Goal: Task Accomplishment & Management: Complete application form

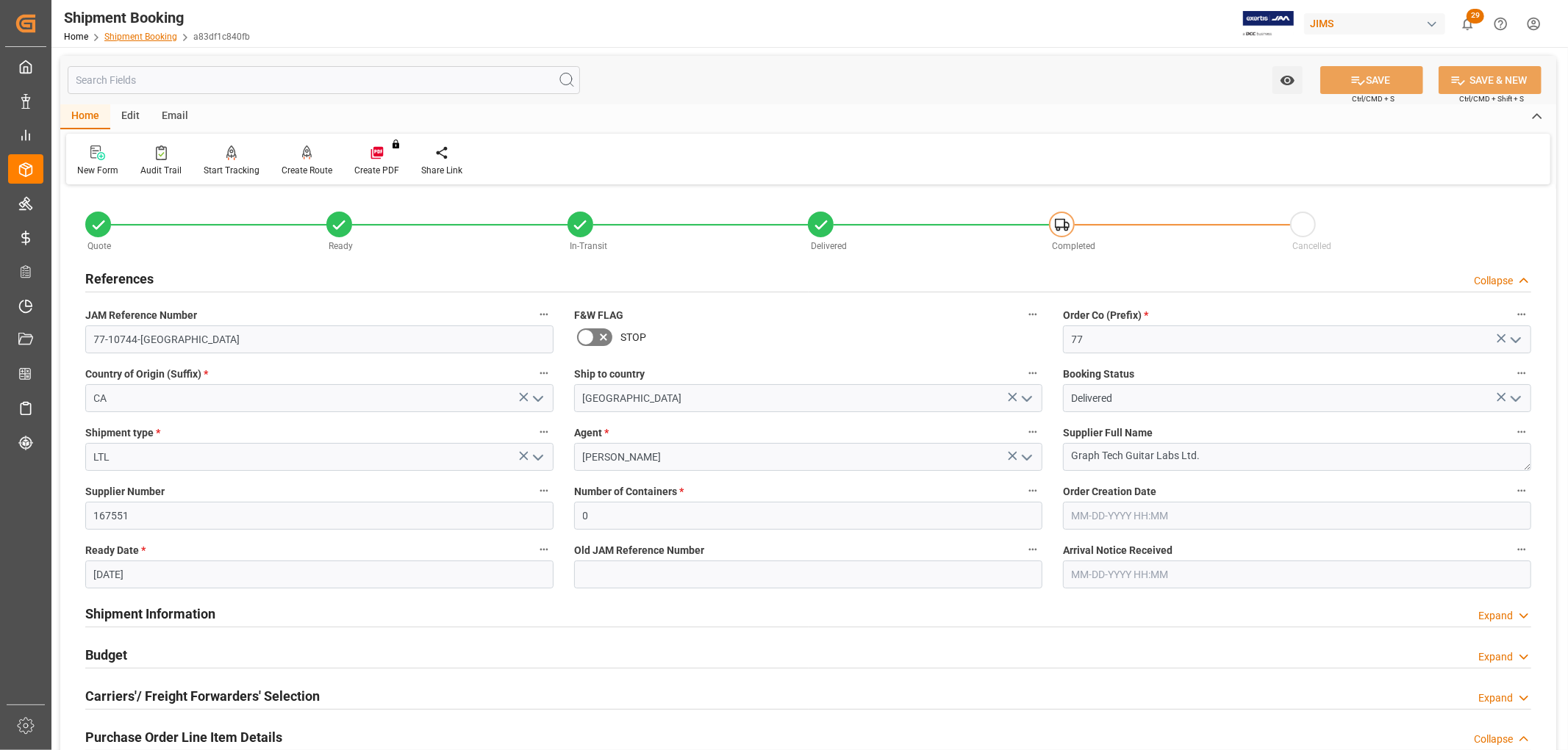
click at [136, 32] on link "Shipment Booking" at bounding box center [140, 37] width 73 height 11
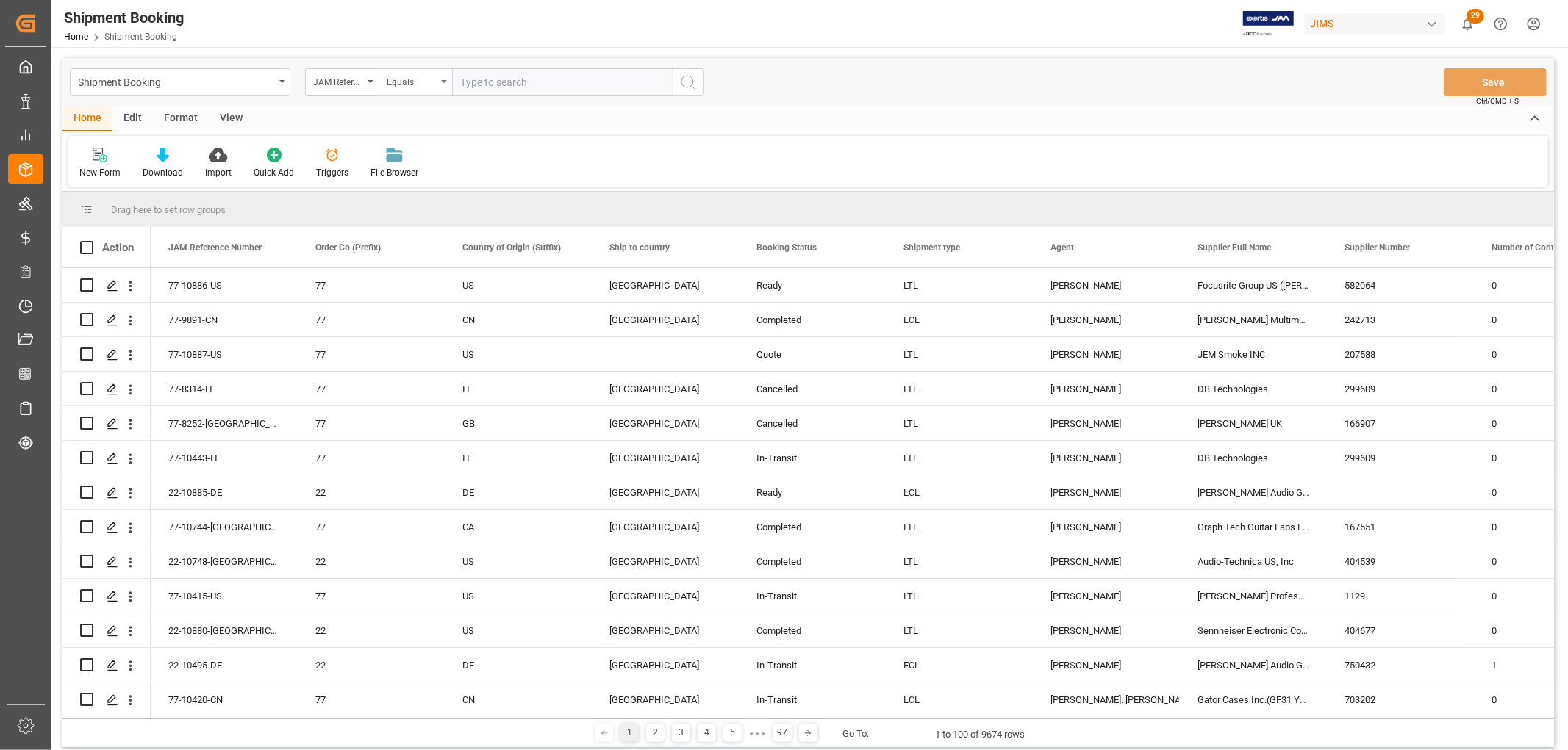
click at [435, 81] on div "Equals" at bounding box center [412, 80] width 50 height 16
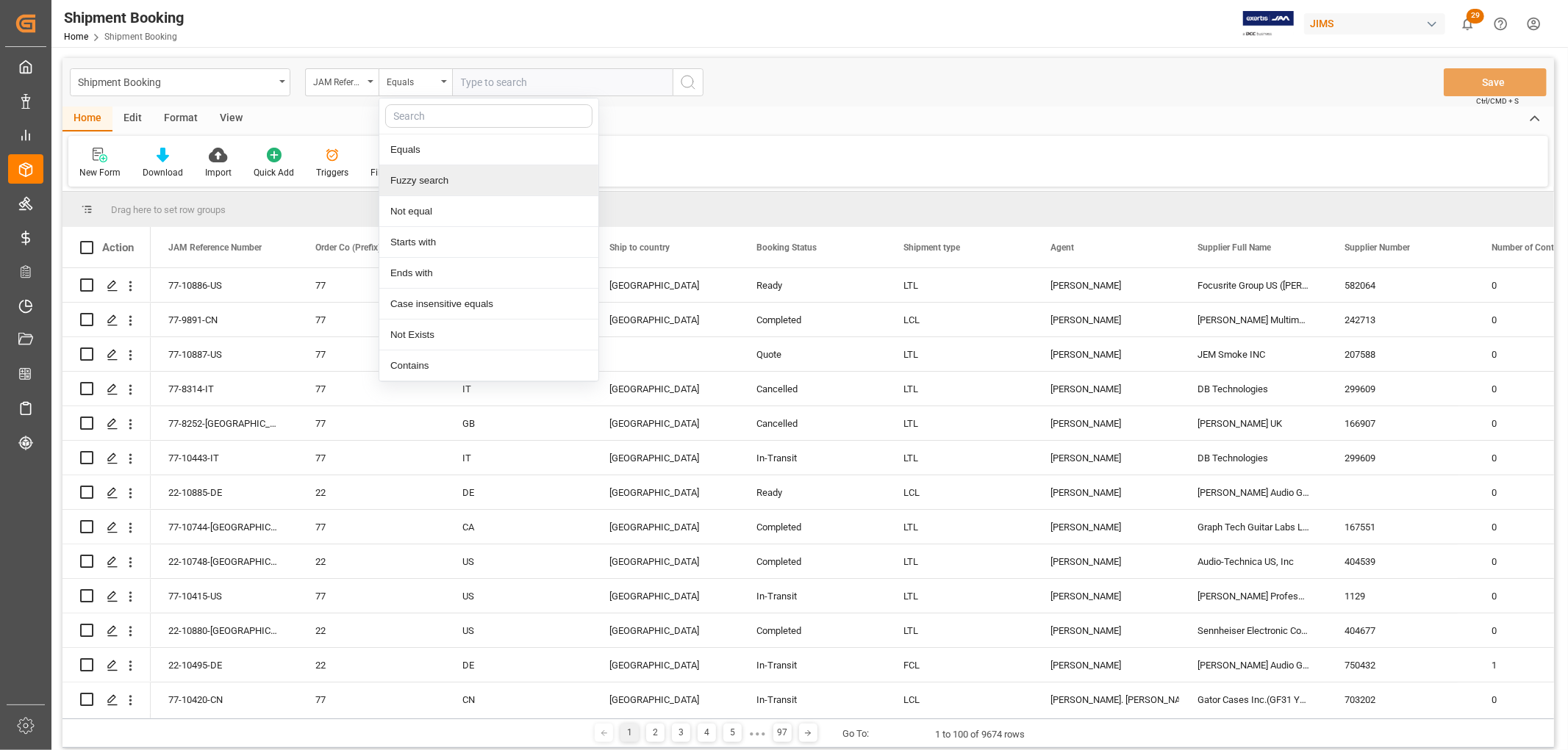
click at [421, 173] on div "Fuzzy search" at bounding box center [488, 181] width 219 height 31
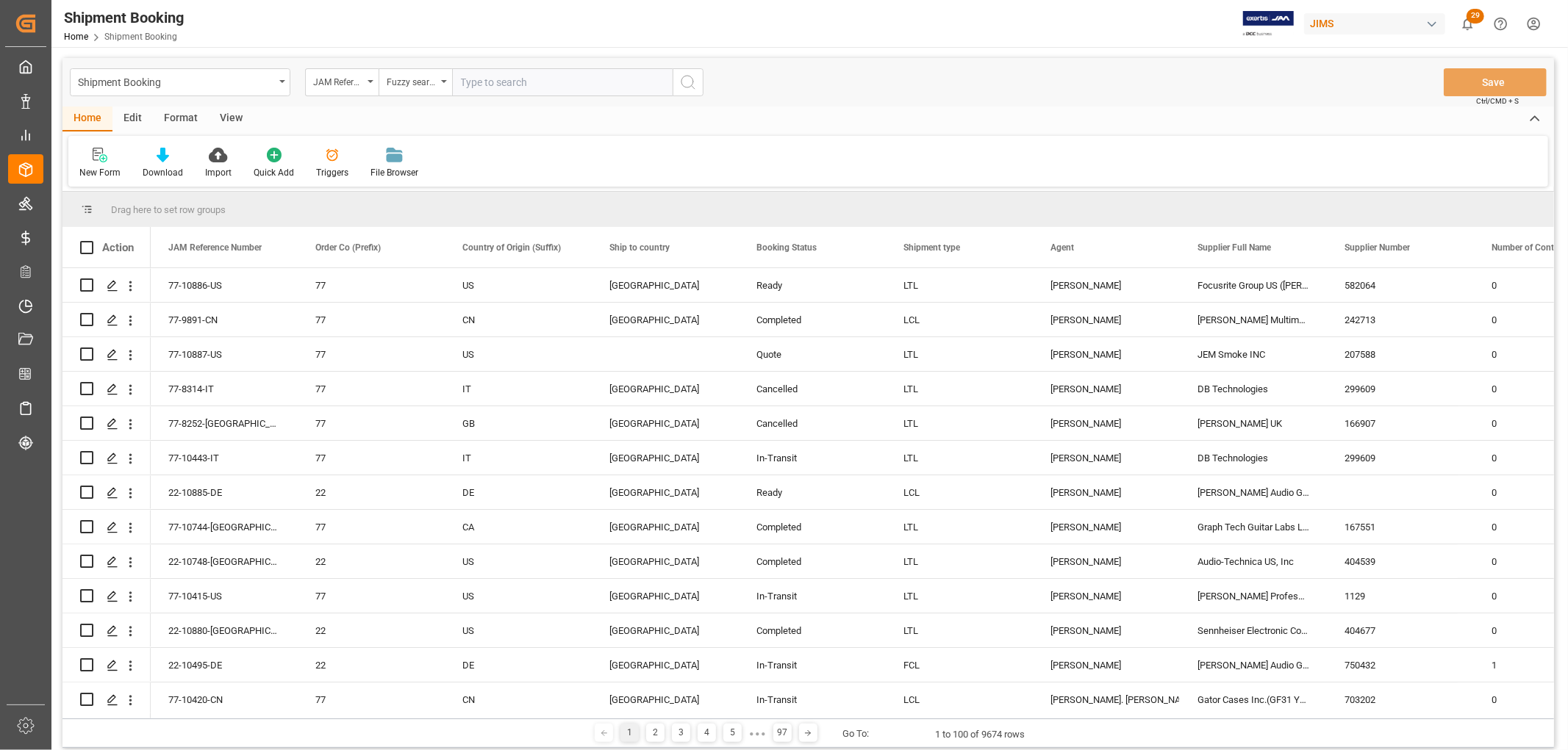
paste input "77-10526-CN"
type input "77-10526-CN"
click at [682, 75] on icon "search button" at bounding box center [687, 82] width 17 height 17
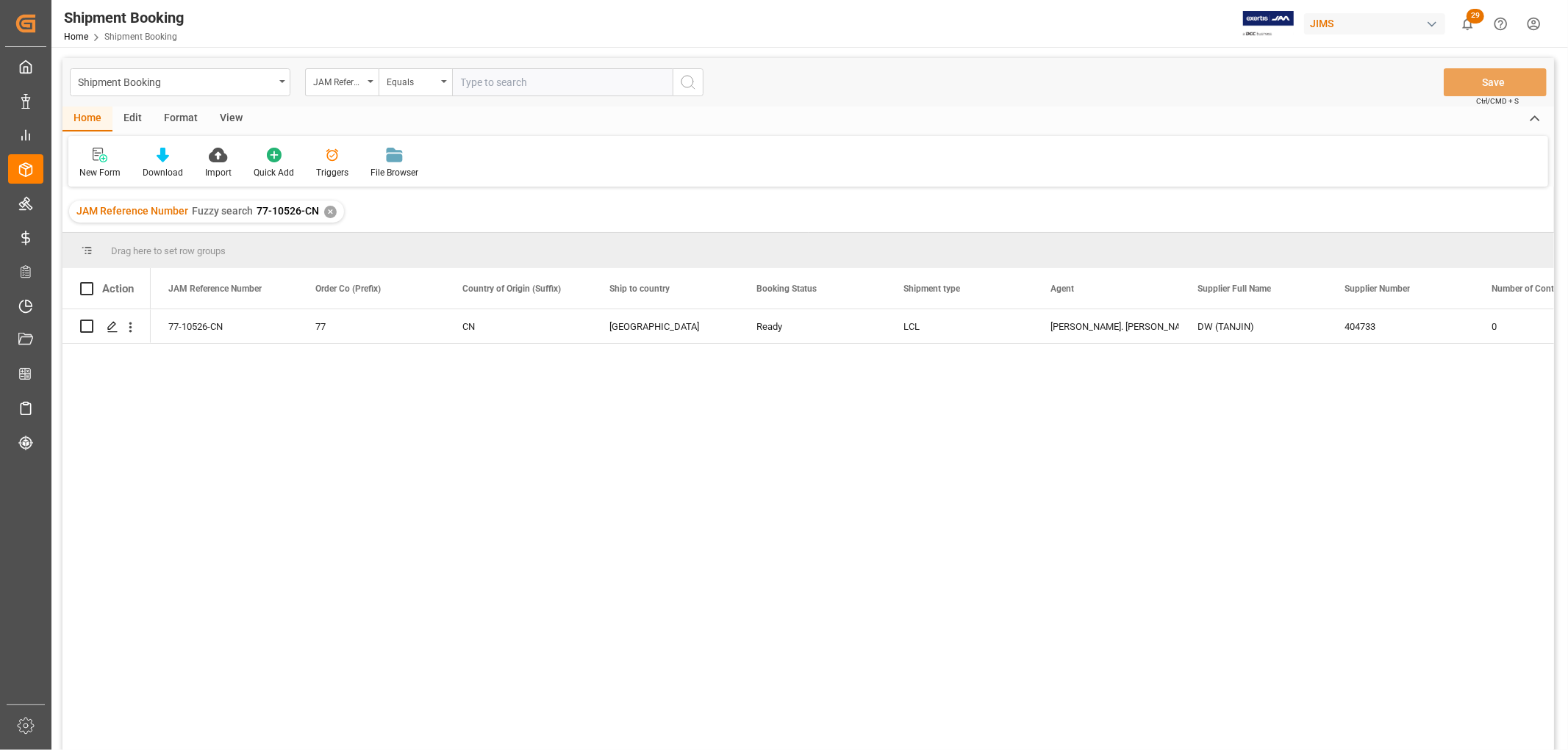
click at [231, 109] on div "View" at bounding box center [231, 119] width 44 height 25
click at [90, 164] on div "Default" at bounding box center [94, 162] width 50 height 32
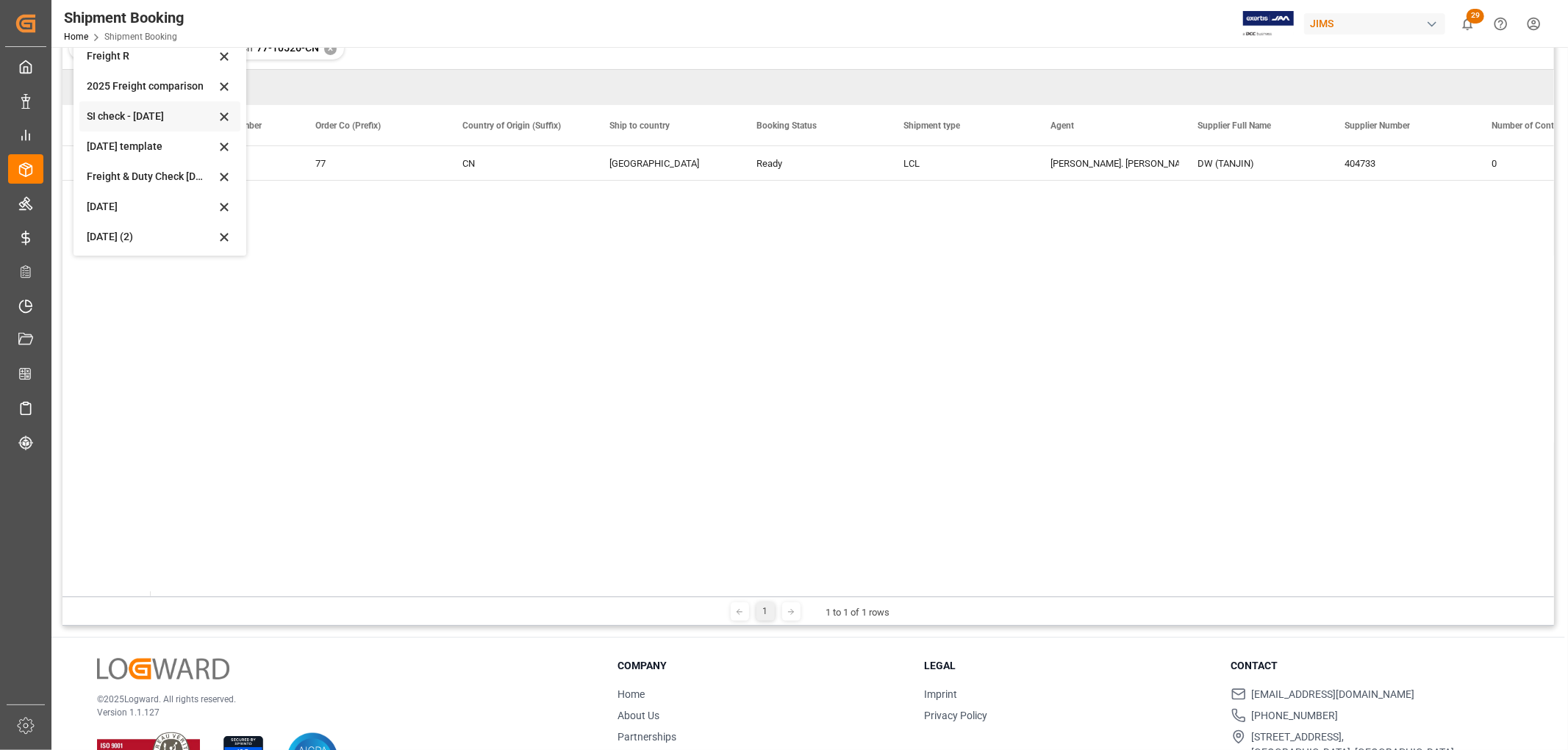
scroll to position [111, 0]
click at [111, 231] on div "[DATE] (2)" at bounding box center [151, 235] width 129 height 15
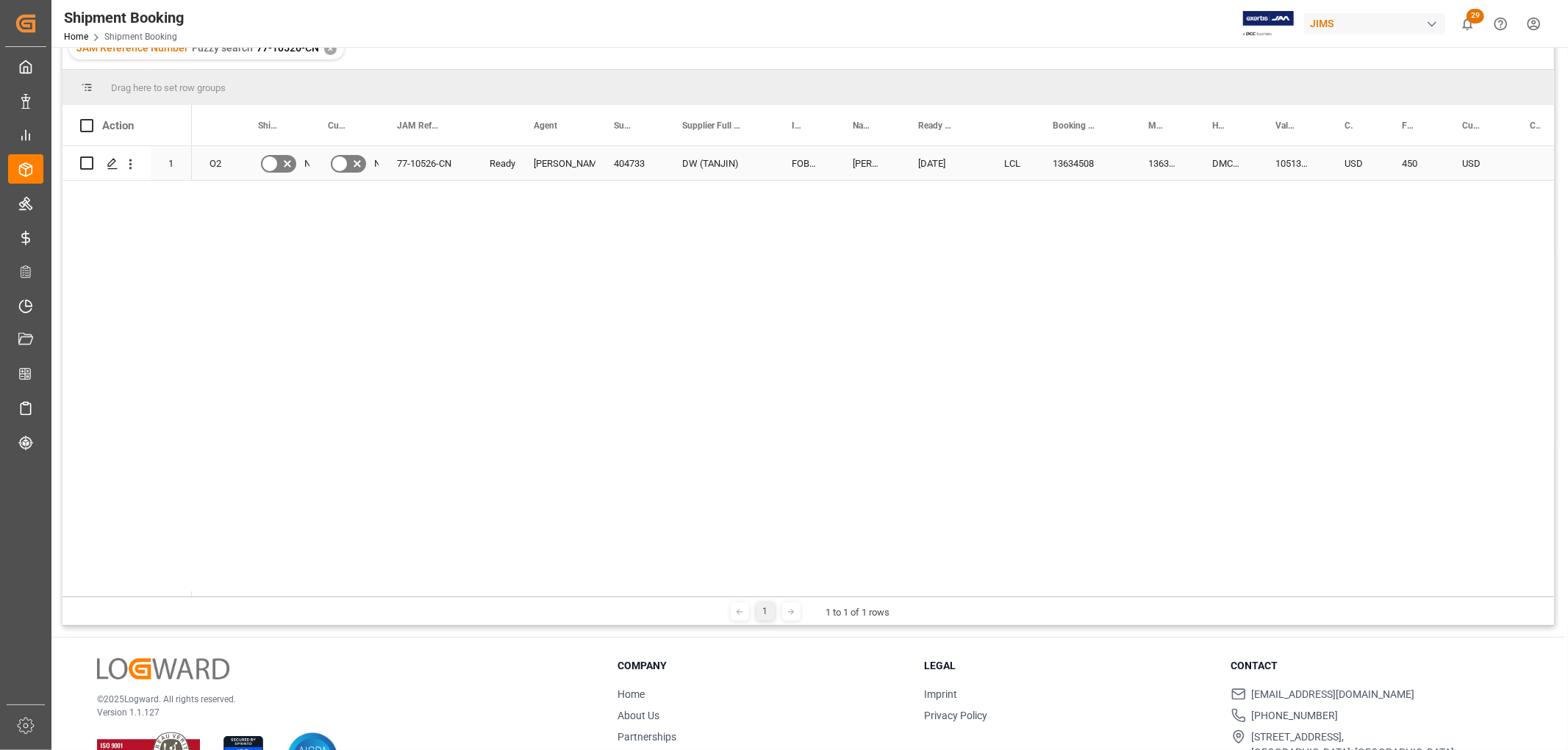
click at [426, 164] on div "77-10526-CN" at bounding box center [425, 162] width 93 height 34
click at [463, 245] on div "O2 No No 77-10526-CN [STREET_ADDRESS][PERSON_NAME][PERSON_NAME] (TANJIN) FOB Ti…" at bounding box center [872, 371] width 1362 height 450
click at [547, 174] on div "[PERSON_NAME]. [PERSON_NAME]" at bounding box center [556, 163] width 44 height 34
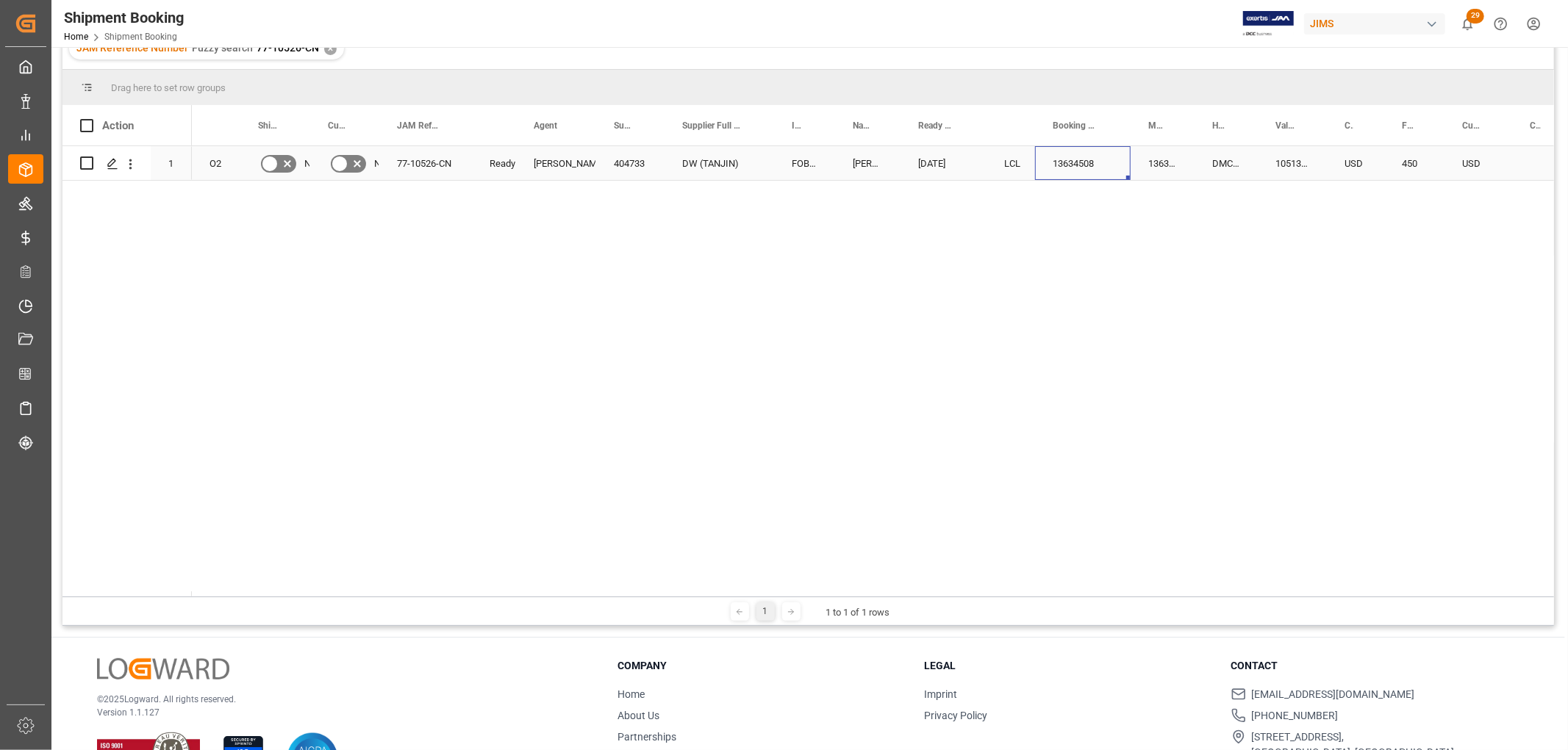
click at [1056, 164] on div "13634508" at bounding box center [1082, 162] width 96 height 34
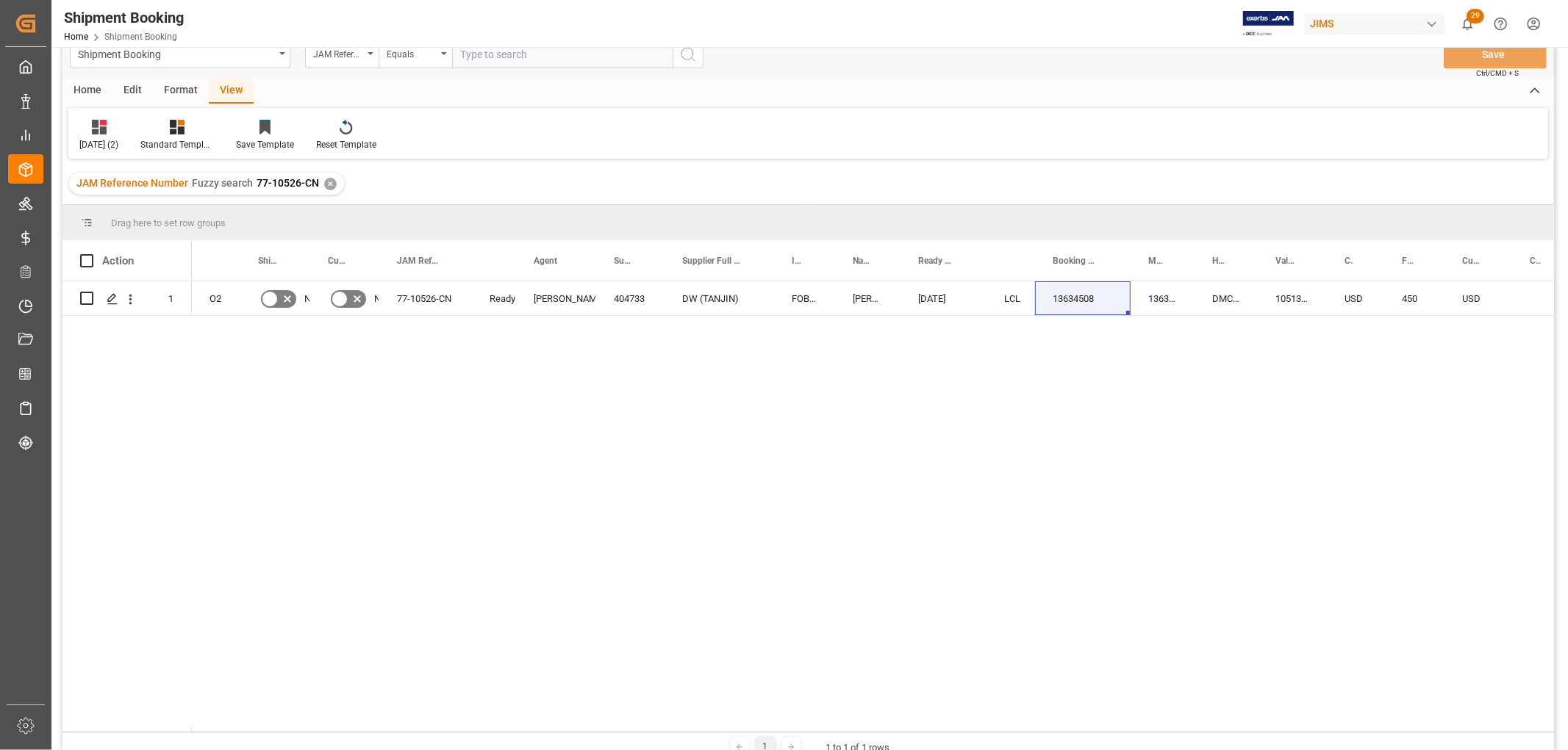
scroll to position [0, 0]
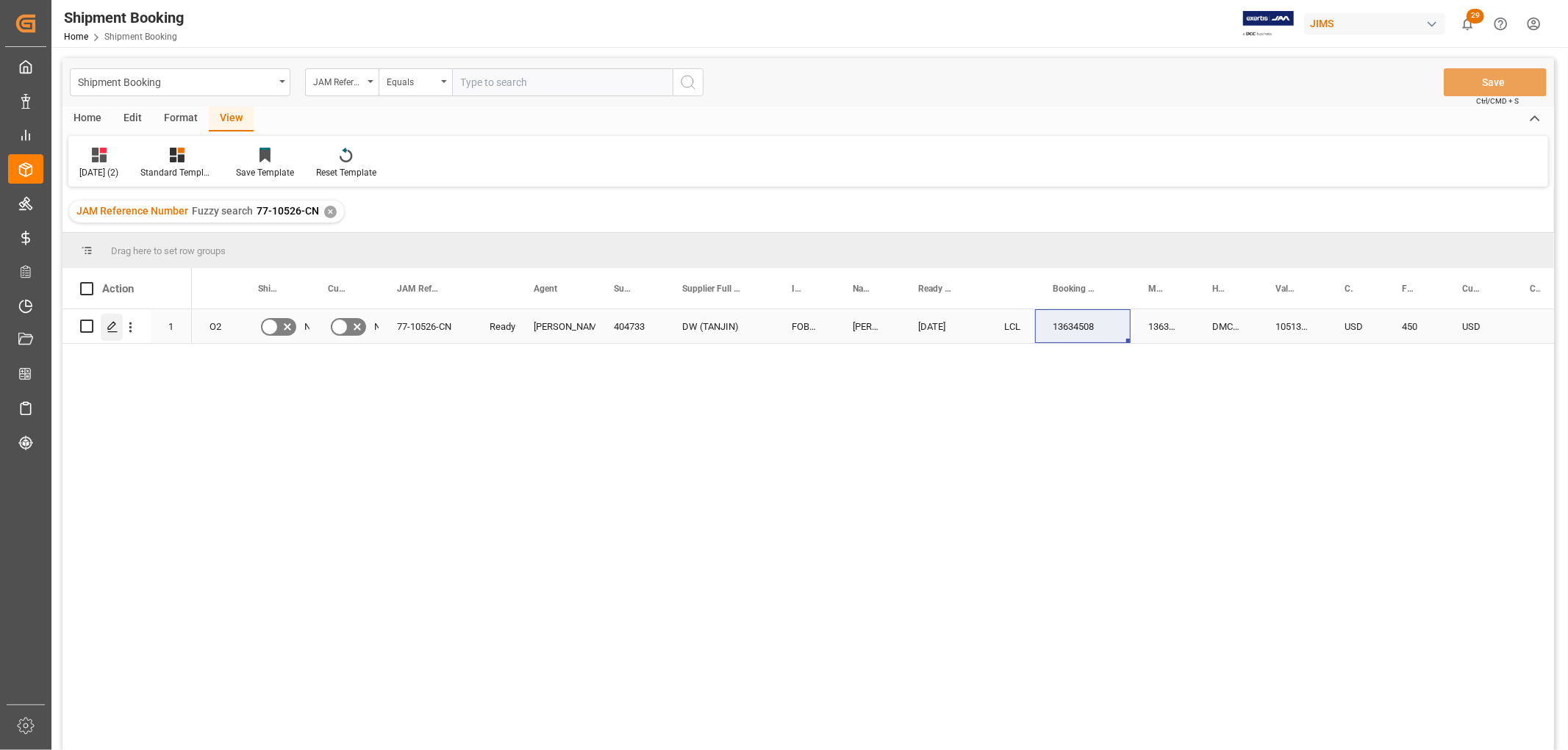
click at [111, 334] on div "Press SPACE to select this row." at bounding box center [111, 328] width 22 height 27
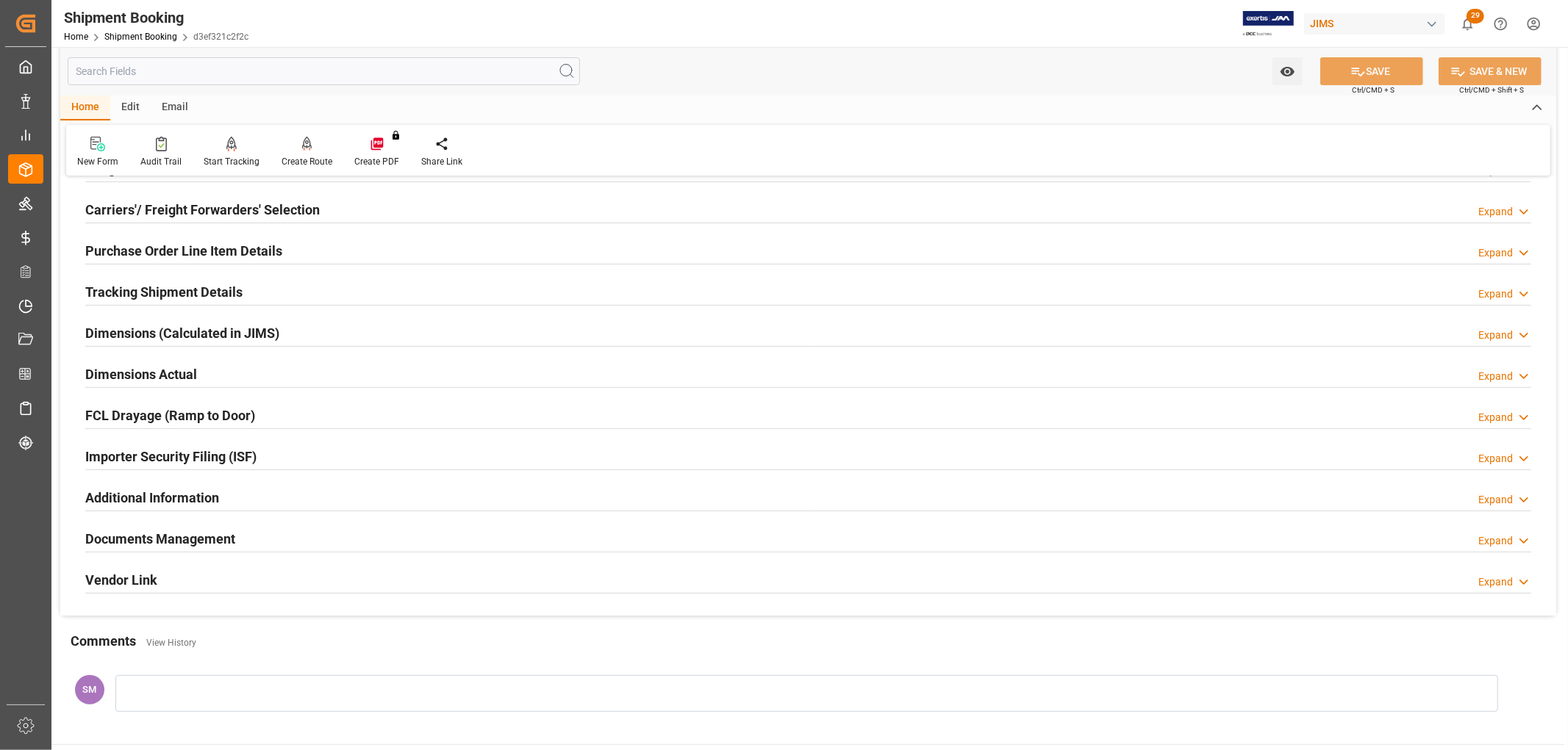
scroll to position [245, 0]
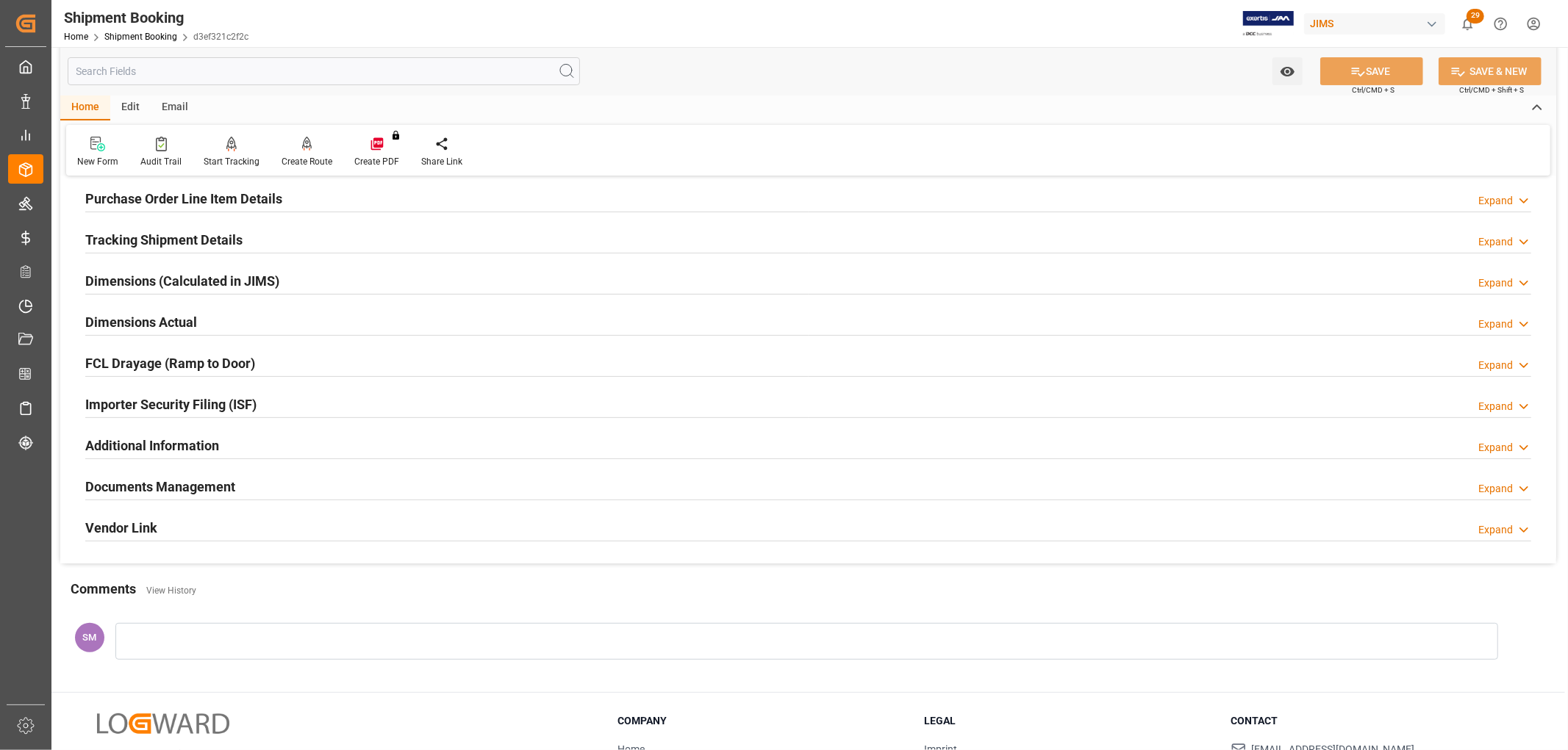
click at [110, 487] on h2 "Documents Management" at bounding box center [160, 486] width 150 height 20
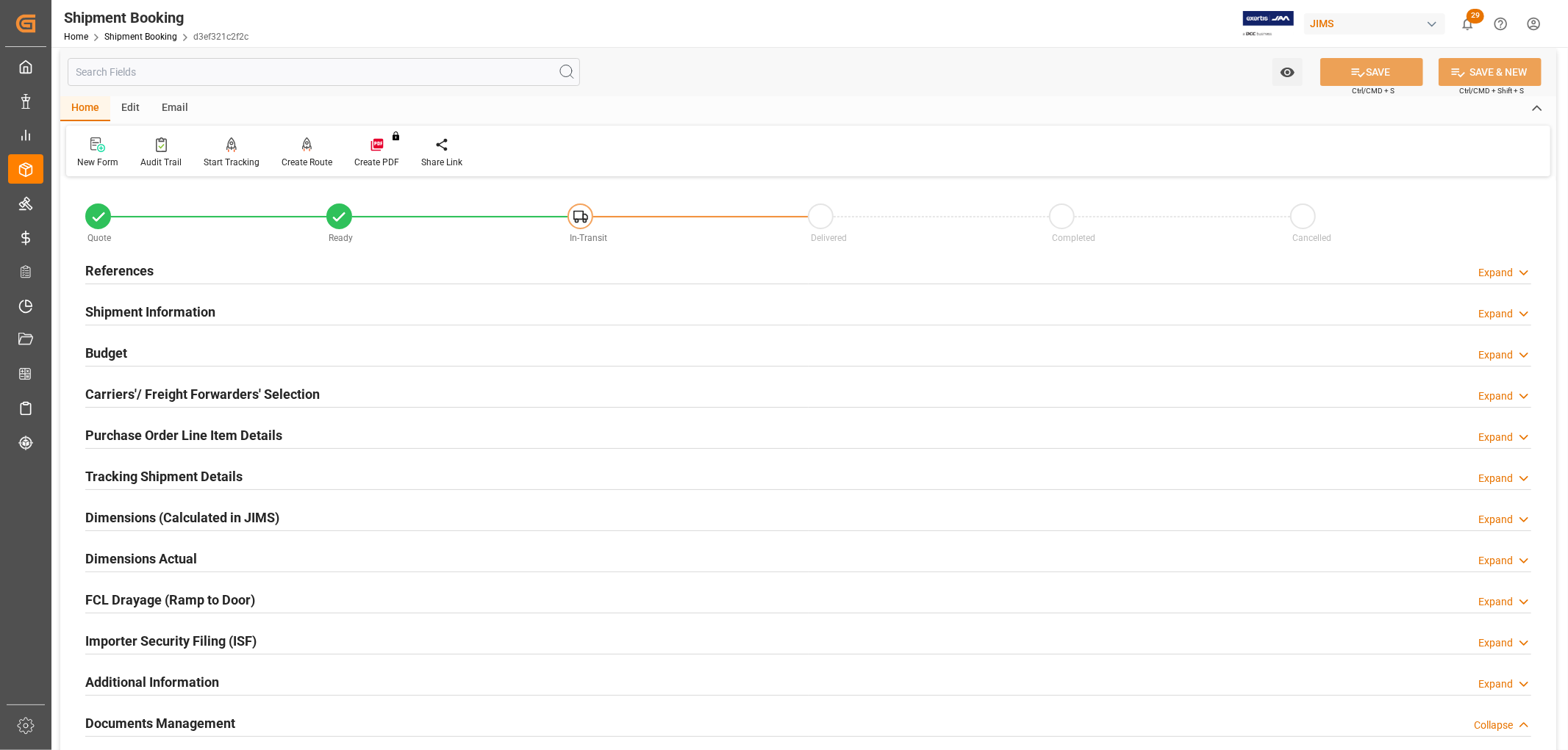
scroll to position [0, 0]
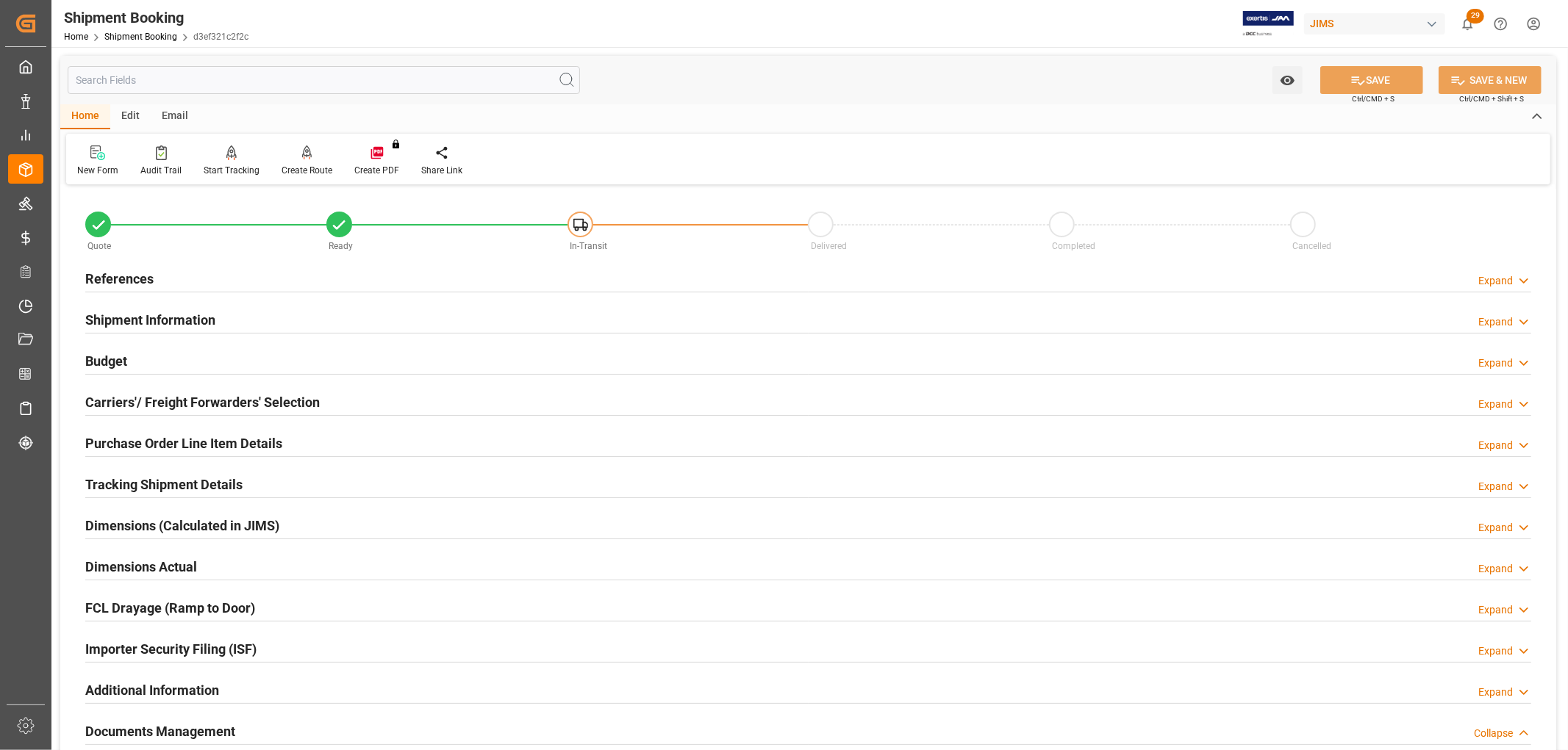
click at [113, 358] on h2 "Budget" at bounding box center [105, 361] width 42 height 20
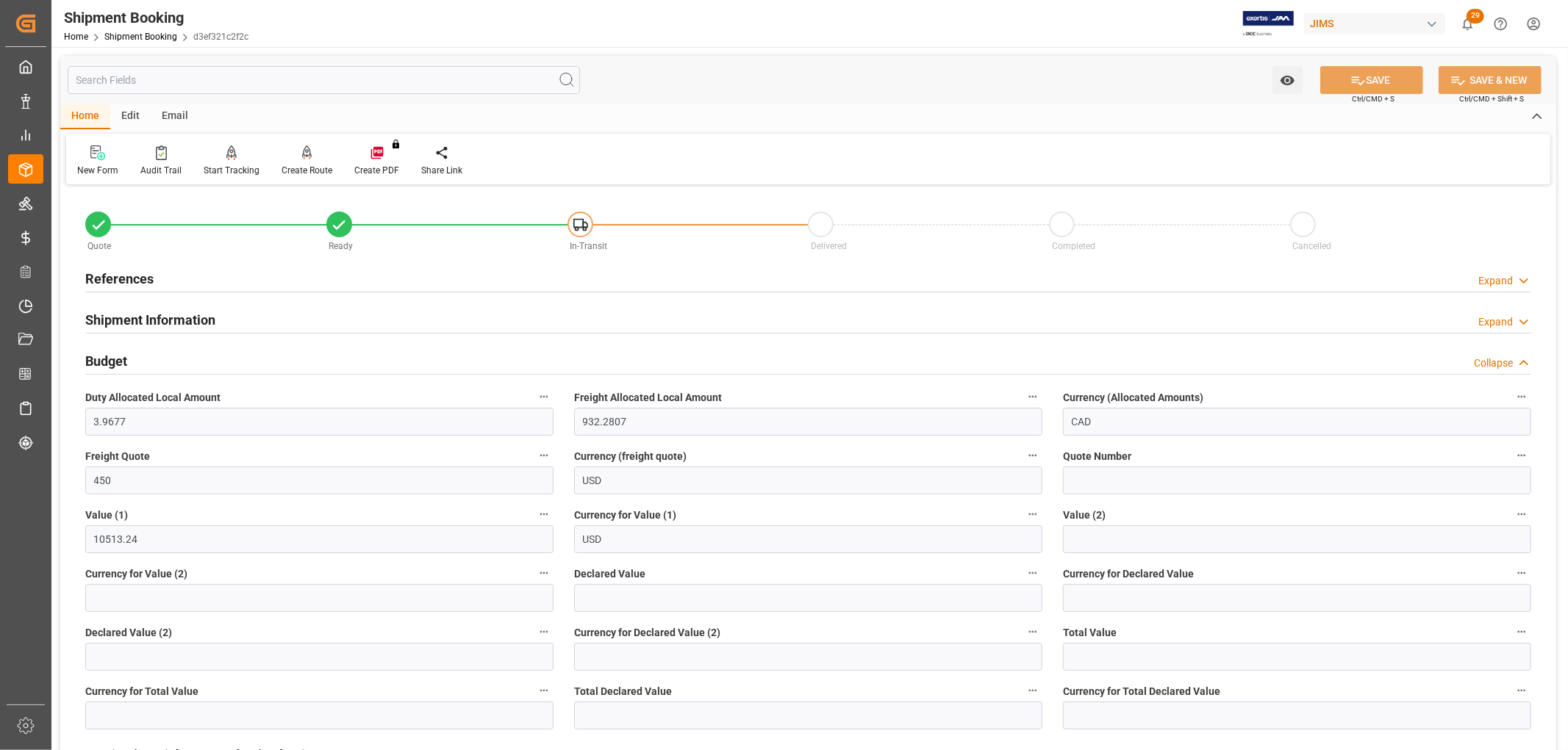
click at [113, 358] on h2 "Budget" at bounding box center [105, 361] width 42 height 20
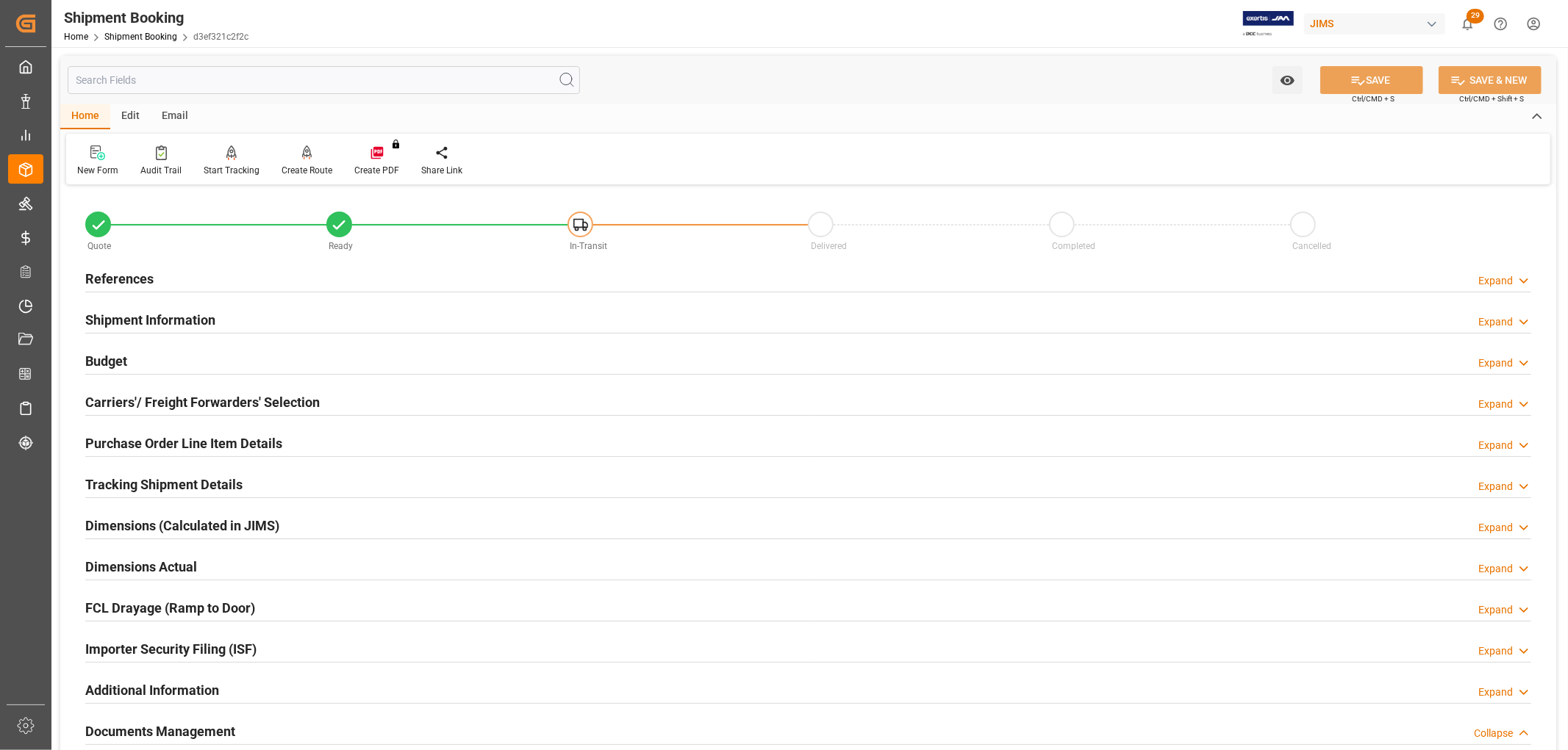
scroll to position [163, 0]
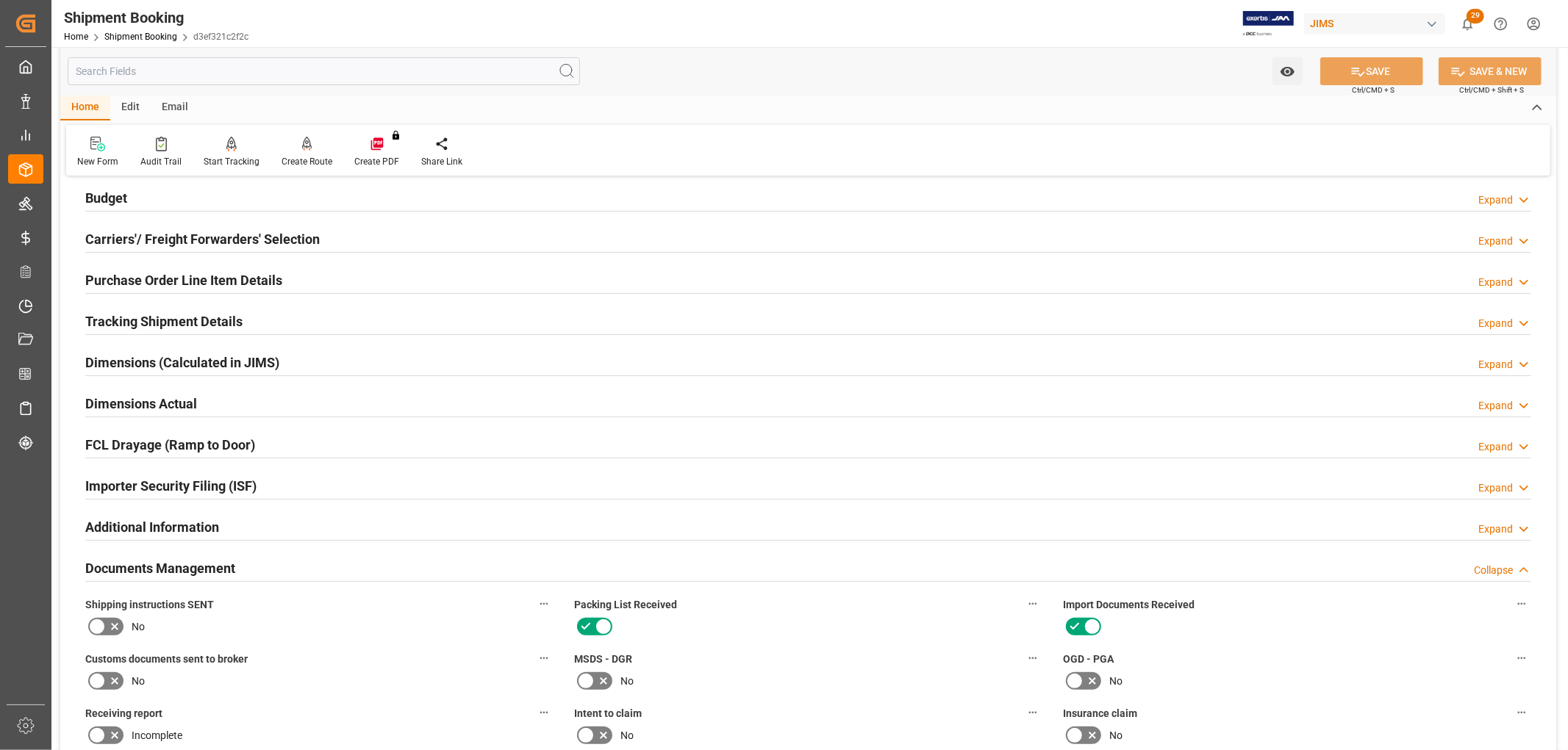
click at [111, 316] on h2 "Tracking Shipment Details" at bounding box center [163, 321] width 158 height 20
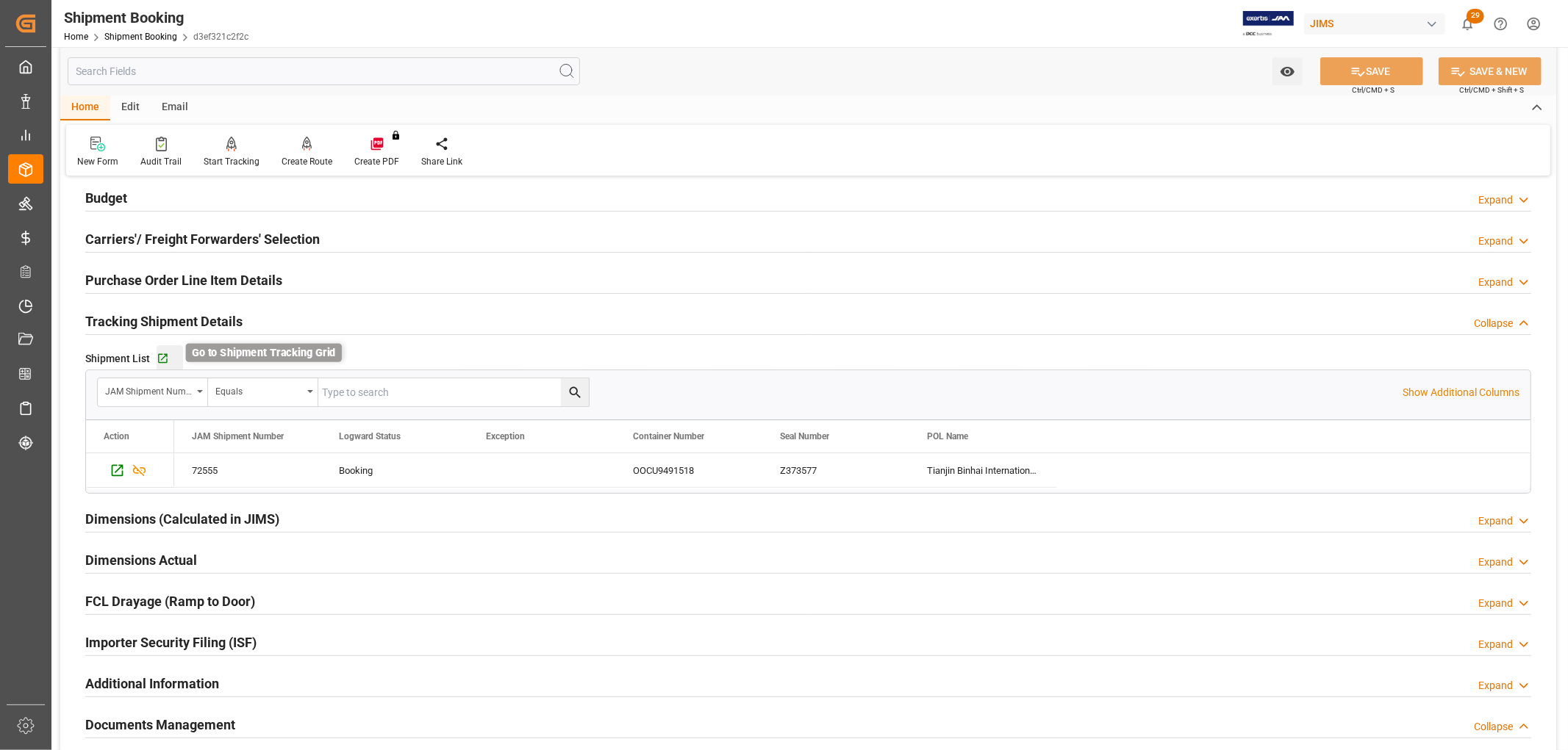
click at [161, 359] on icon "button" at bounding box center [162, 359] width 10 height 10
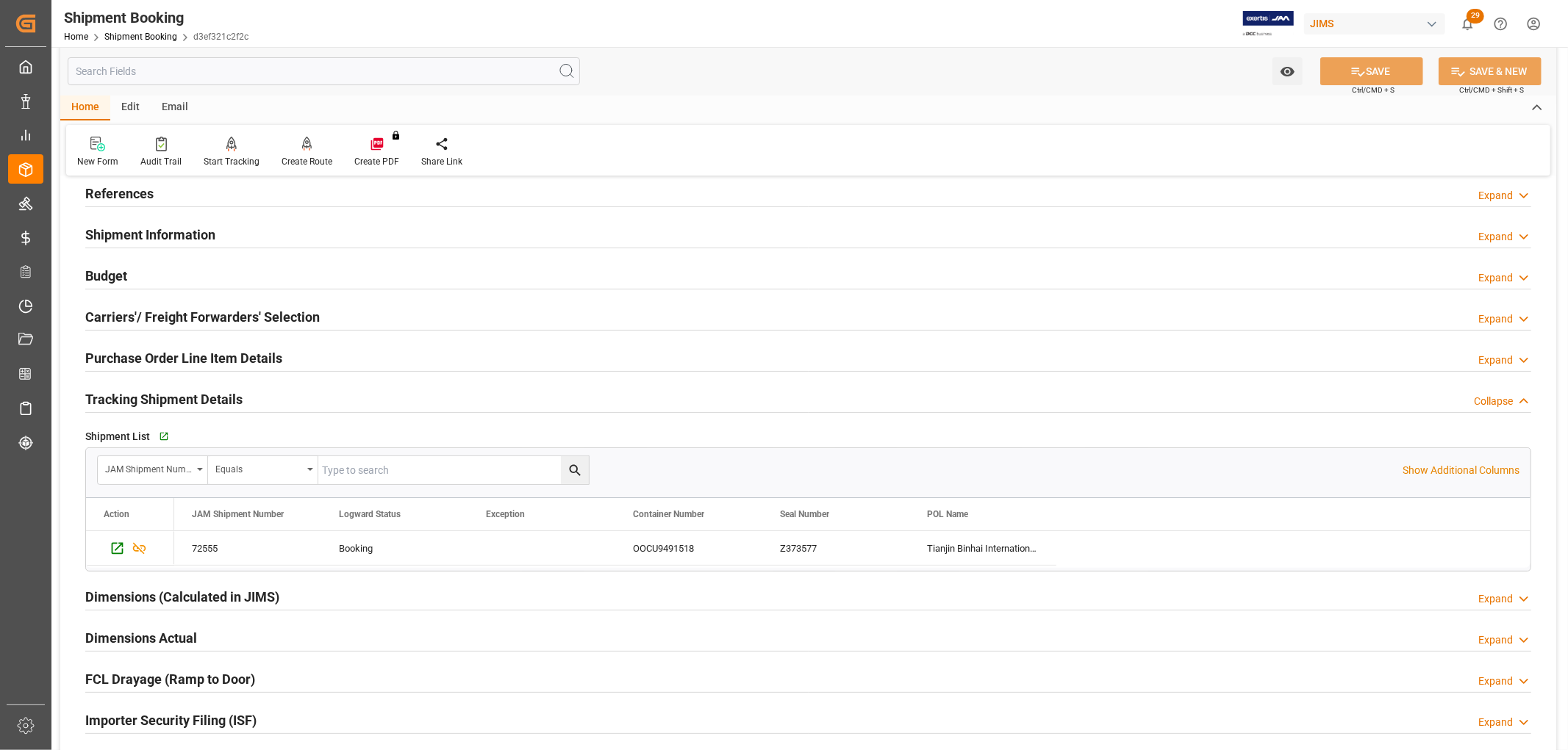
scroll to position [0, 0]
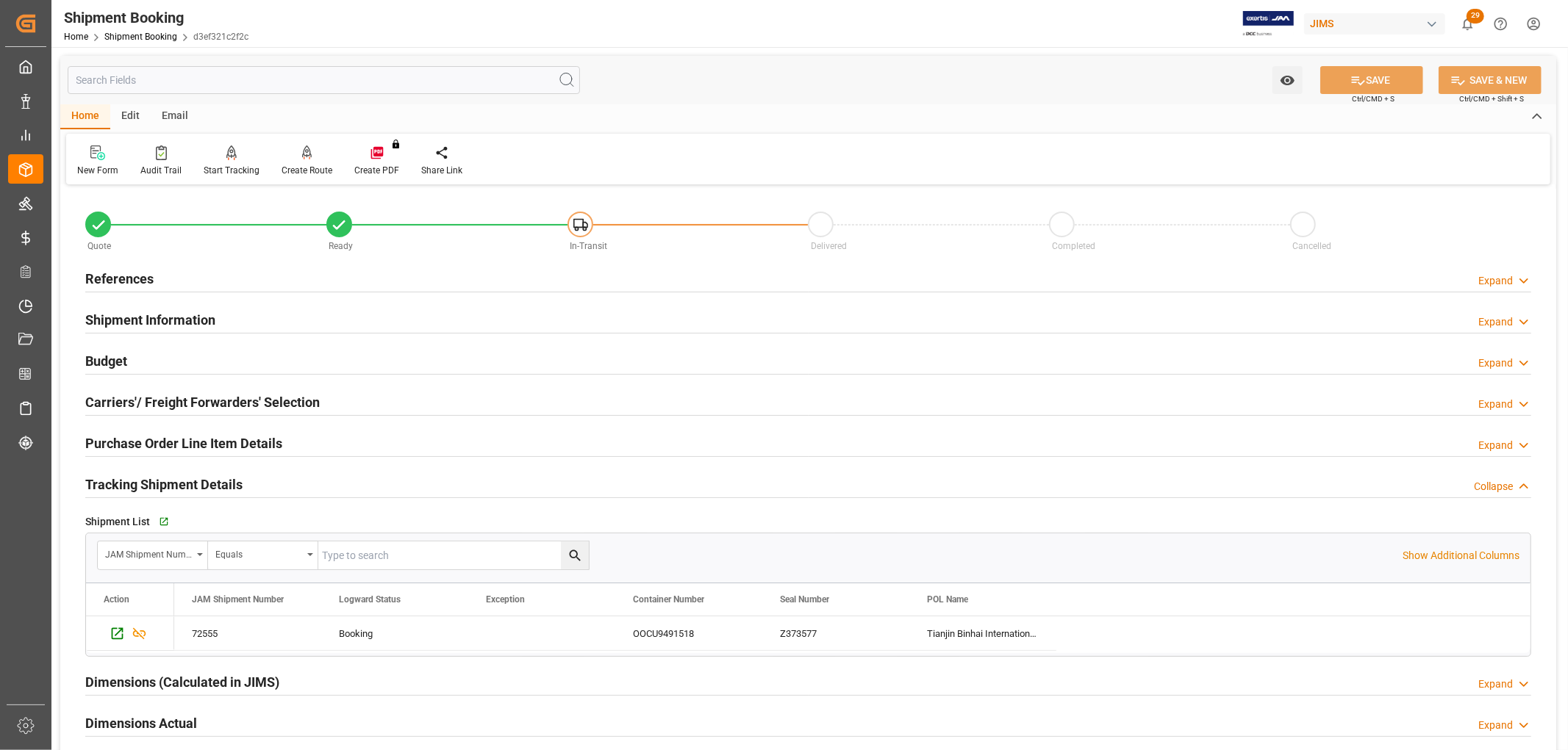
click at [138, 275] on h2 "References" at bounding box center [119, 278] width 69 height 20
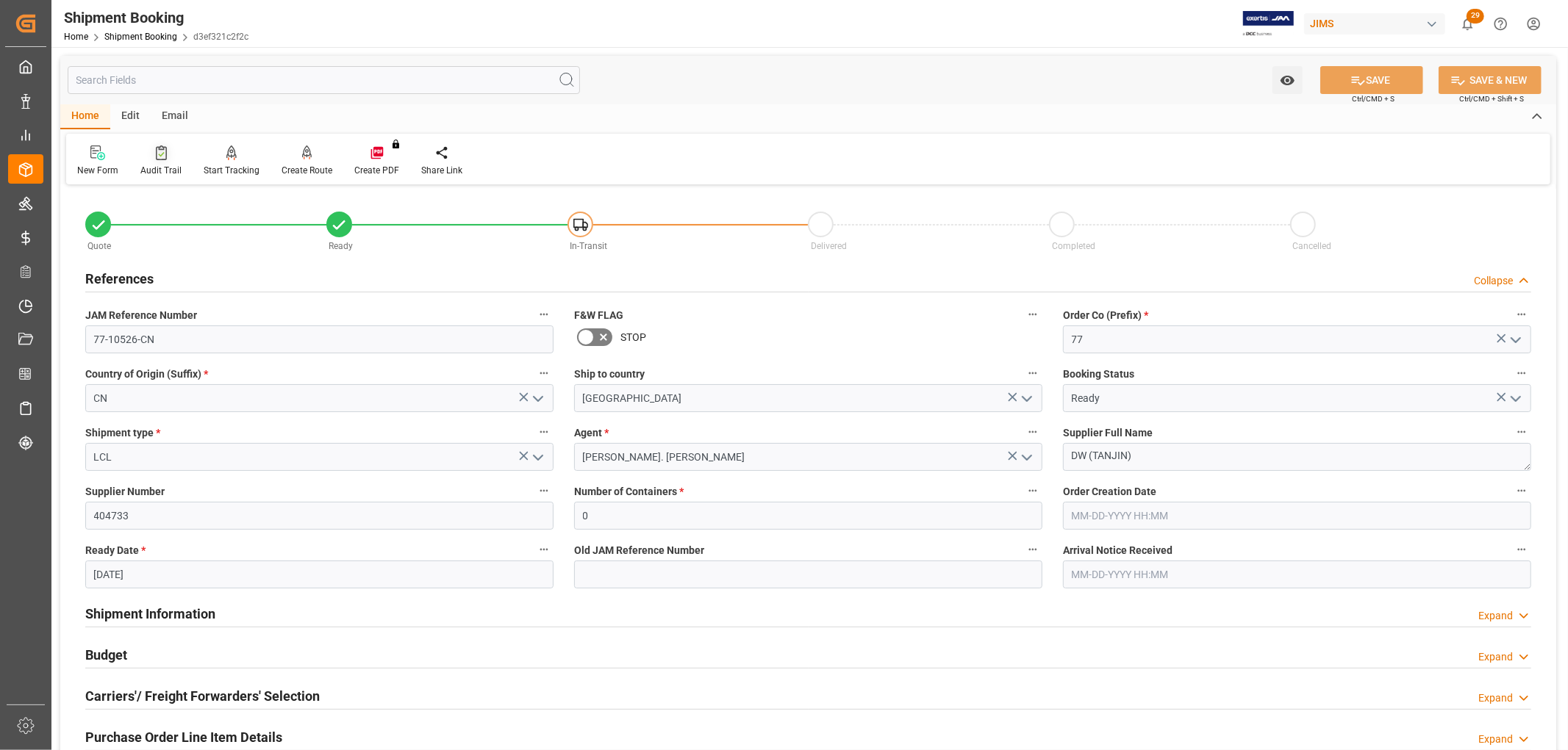
click at [173, 167] on div "Audit Trail" at bounding box center [160, 171] width 42 height 14
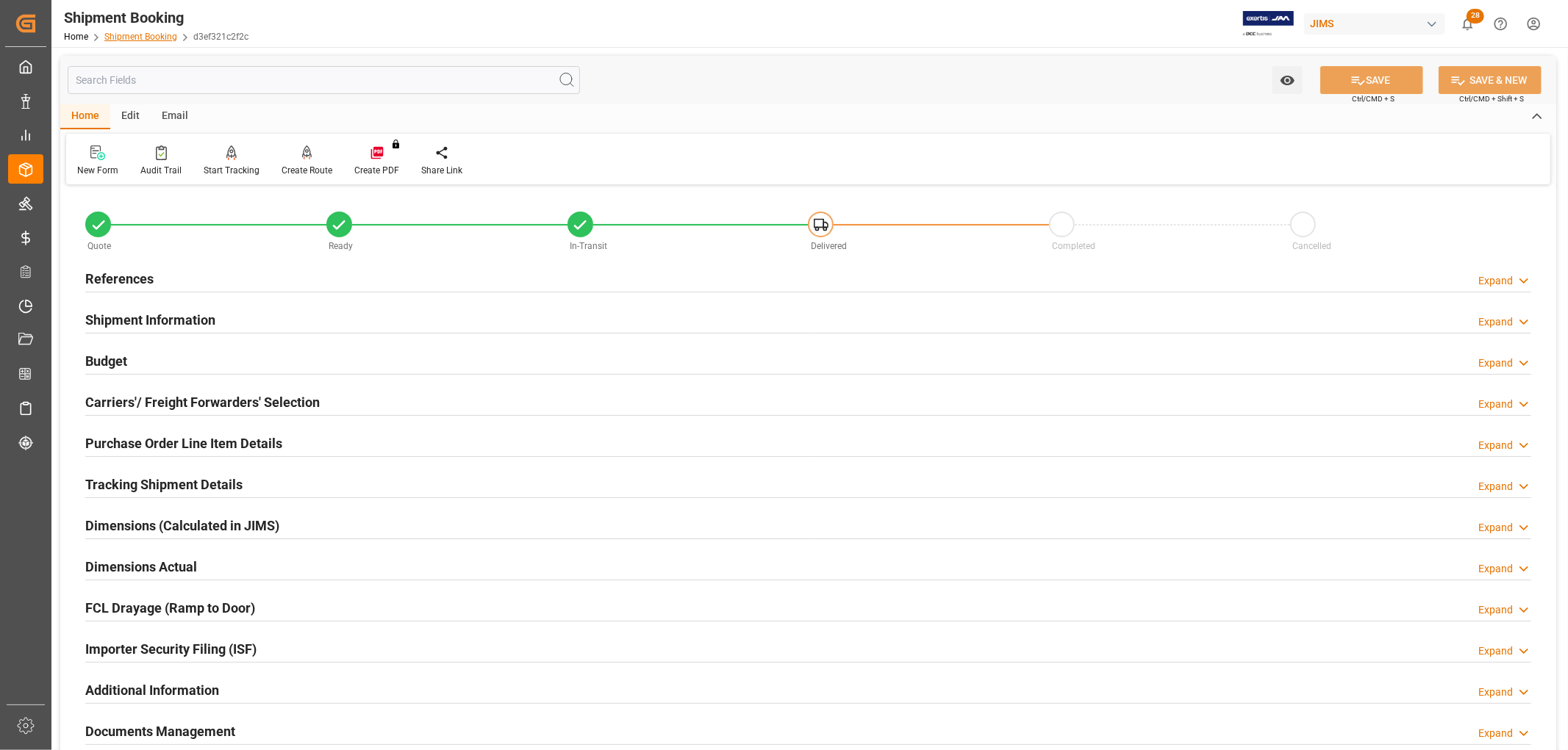
click at [131, 35] on link "Shipment Booking" at bounding box center [140, 37] width 73 height 11
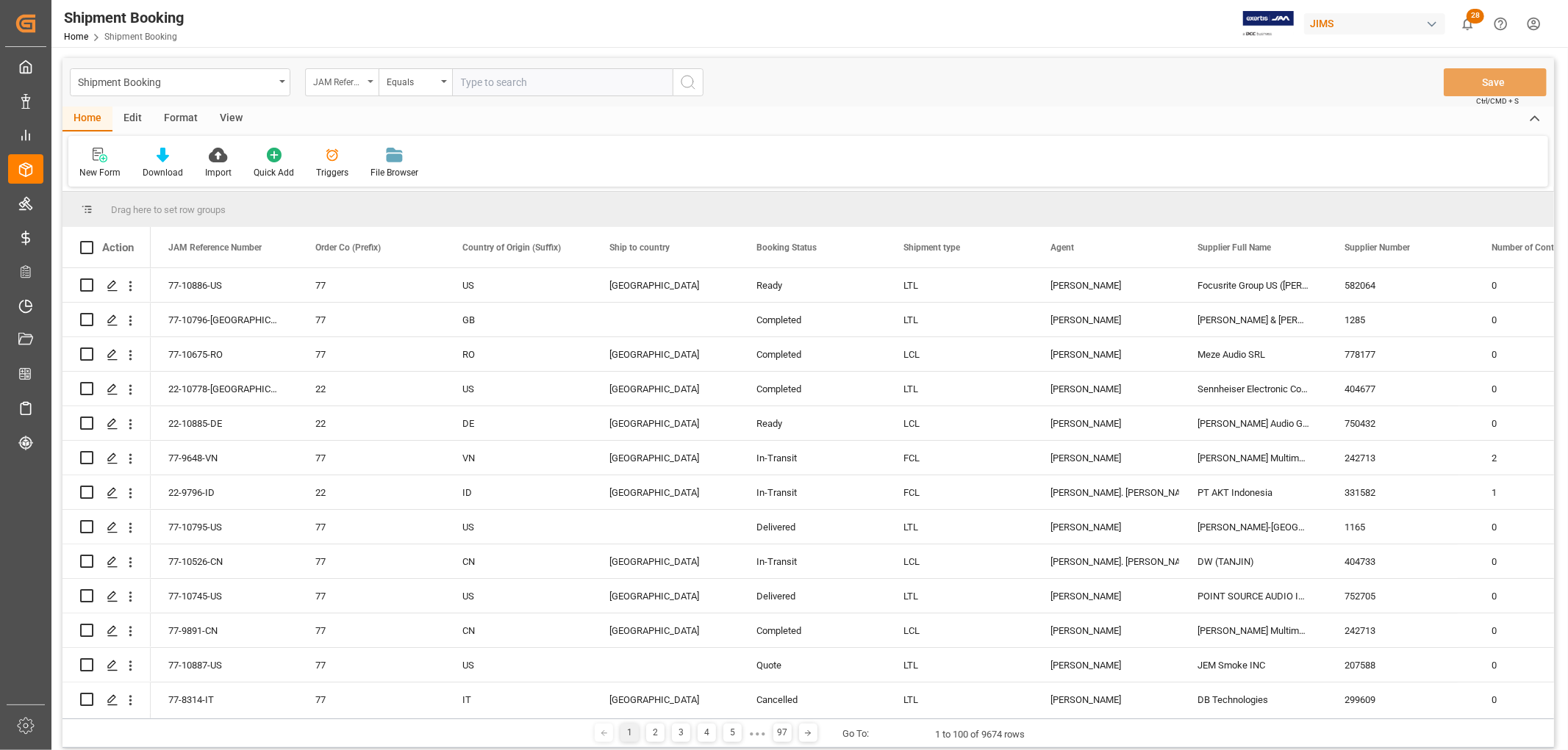
click at [372, 82] on icon "open menu" at bounding box center [370, 81] width 6 height 3
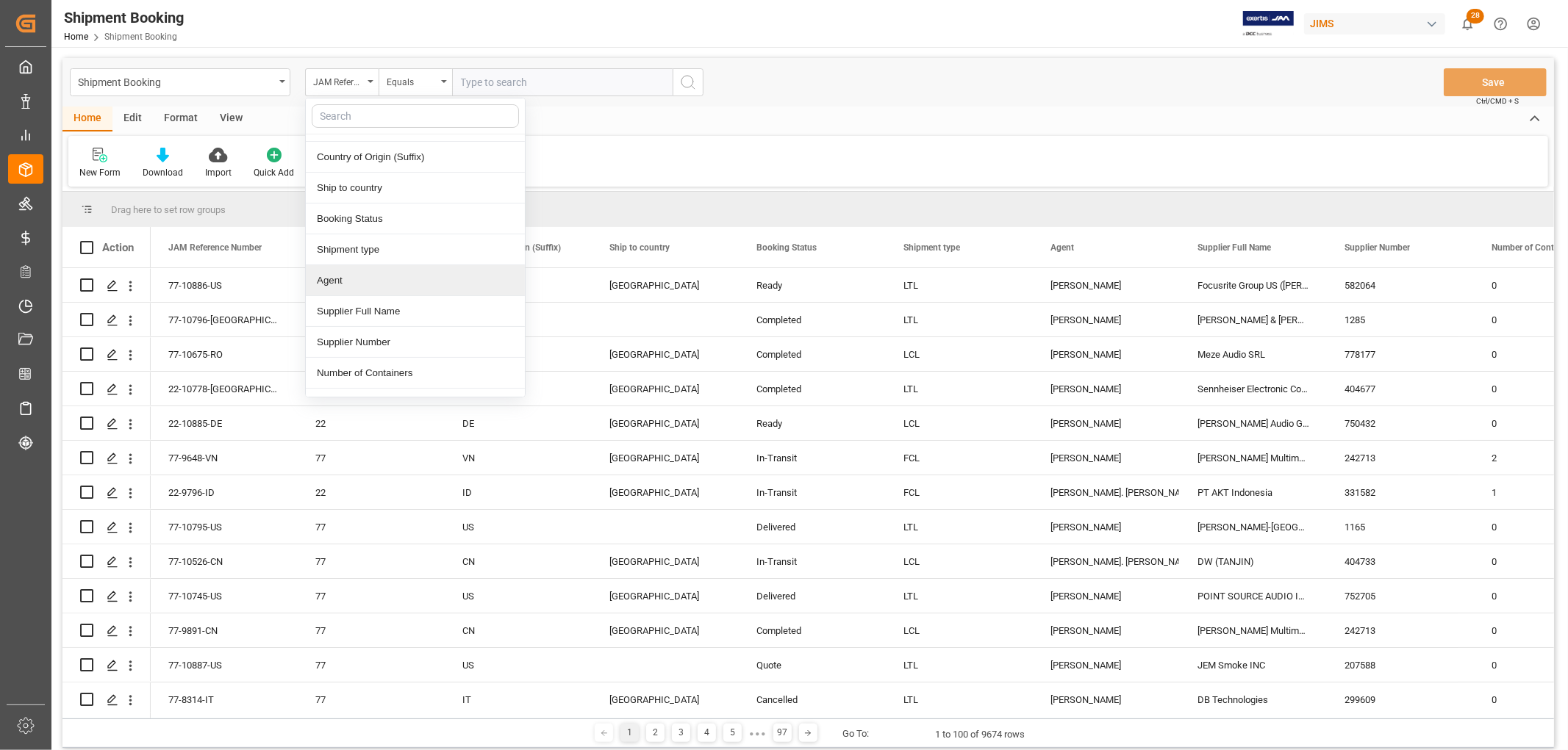
scroll to position [81, 0]
click at [369, 319] on div "Supplier Number" at bounding box center [415, 315] width 219 height 31
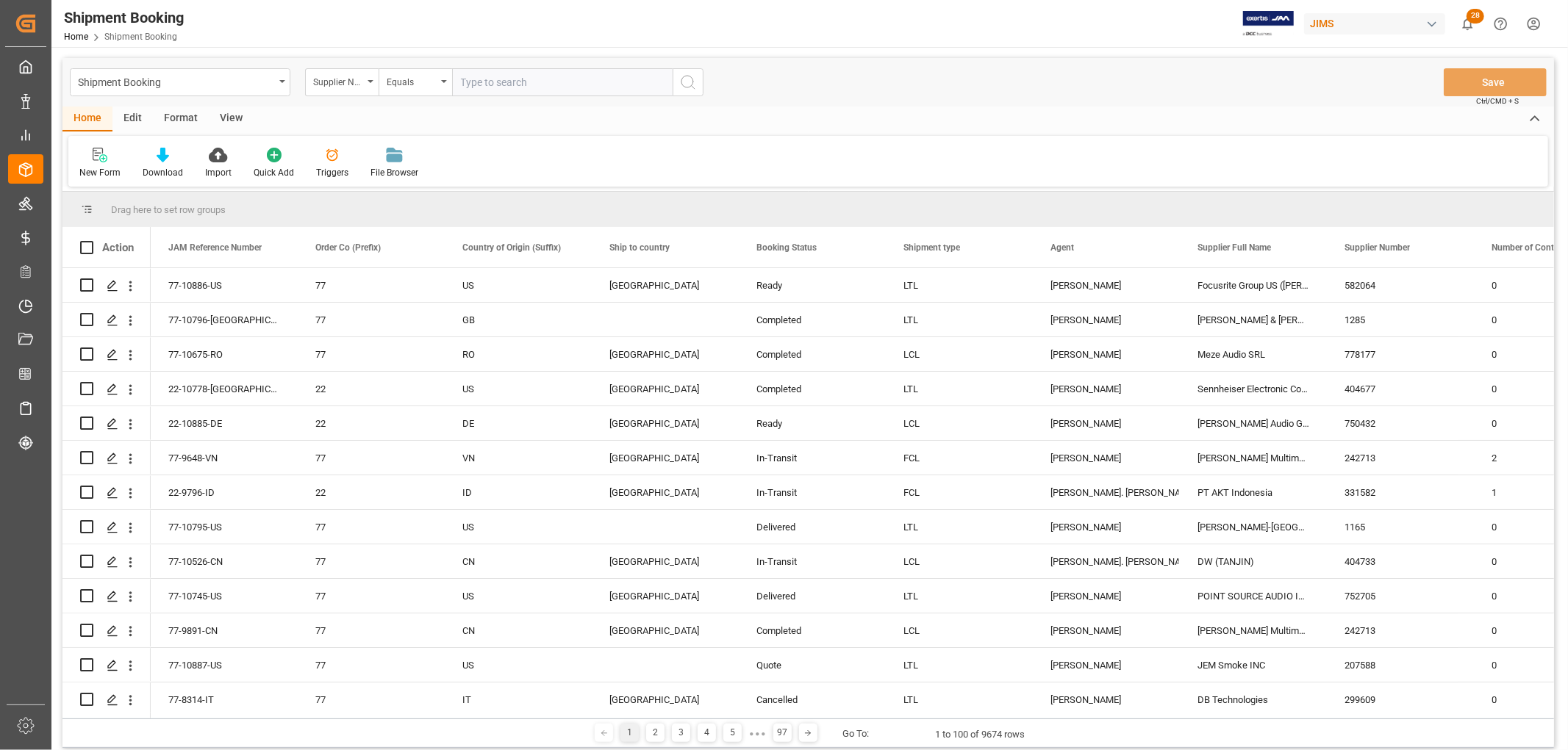
click at [493, 82] on input "text" at bounding box center [563, 82] width 220 height 28
type input "232144"
click at [686, 79] on icon "search button" at bounding box center [687, 82] width 17 height 17
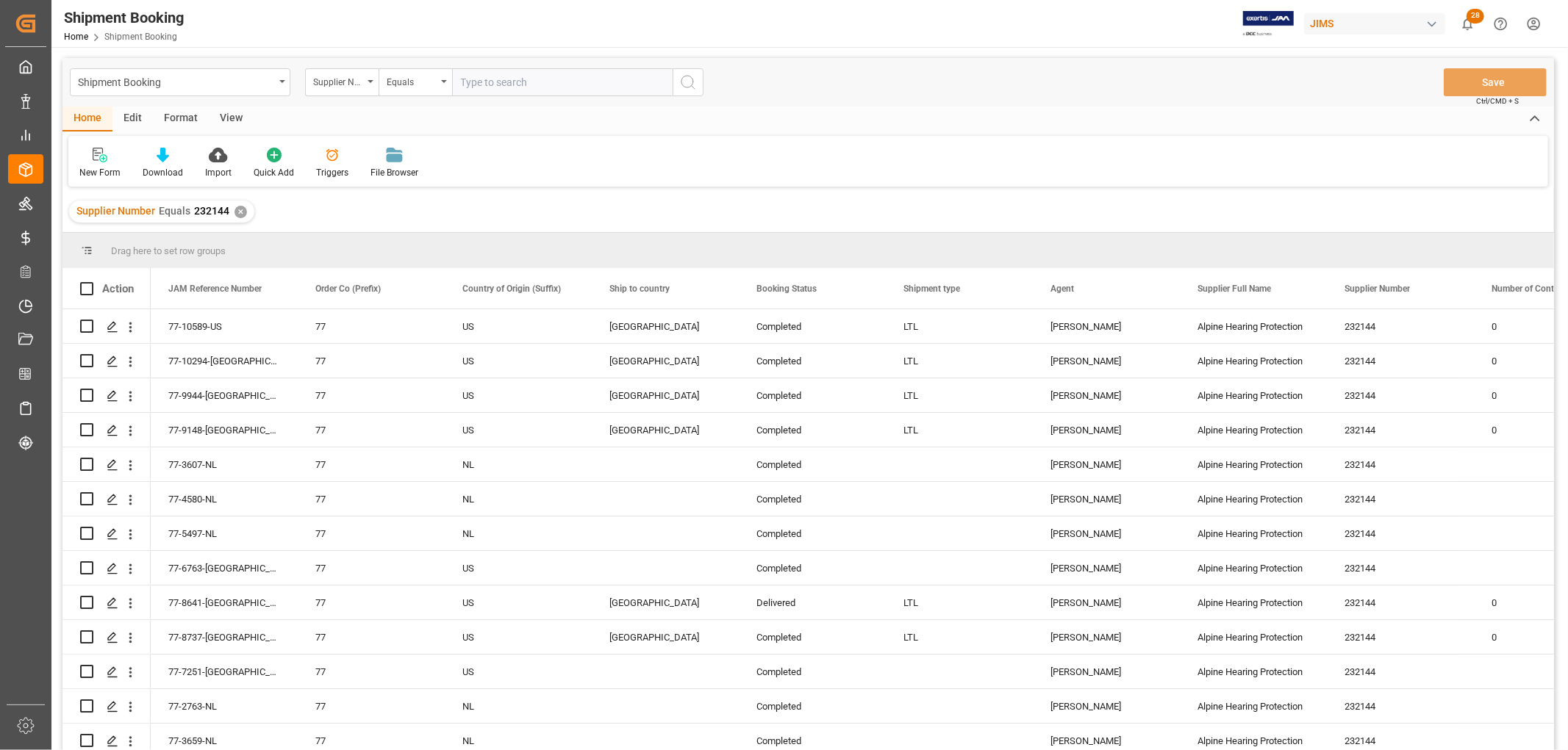
click at [222, 115] on div "View" at bounding box center [231, 119] width 44 height 25
click at [94, 166] on div "Default" at bounding box center [94, 173] width 29 height 14
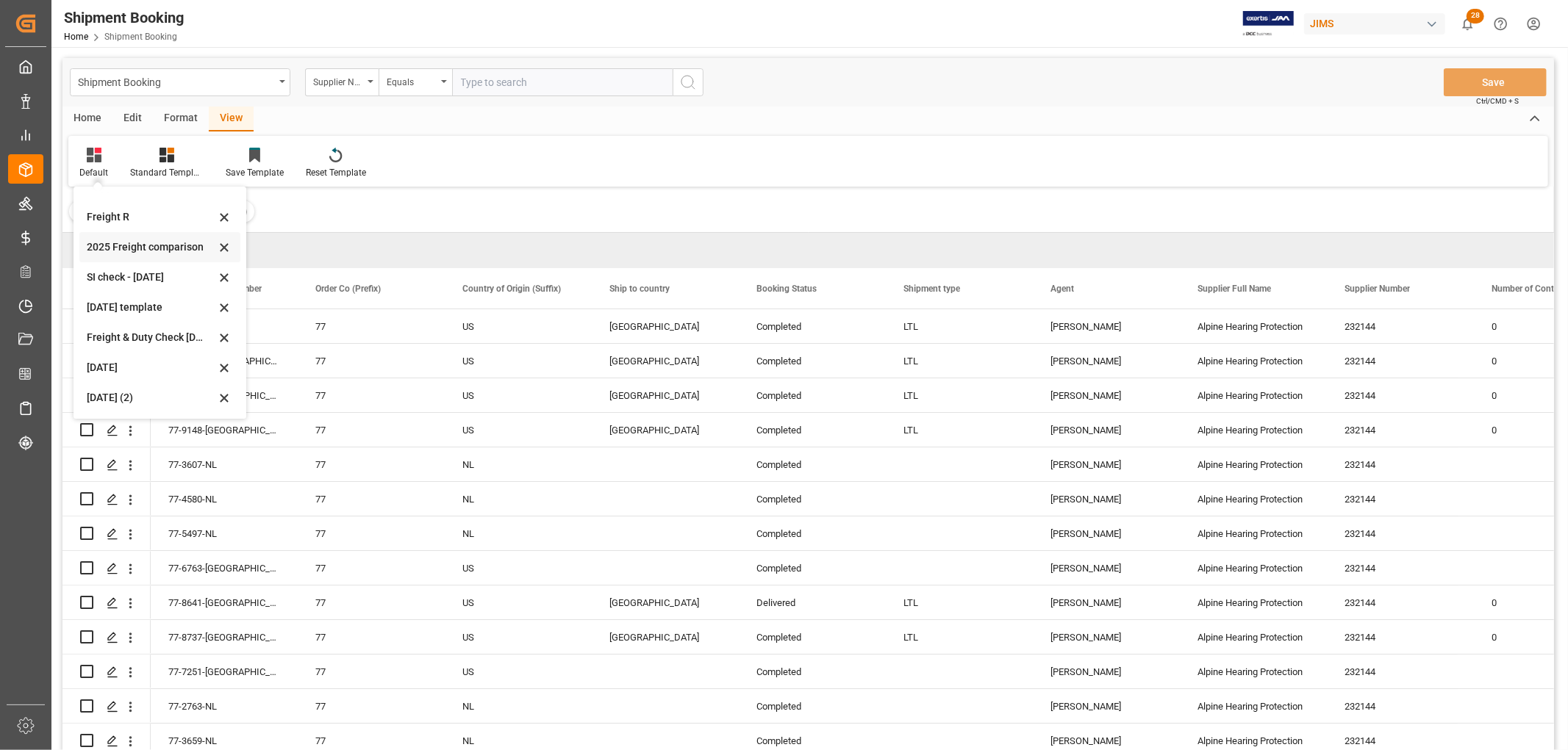
scroll to position [81, 0]
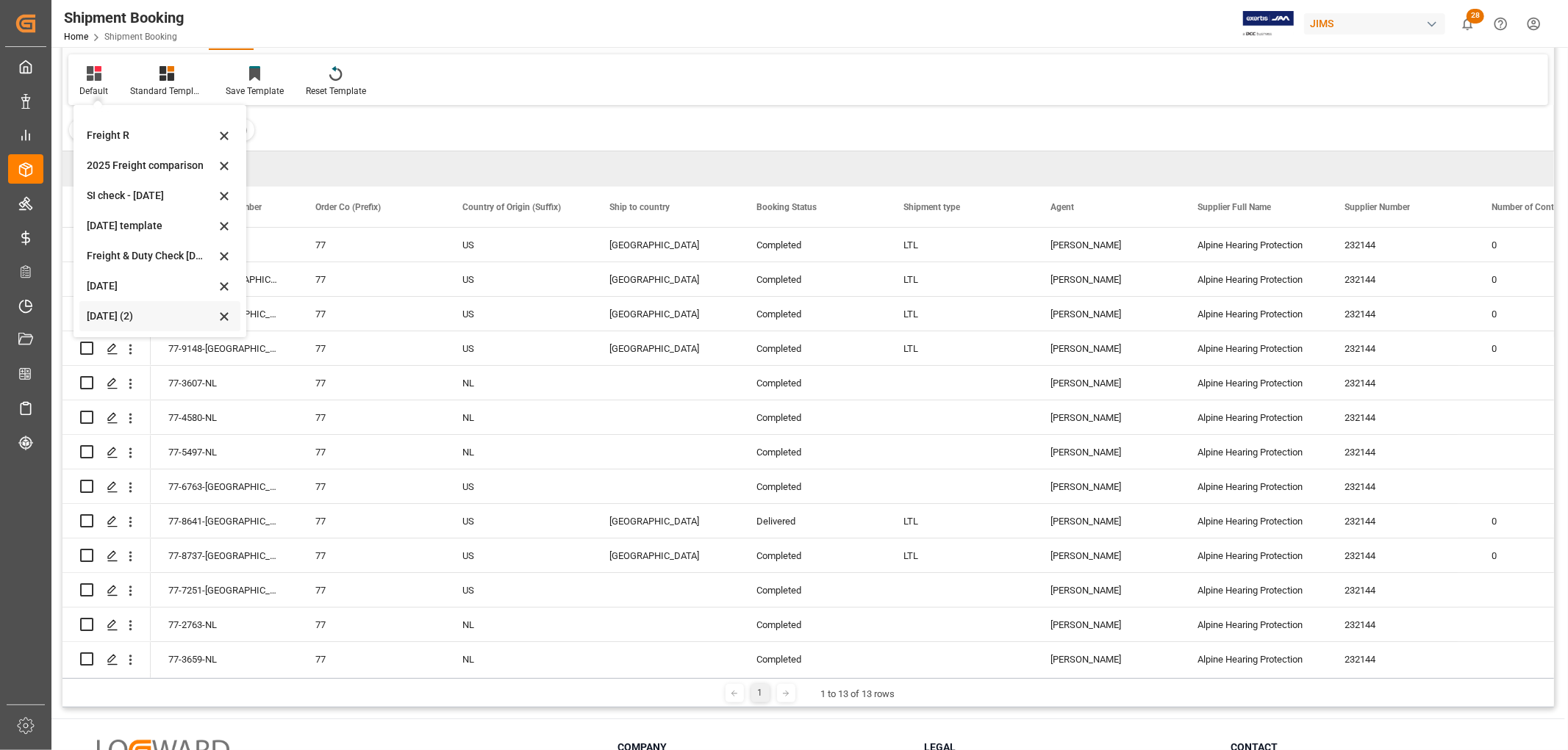
click at [111, 316] on div "[DATE] (2)" at bounding box center [151, 316] width 129 height 15
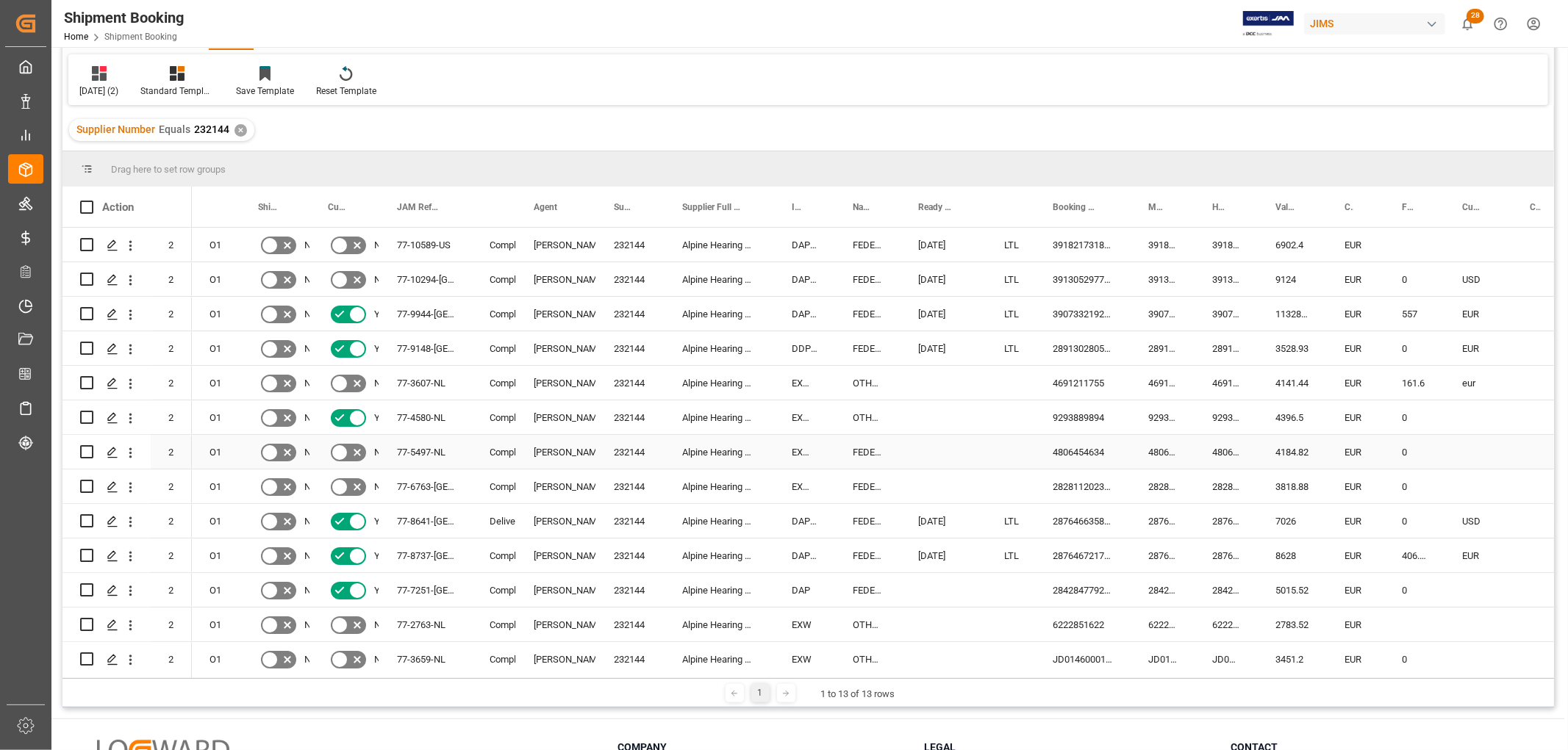
scroll to position [0, 0]
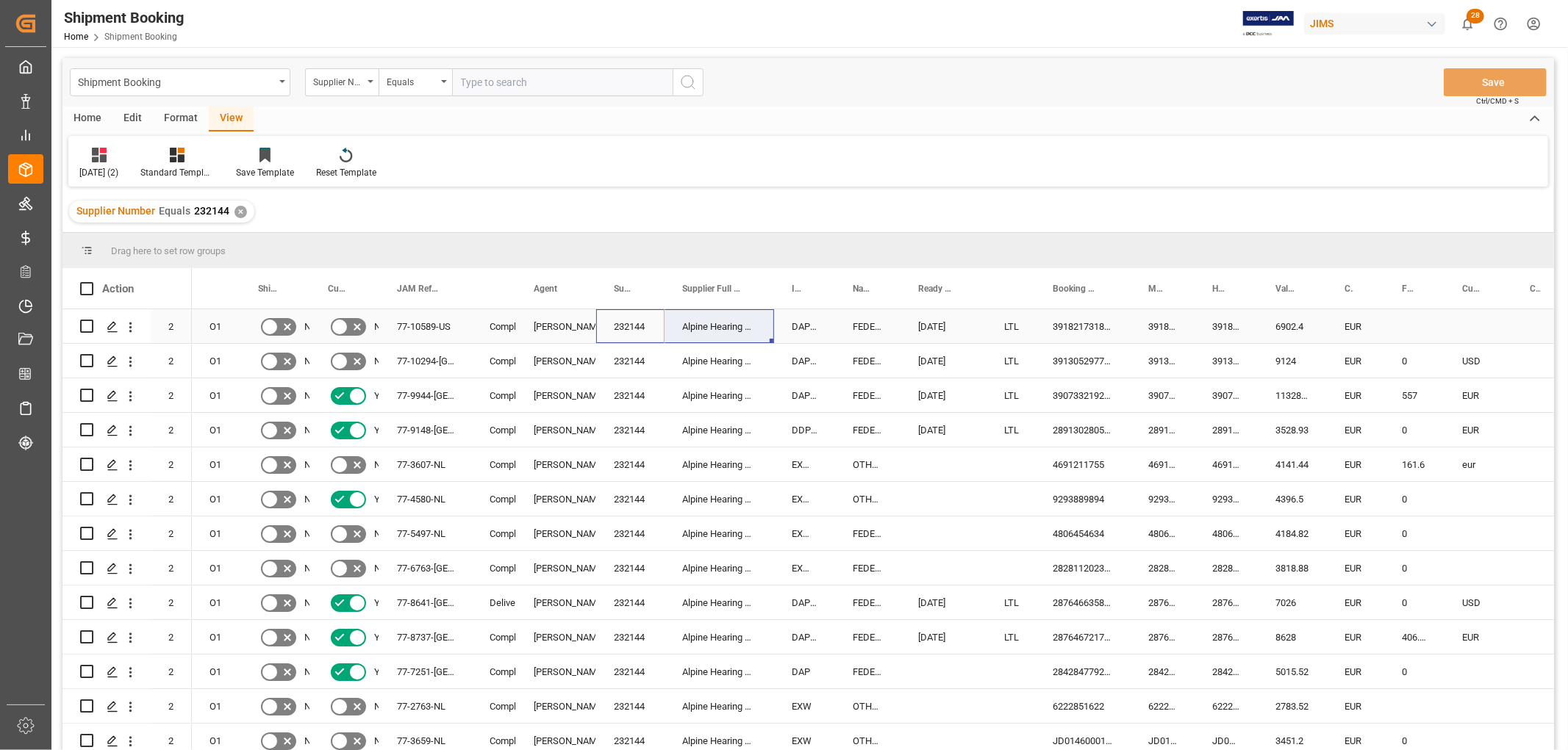
drag, startPoint x: 622, startPoint y: 321, endPoint x: 670, endPoint y: 320, distance: 48.0
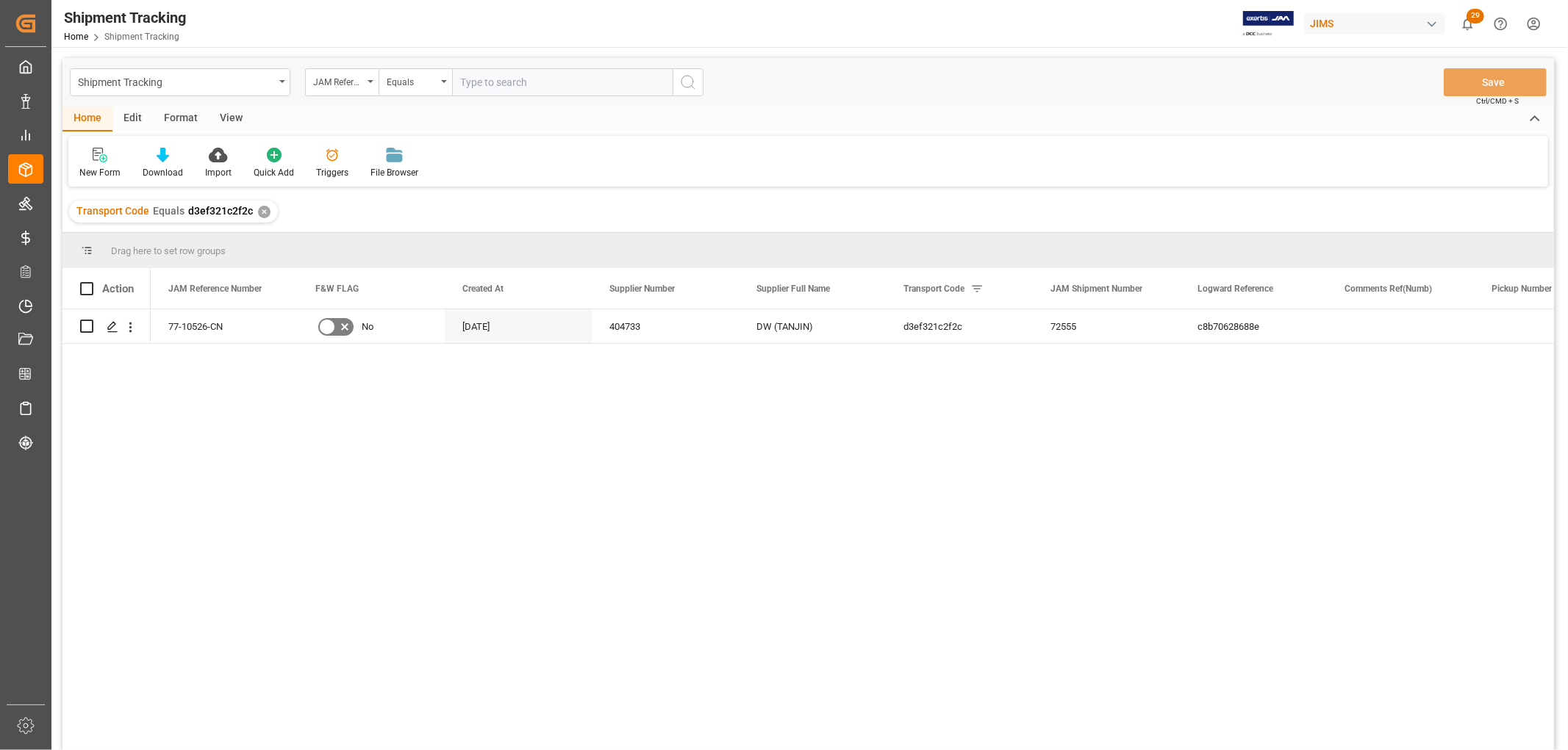
click at [238, 109] on div "View" at bounding box center [231, 119] width 44 height 25
click at [84, 159] on div at bounding box center [94, 155] width 29 height 15
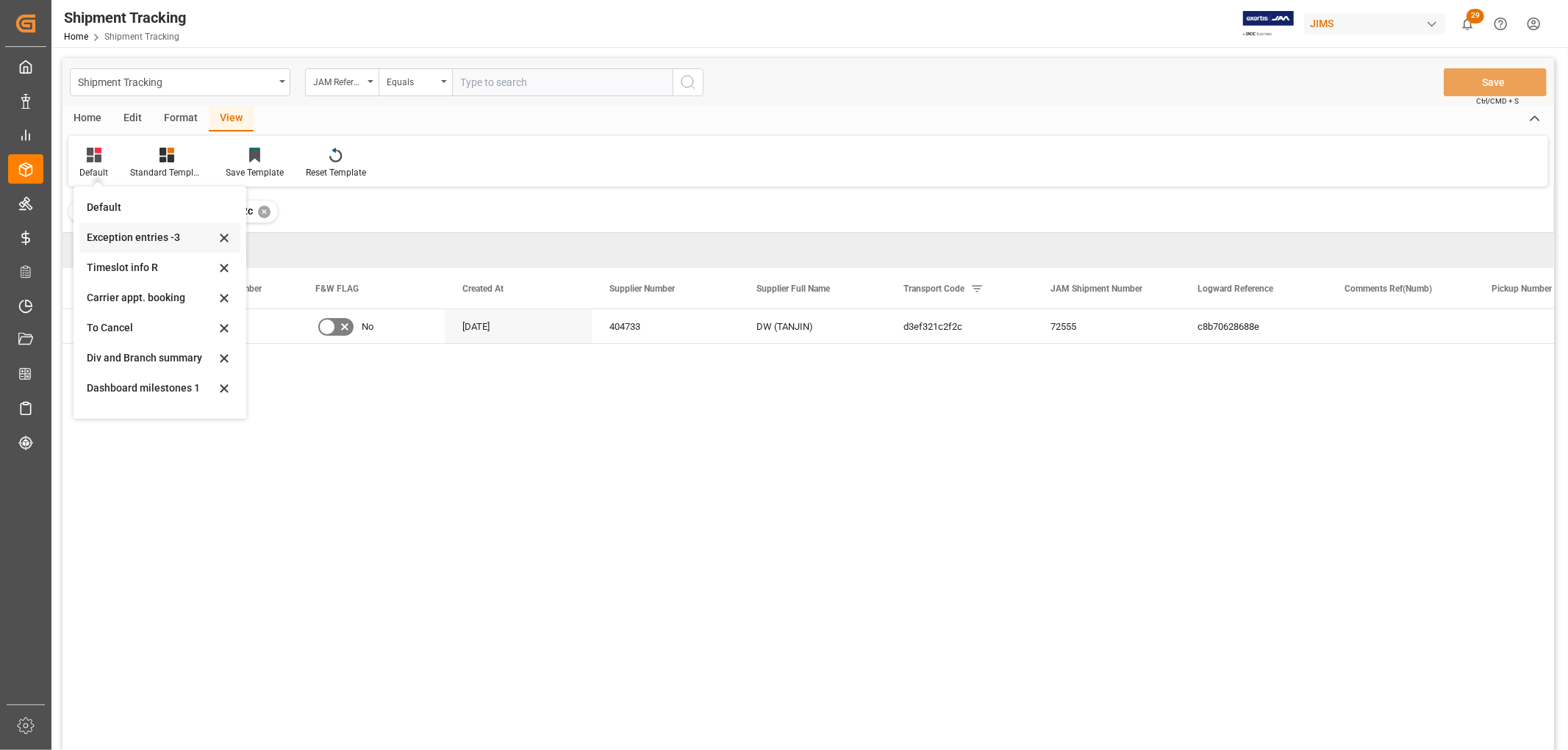
scroll to position [231, 0]
click at [97, 398] on div "tracking GIT template - Rev" at bounding box center [151, 398] width 129 height 15
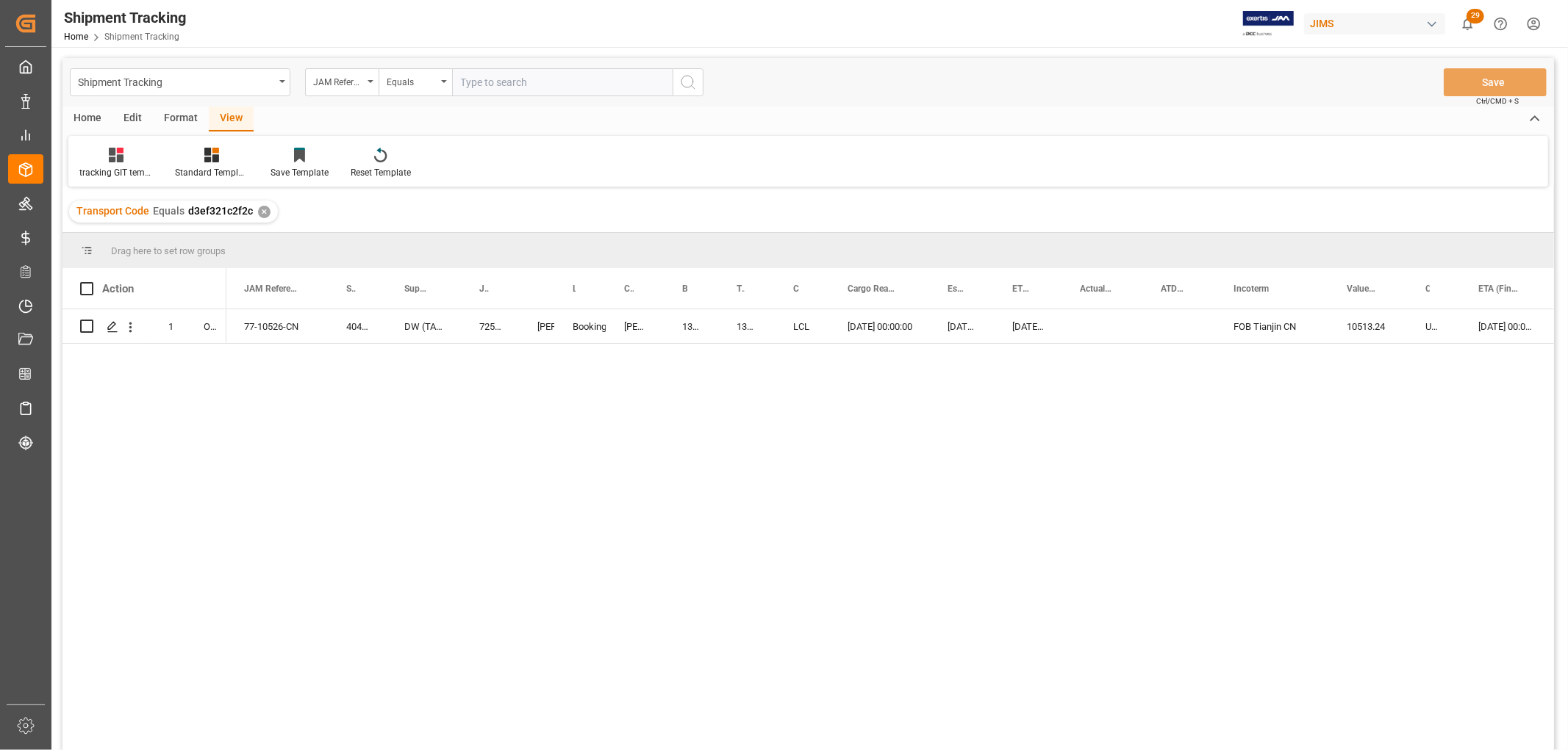
drag, startPoint x: 1076, startPoint y: 387, endPoint x: 1076, endPoint y: 372, distance: 15.0
click at [1076, 387] on div "77-10526-CN 404733 DW (TANJIN) 72555 Booking Lynne St. Jacques DELMAR 13634508 …" at bounding box center [889, 534] width 1327 height 450
click at [1016, 328] on div "08-29-2025 00:00:00" at bounding box center [1029, 326] width 68 height 34
click at [1088, 320] on div "Press SPACE to select this row." at bounding box center [1103, 326] width 81 height 34
click at [1087, 366] on div "77-10526-CN 404733 DW (TANJIN) 72555 Booking Lynne St. Jacques DELMAR 13634508 …" at bounding box center [889, 534] width 1327 height 450
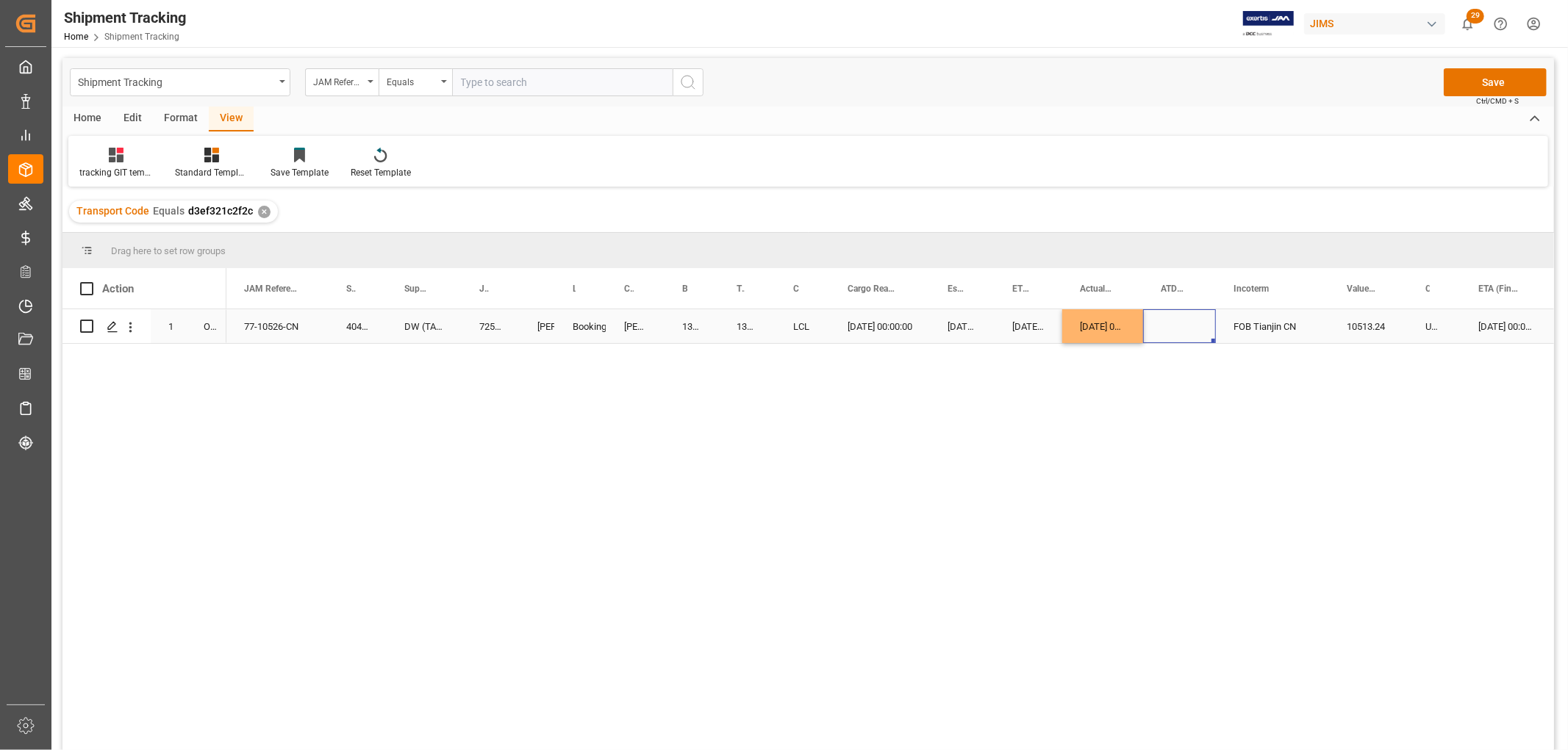
click at [1166, 327] on div "Press SPACE to select this row." at bounding box center [1178, 326] width 73 height 34
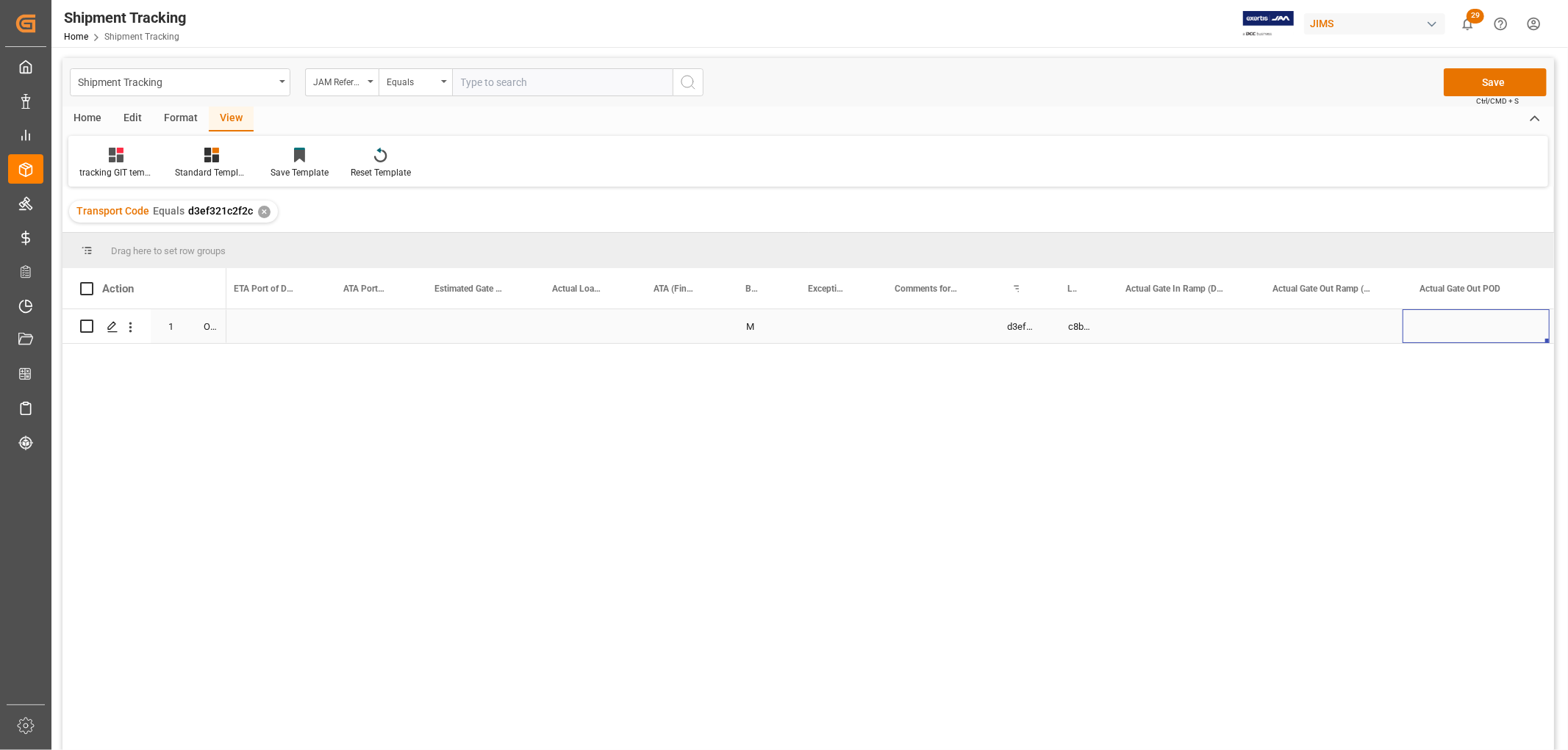
scroll to position [0, 1820]
click at [1473, 84] on button "Save" at bounding box center [1495, 82] width 102 height 28
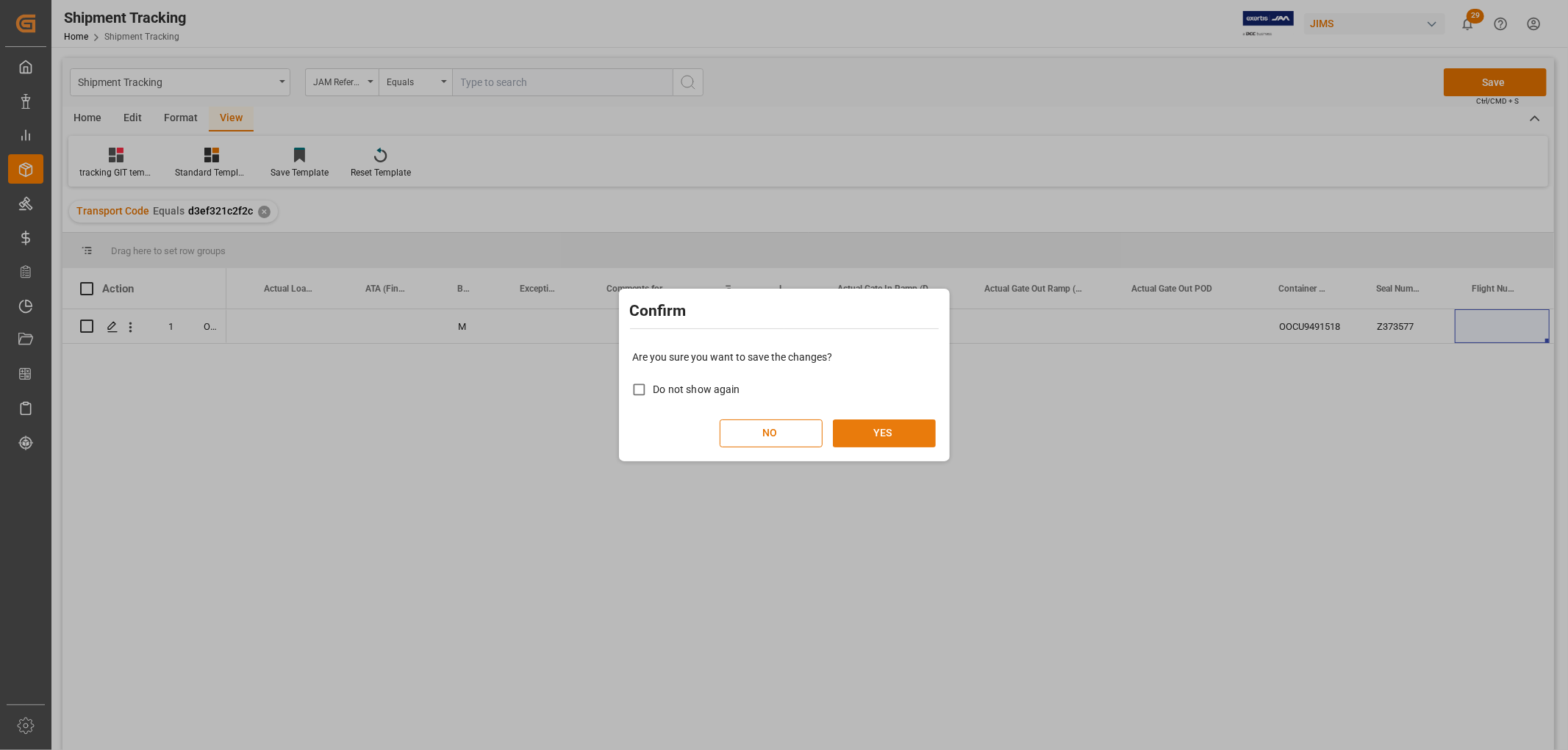
click at [894, 435] on button "YES" at bounding box center [884, 433] width 102 height 28
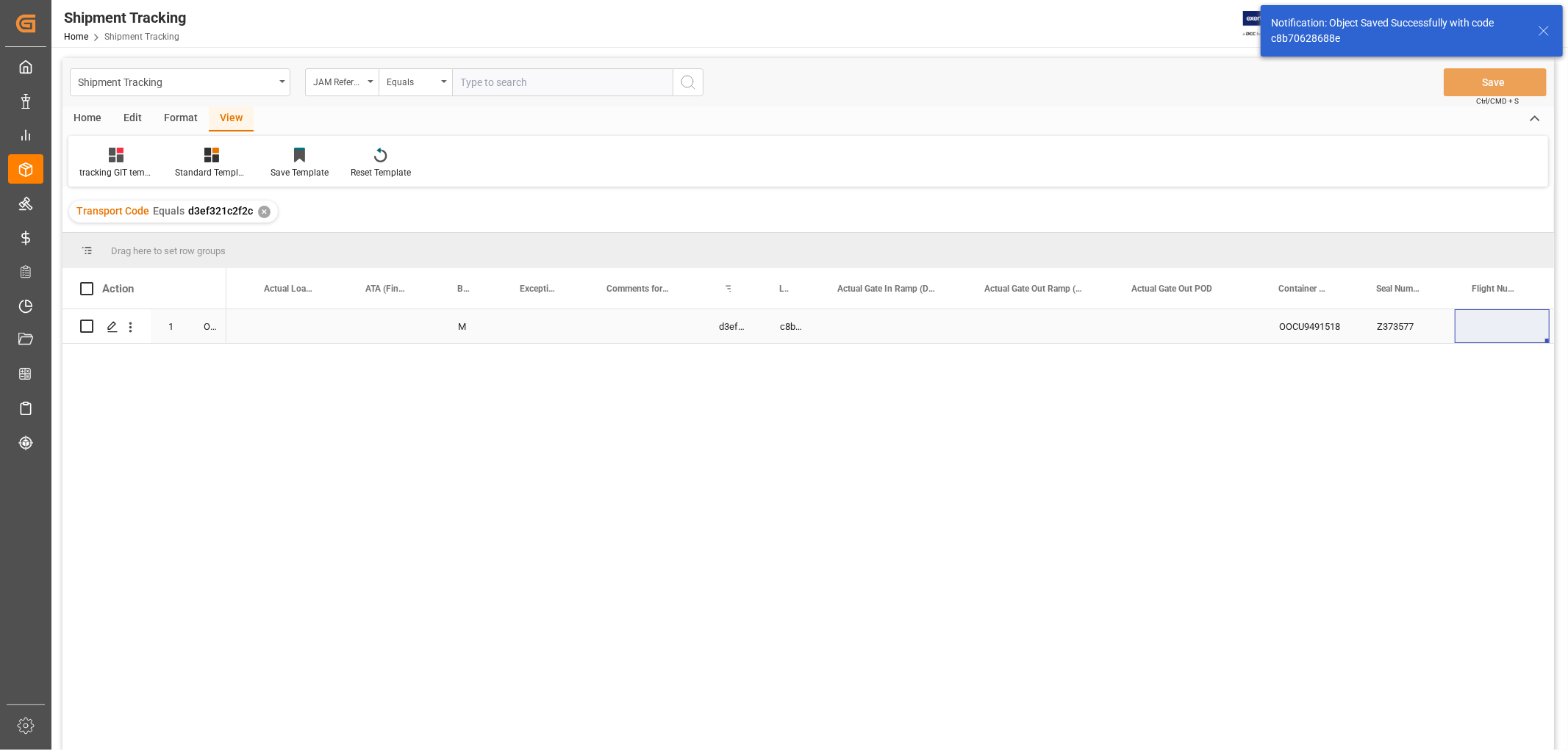
click at [336, 335] on div "Press SPACE to select this row." at bounding box center [297, 326] width 102 height 34
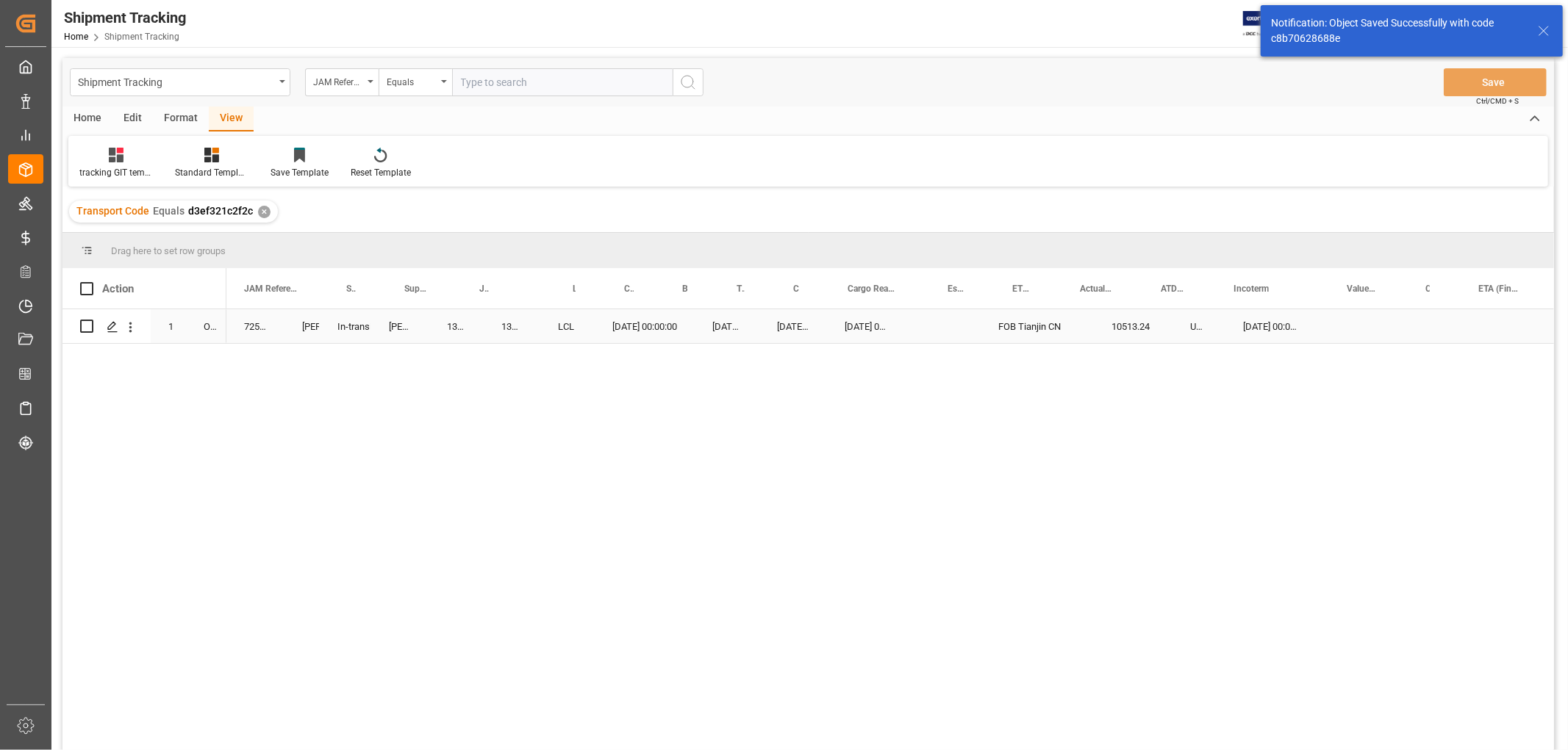
scroll to position [0, 0]
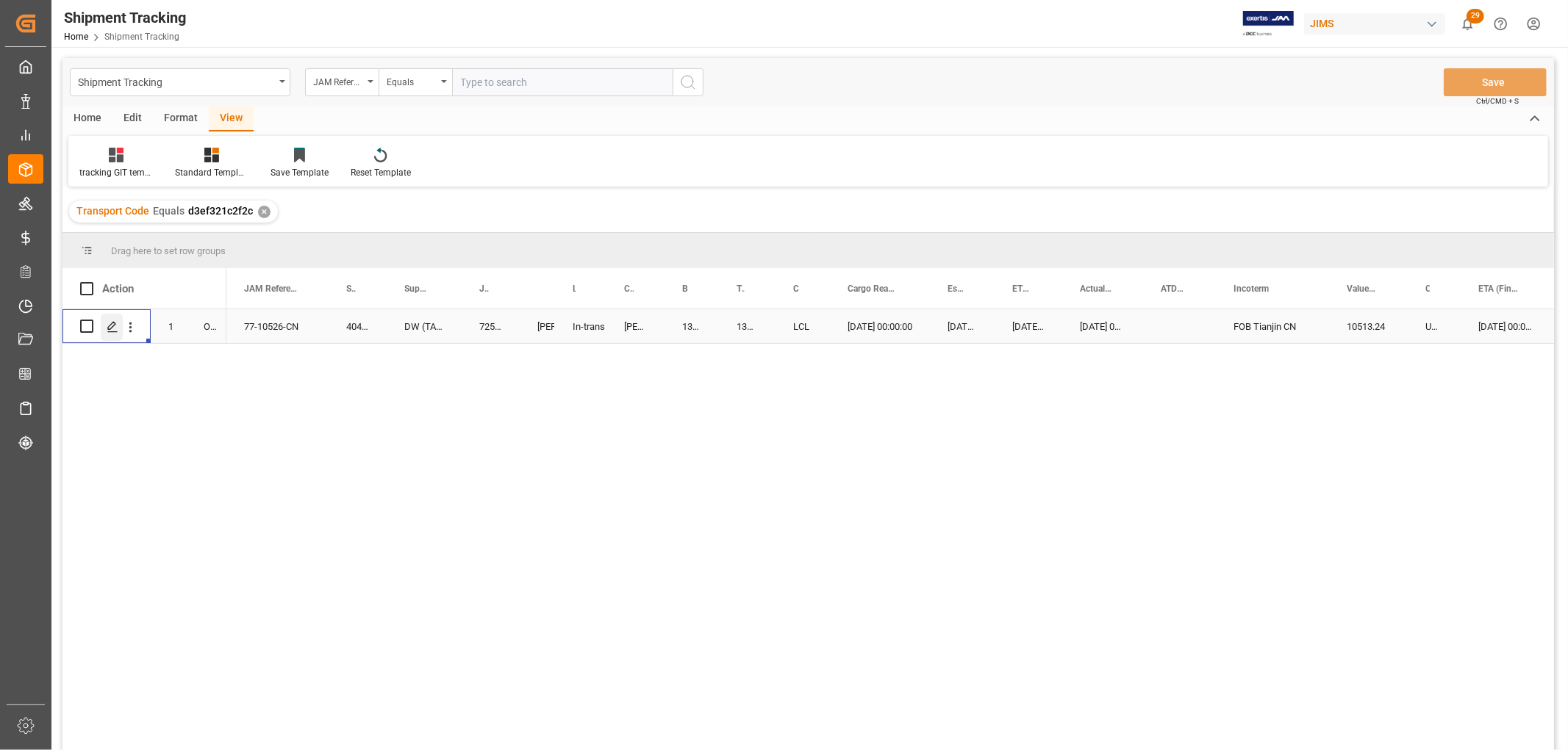
click at [109, 332] on line "Press SPACE to select this row." at bounding box center [112, 332] width 9 height 0
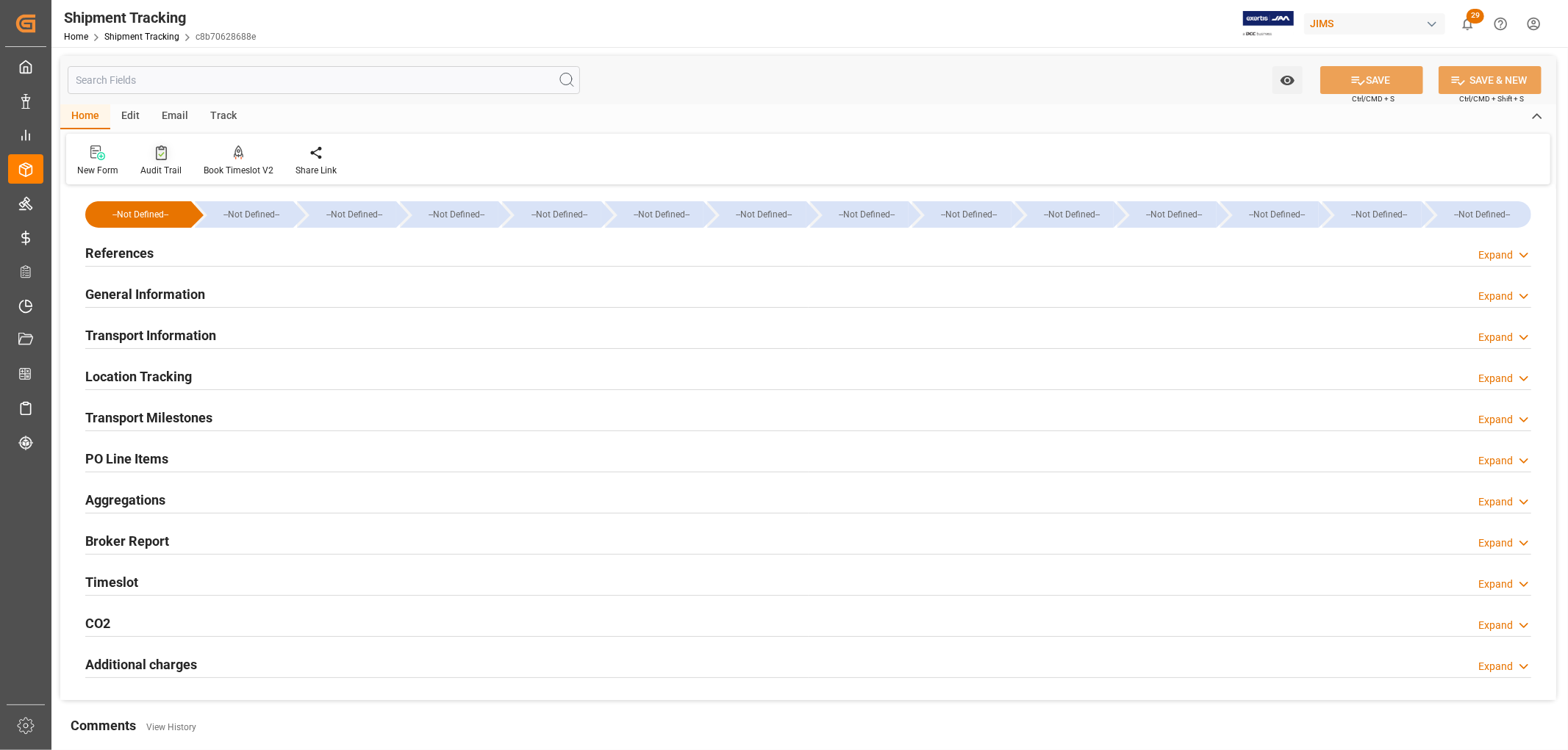
click at [169, 170] on div "Audit Trail" at bounding box center [160, 171] width 42 height 14
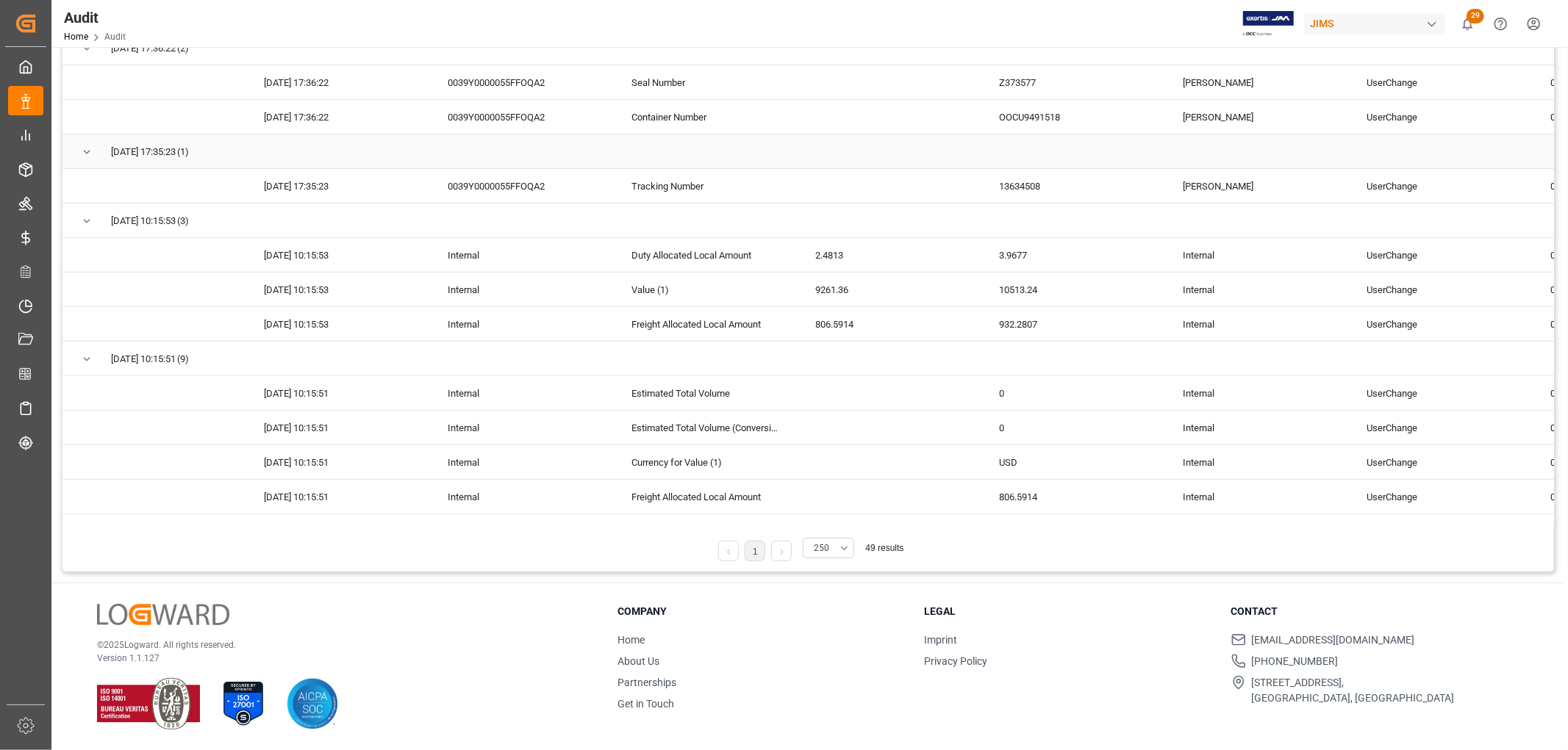
scroll to position [259, 0]
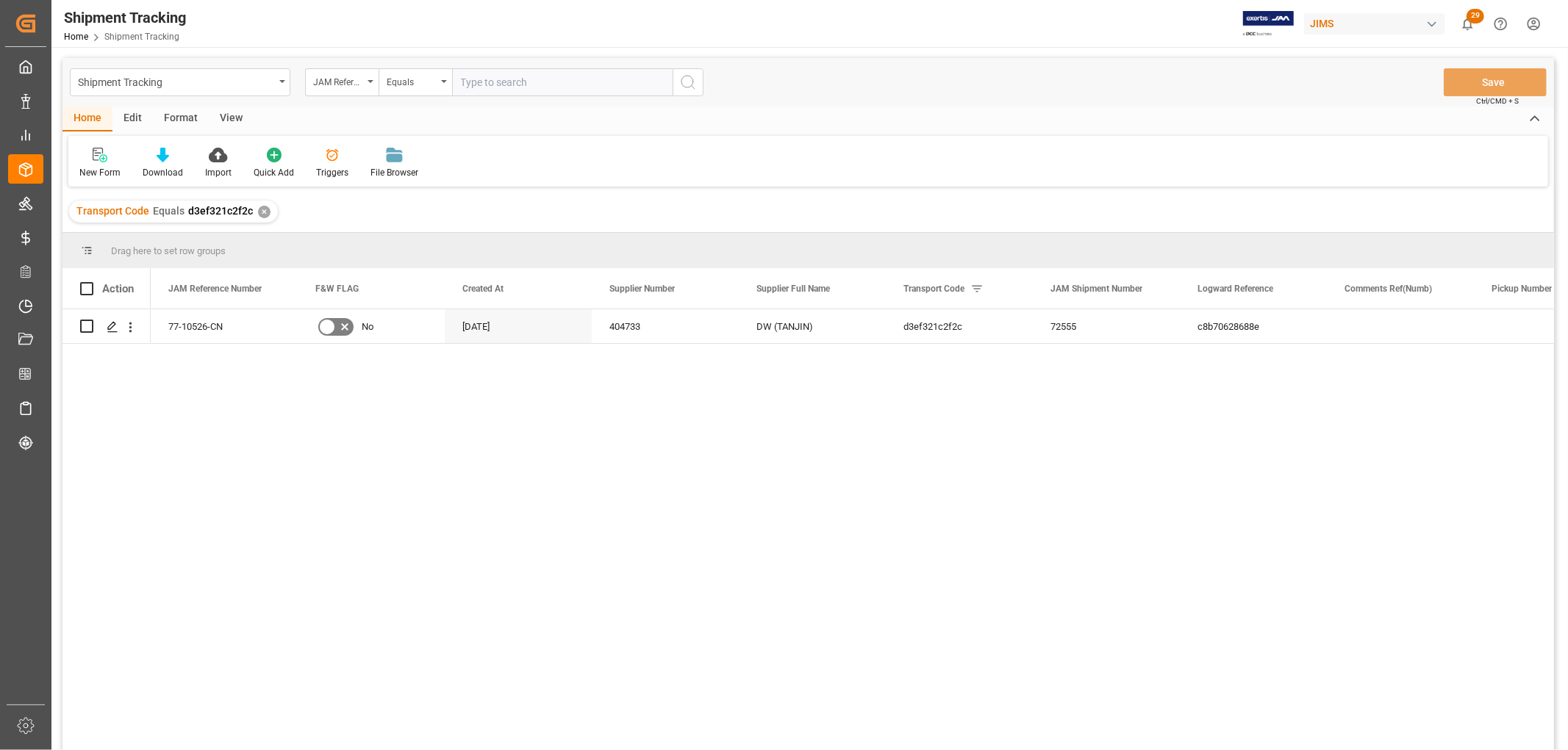
click at [225, 112] on div "View" at bounding box center [231, 119] width 44 height 25
click at [101, 162] on div "Default" at bounding box center [94, 162] width 50 height 32
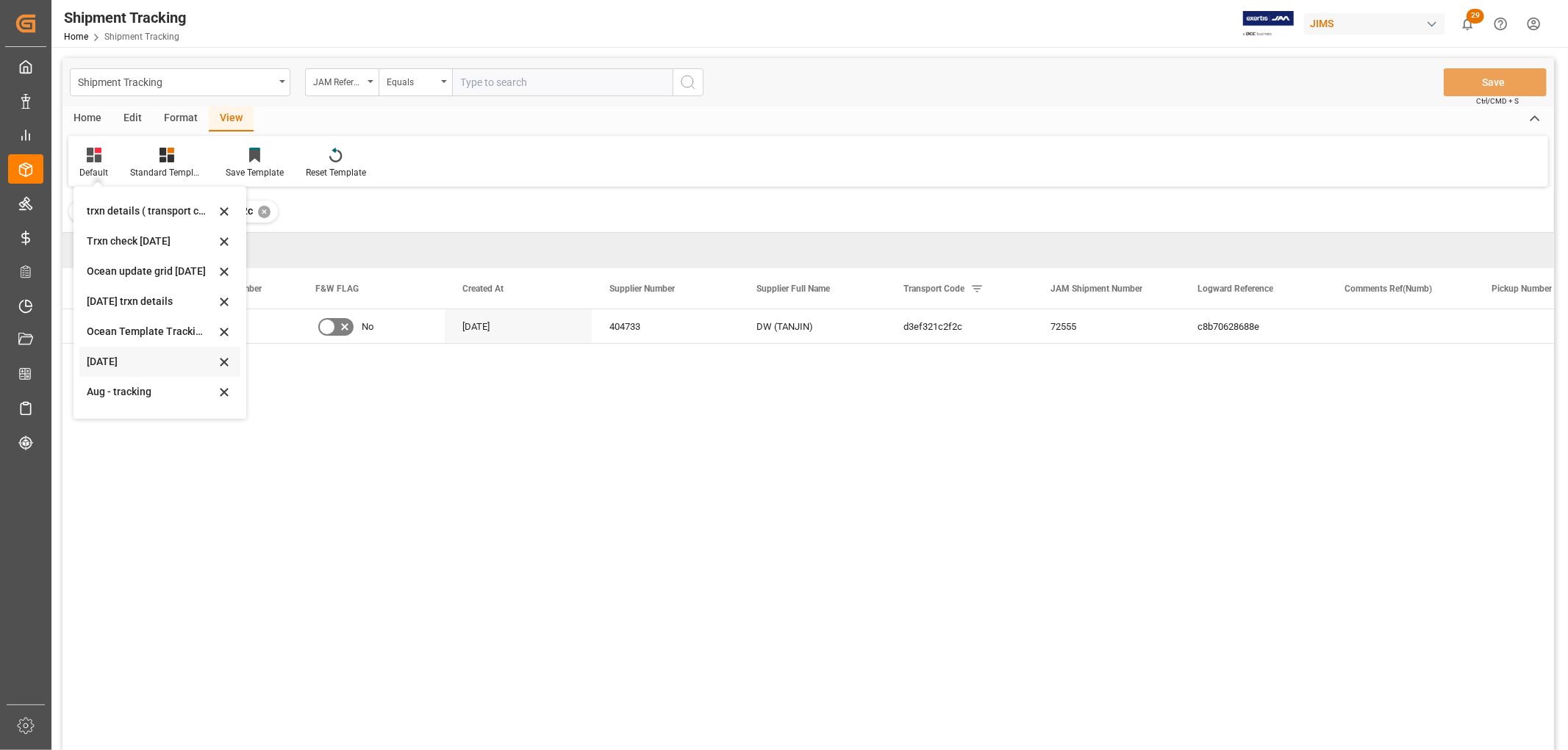
scroll to position [231, 0]
click at [114, 400] on div "tracking GIT template - Rev" at bounding box center [151, 398] width 129 height 15
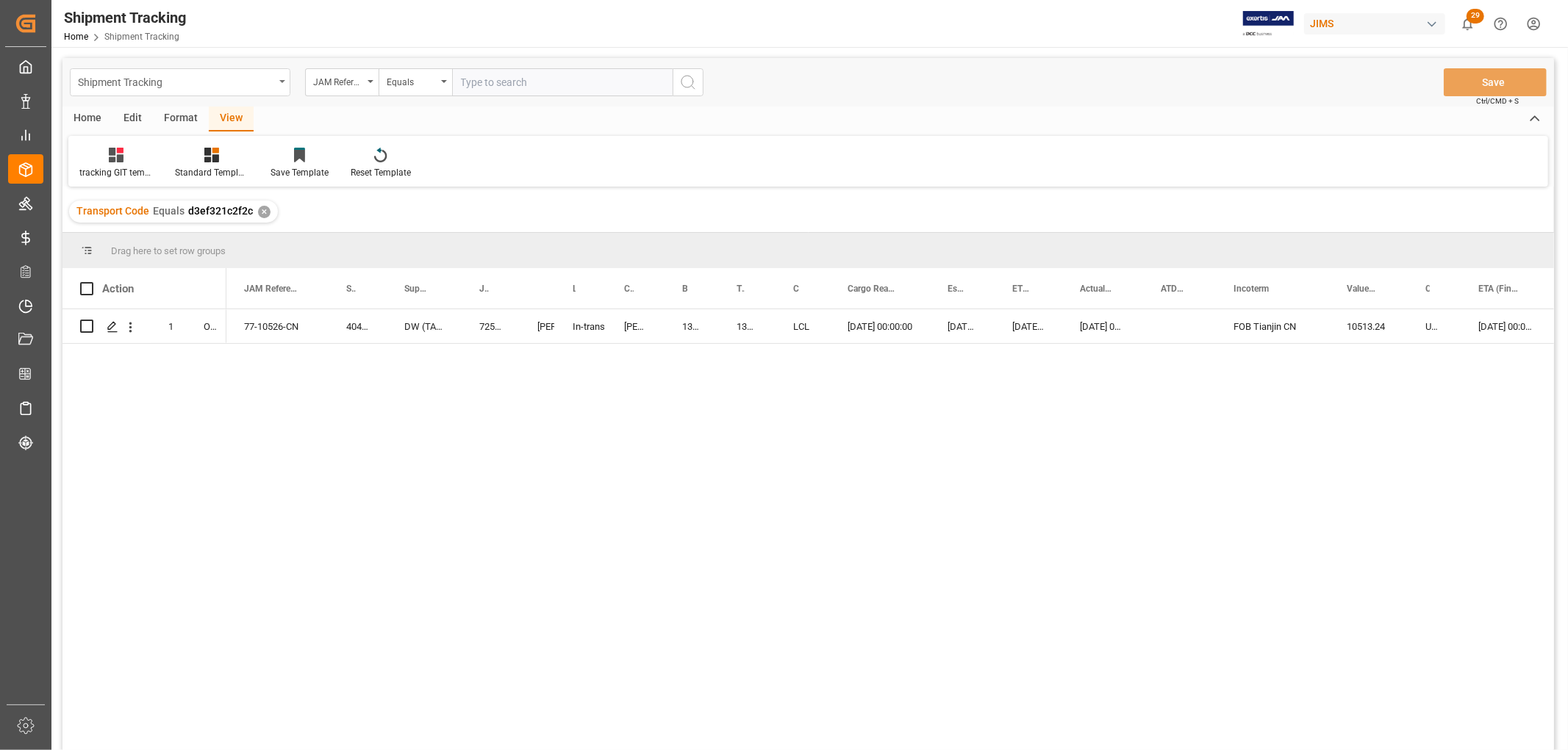
click at [280, 81] on icon "open menu" at bounding box center [282, 81] width 6 height 3
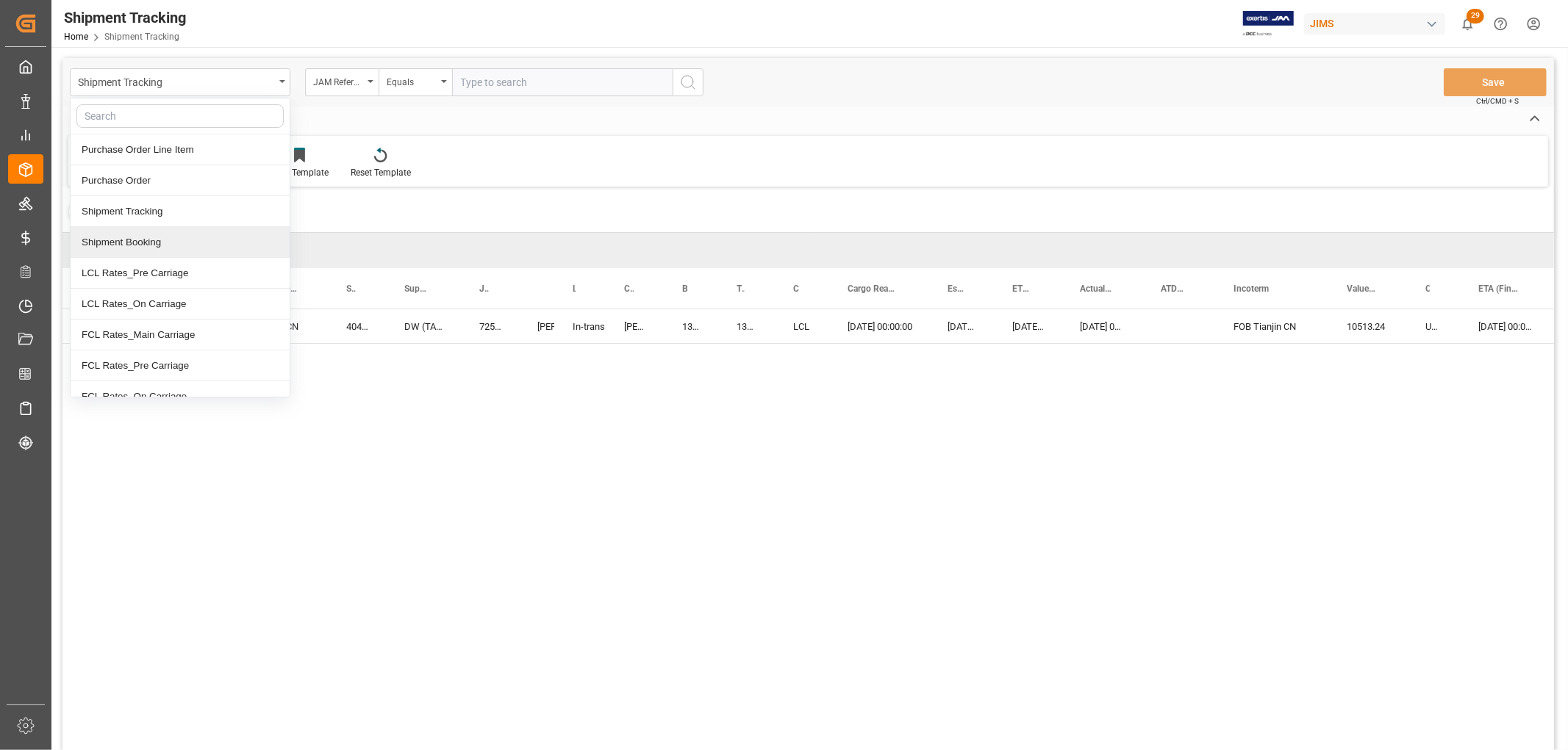
click at [161, 241] on div "Shipment Booking" at bounding box center [180, 243] width 219 height 31
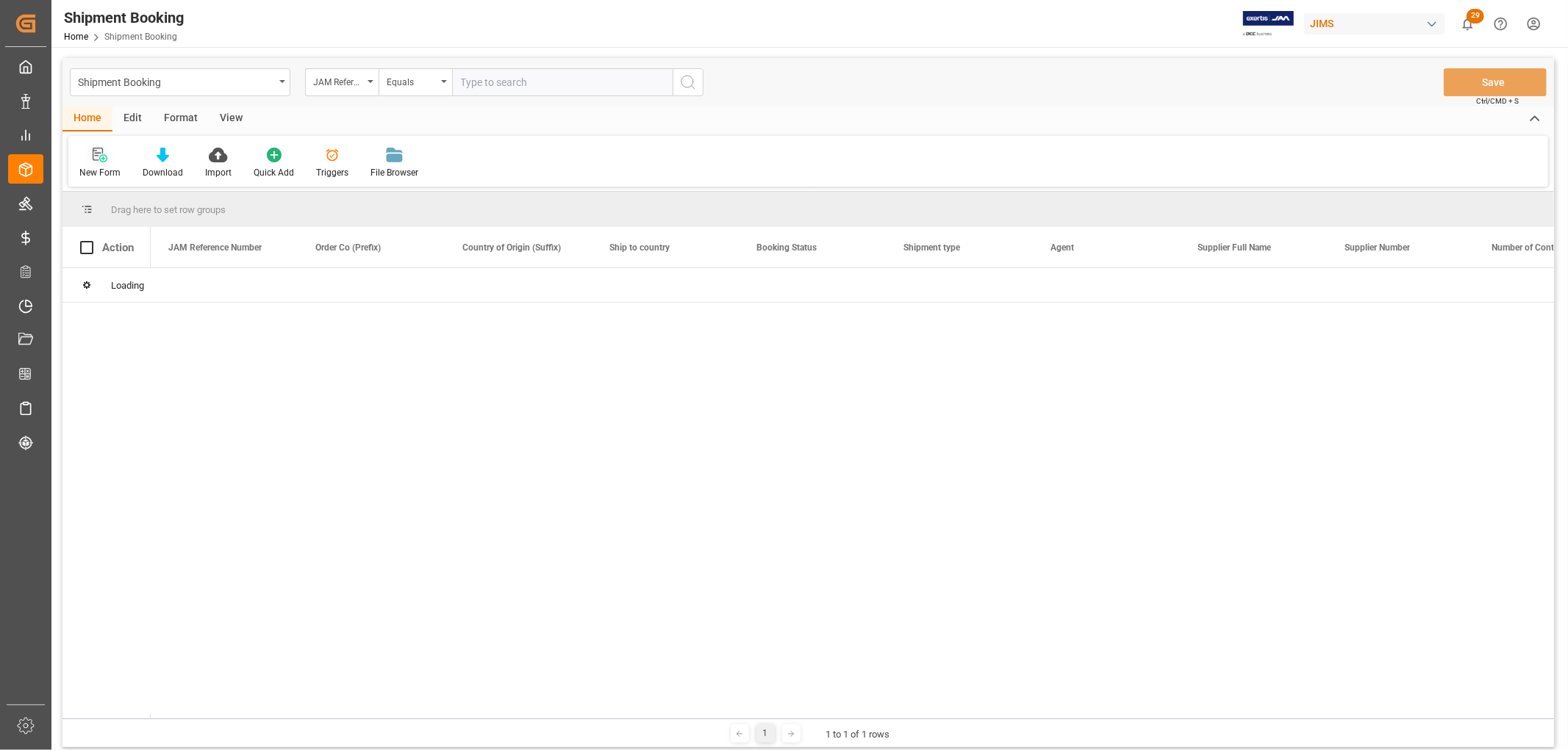
click at [102, 170] on div "New Form" at bounding box center [100, 173] width 42 height 14
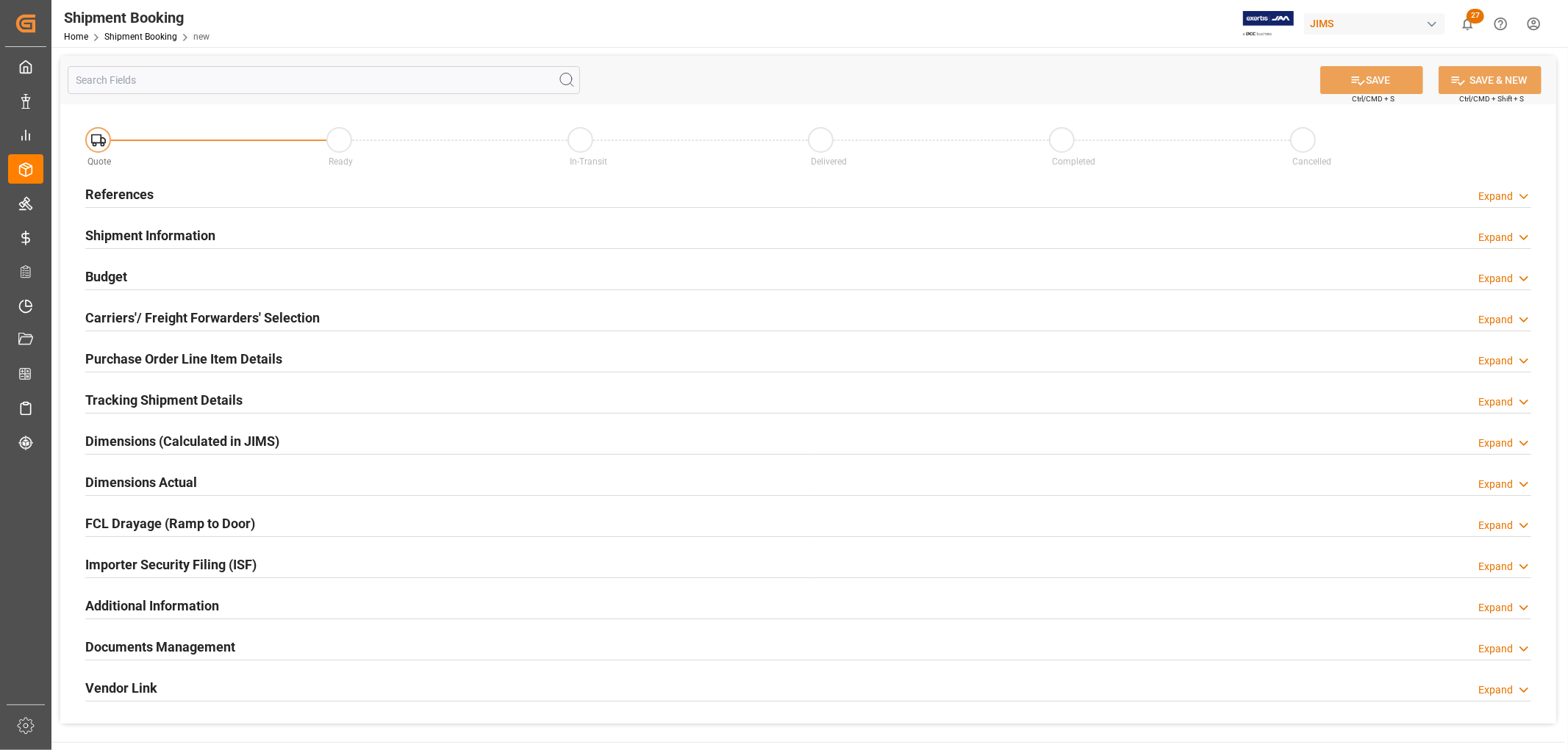
click at [113, 193] on h2 "References" at bounding box center [119, 194] width 69 height 20
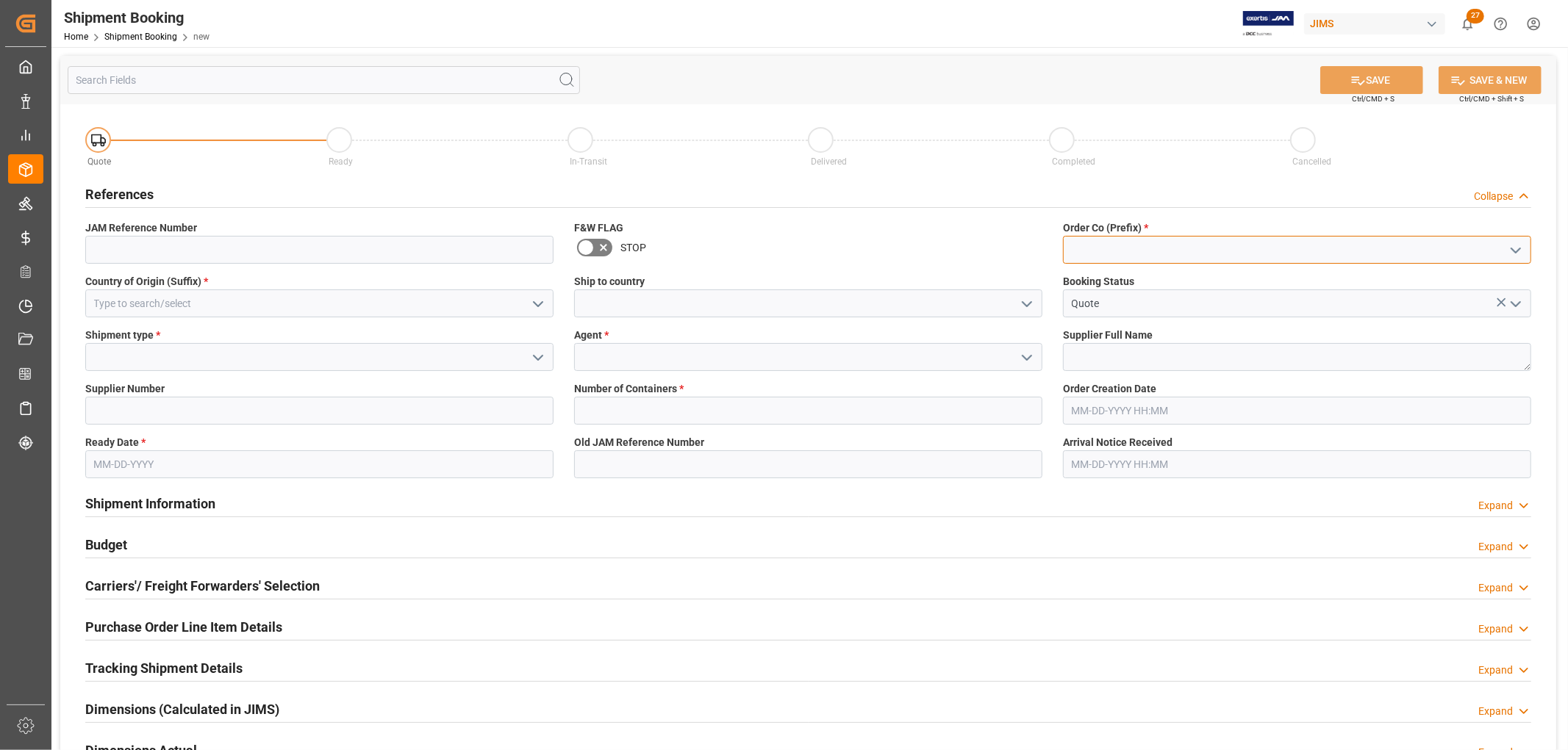
click at [1092, 251] on input at bounding box center [1296, 249] width 468 height 28
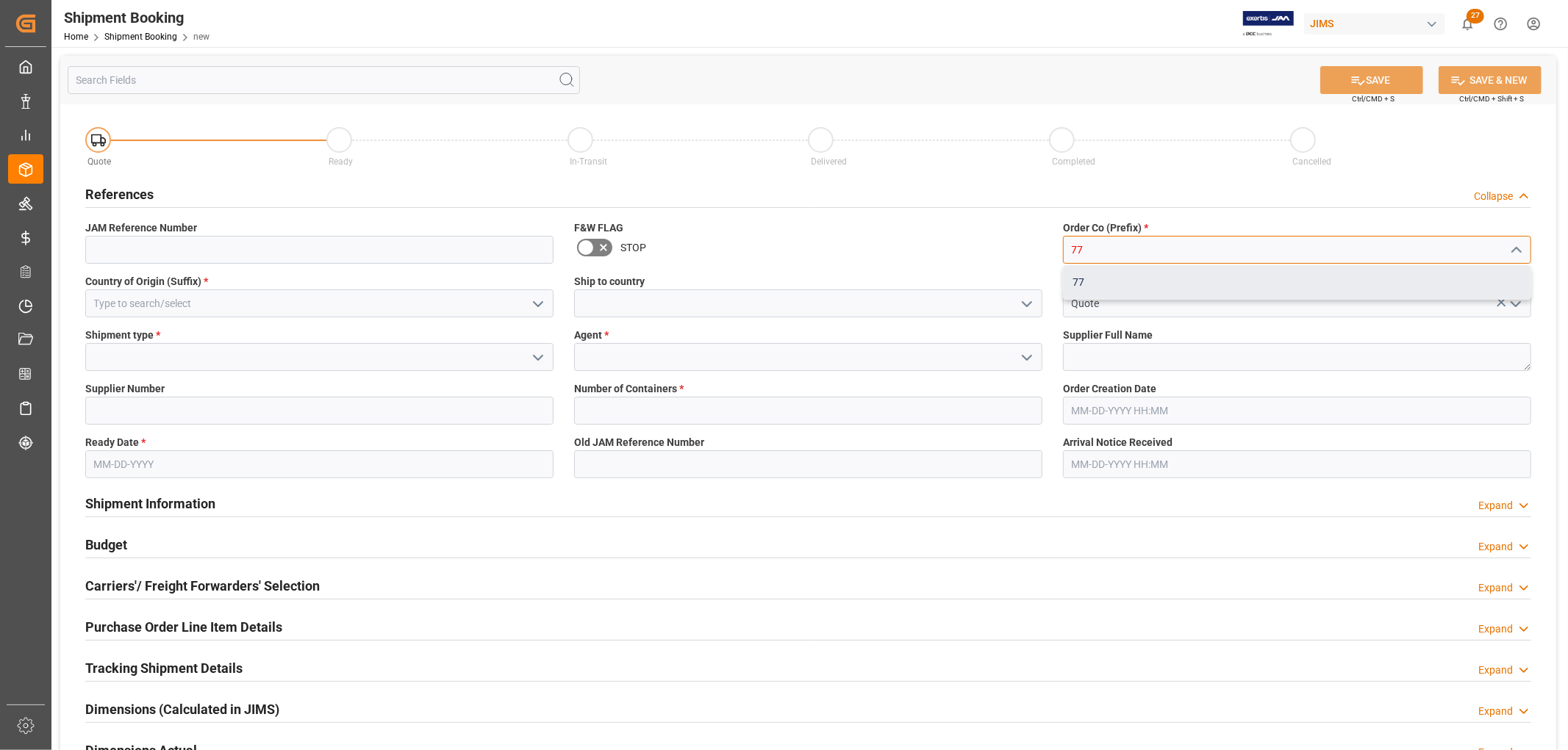
click at [1089, 284] on div "77" at bounding box center [1296, 282] width 467 height 33
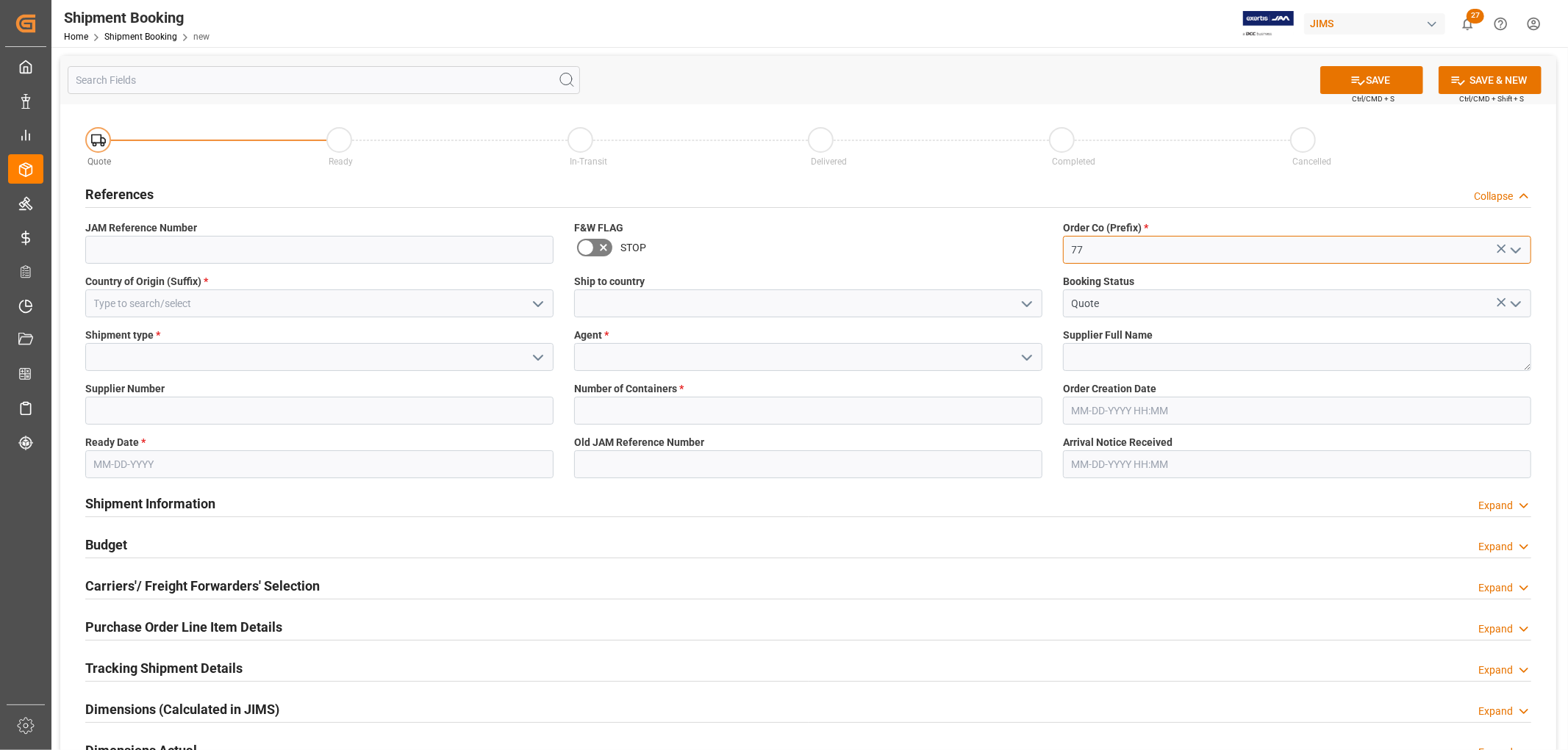
type input "77"
click at [175, 304] on input at bounding box center [319, 303] width 468 height 28
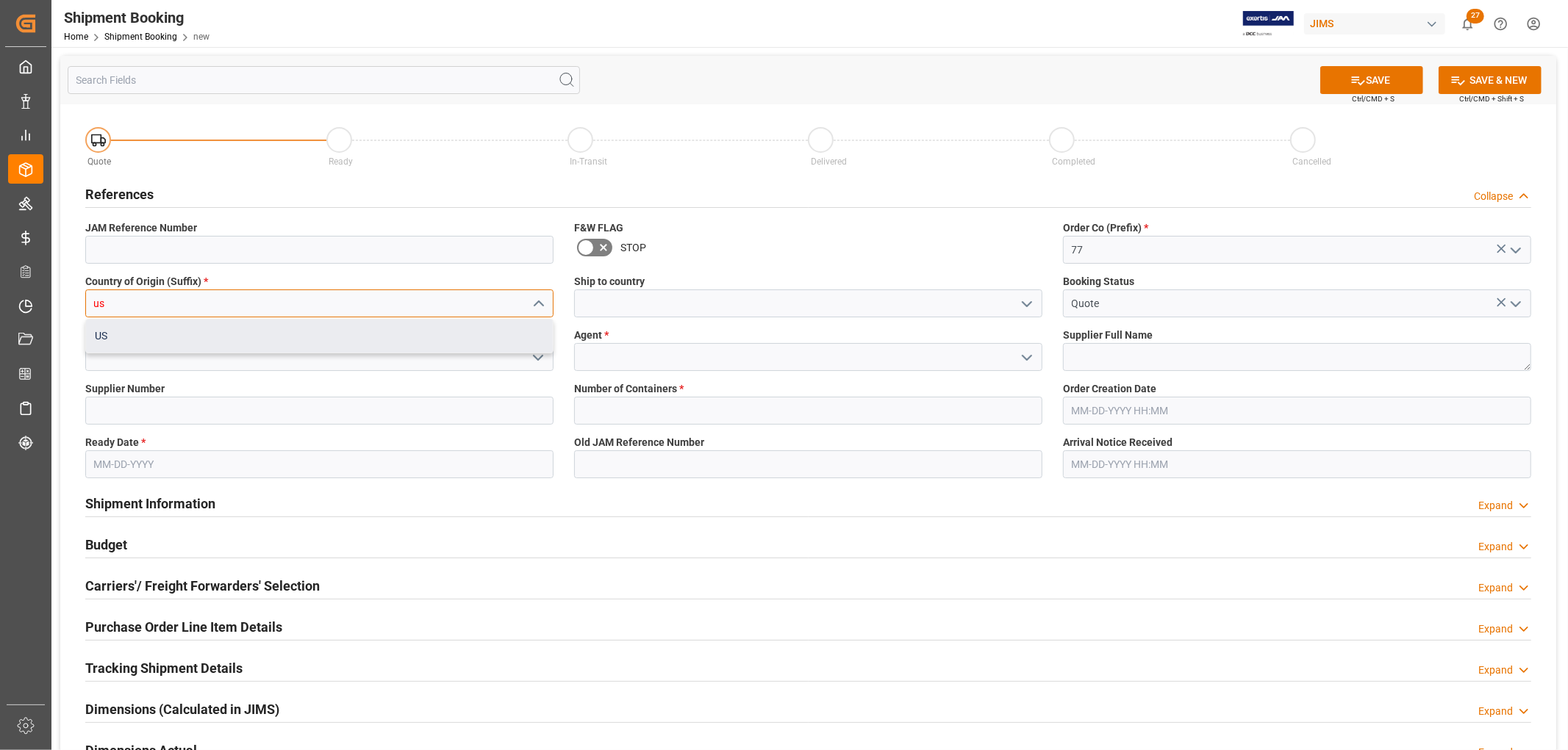
click at [128, 325] on div "US" at bounding box center [319, 336] width 467 height 33
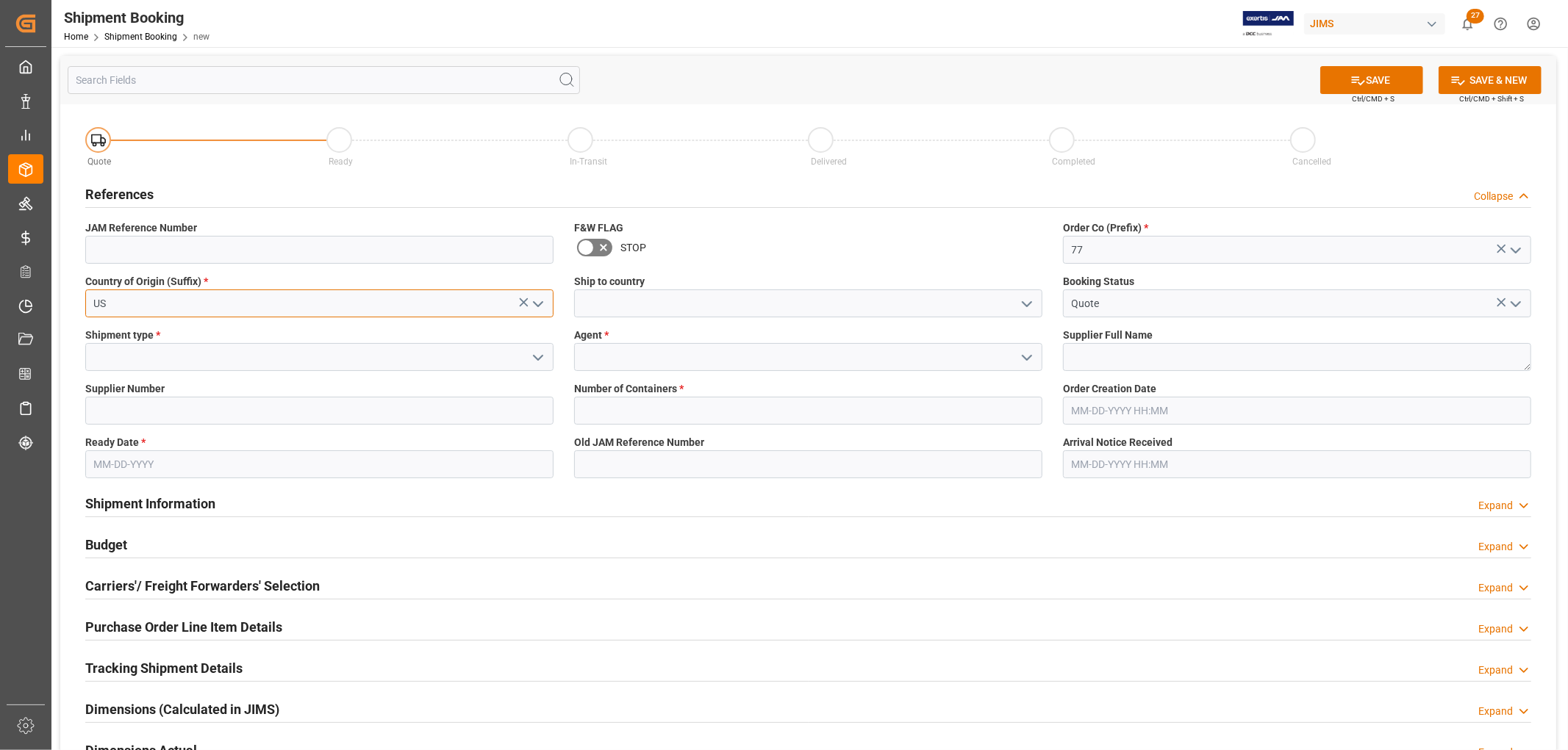
type input "US"
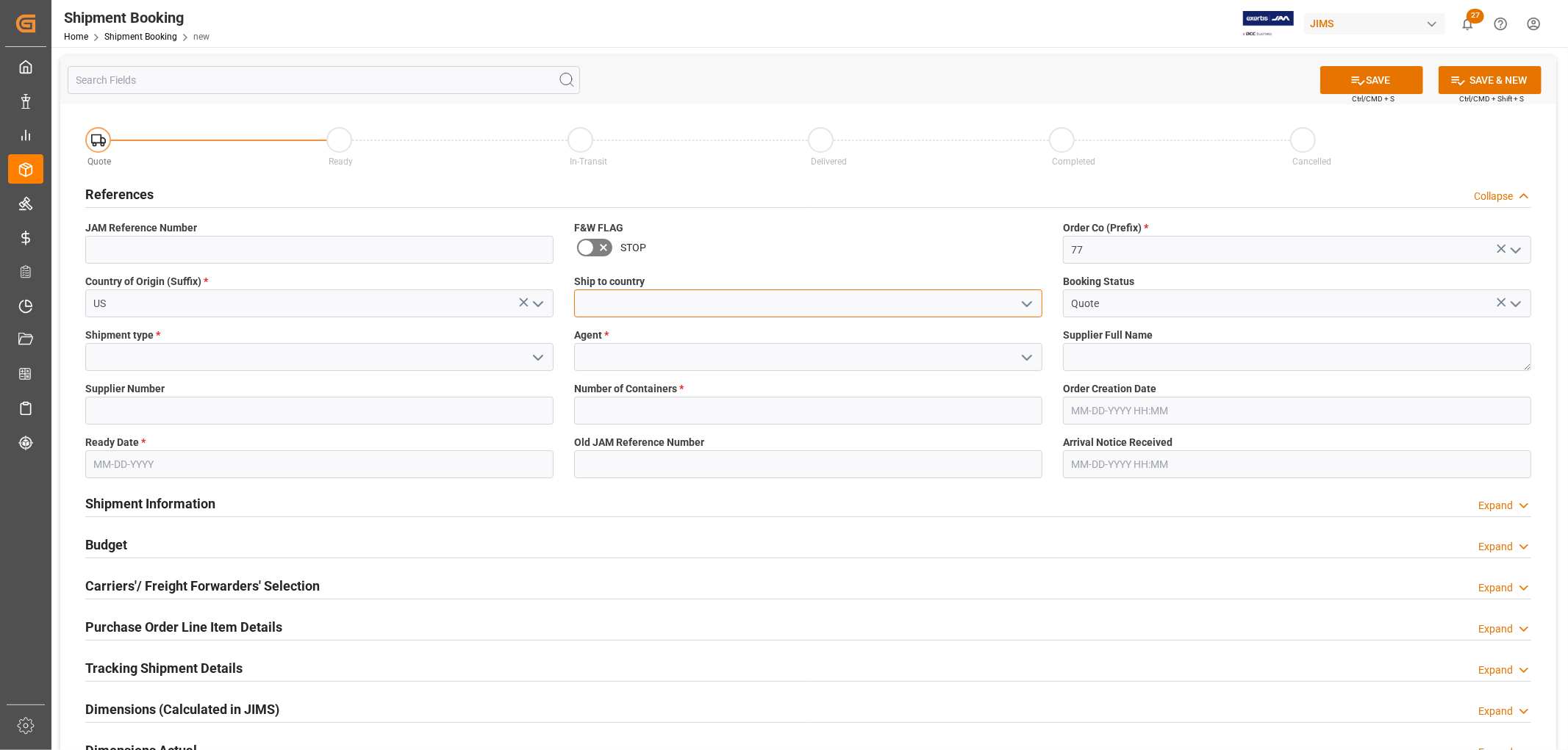
click at [642, 303] on input at bounding box center [808, 303] width 468 height 28
type input "[GEOGRAPHIC_DATA]"
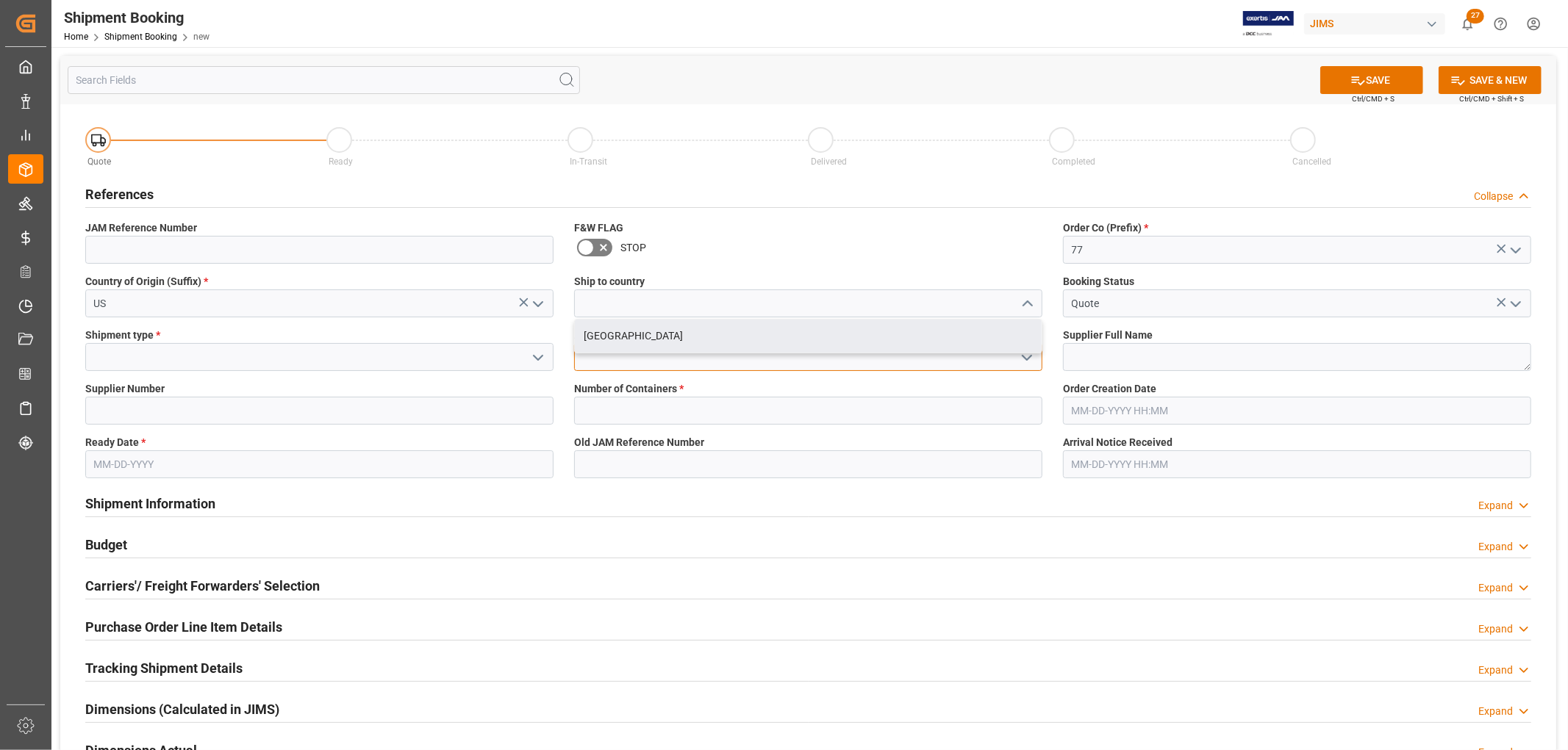
click at [614, 364] on div "Quote Ready In-Transit Delivered Completed Cancelled References Collapse JAM Re…" at bounding box center [807, 548] width 1495 height 887
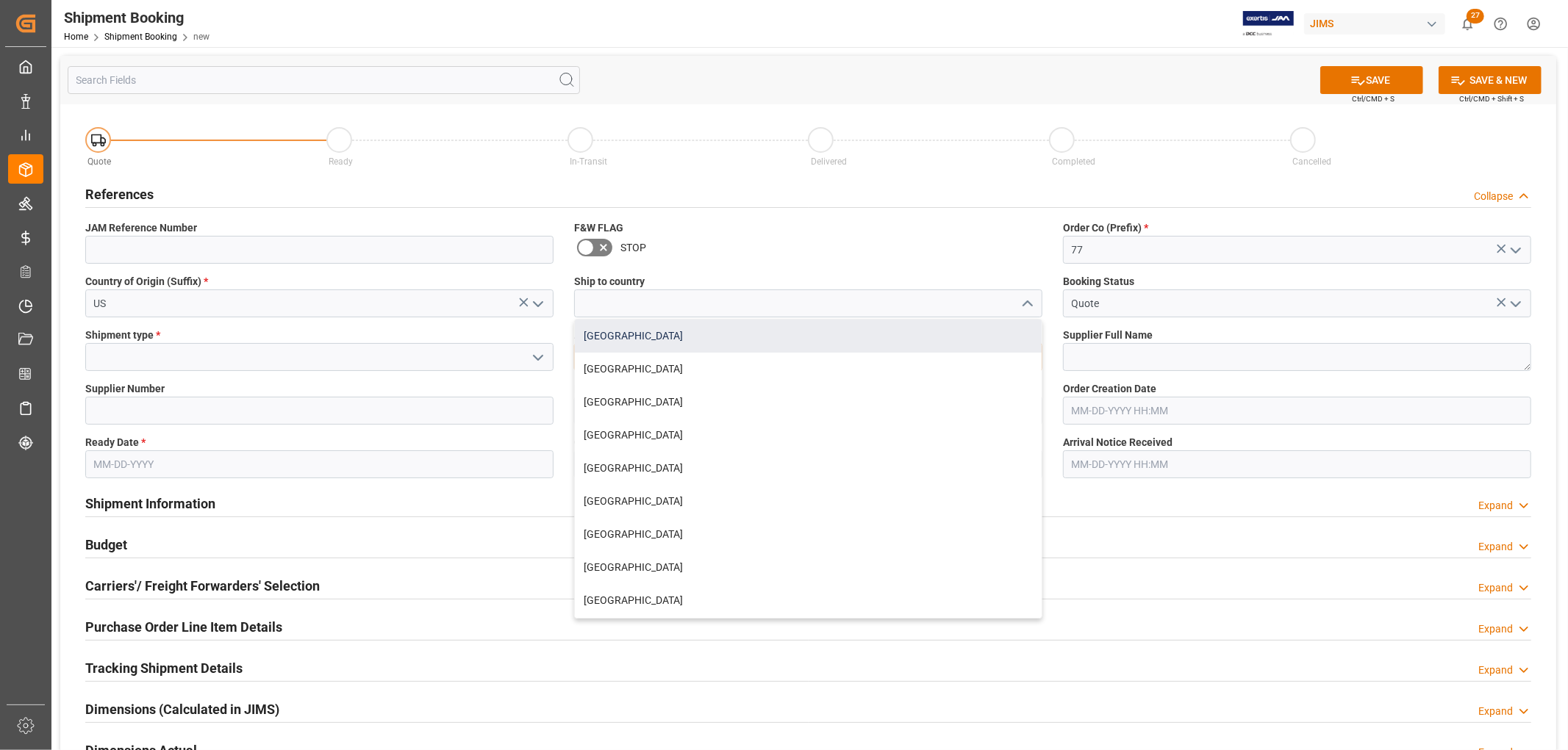
click at [638, 328] on div "[GEOGRAPHIC_DATA]" at bounding box center [807, 336] width 467 height 33
type input "[GEOGRAPHIC_DATA]"
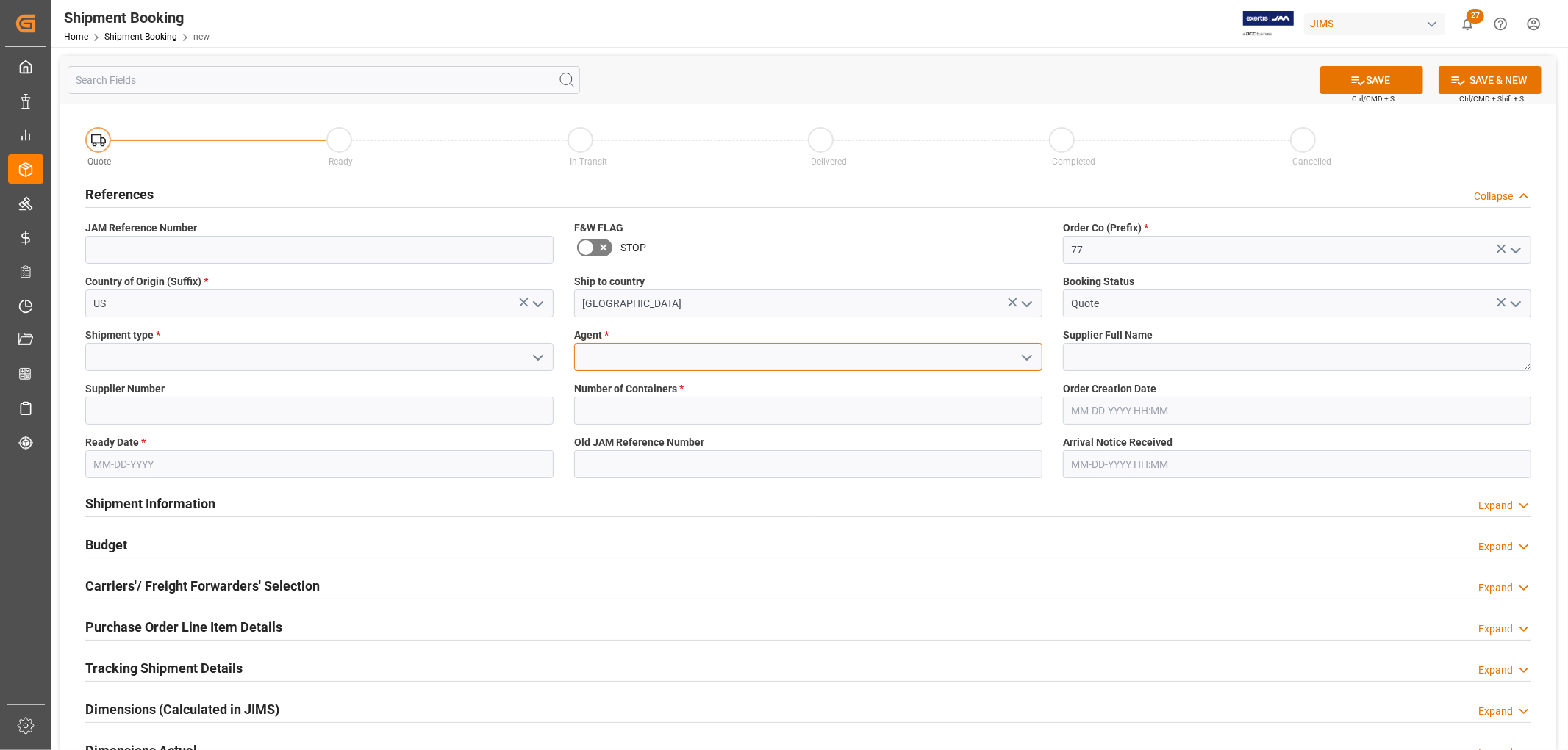
click at [591, 353] on input at bounding box center [808, 357] width 468 height 28
click at [602, 388] on div "[PERSON_NAME]" at bounding box center [807, 389] width 467 height 33
type input "[PERSON_NAME]"
click at [1102, 299] on input "Quote" at bounding box center [1296, 303] width 468 height 28
click at [1097, 351] on textarea at bounding box center [1296, 357] width 468 height 28
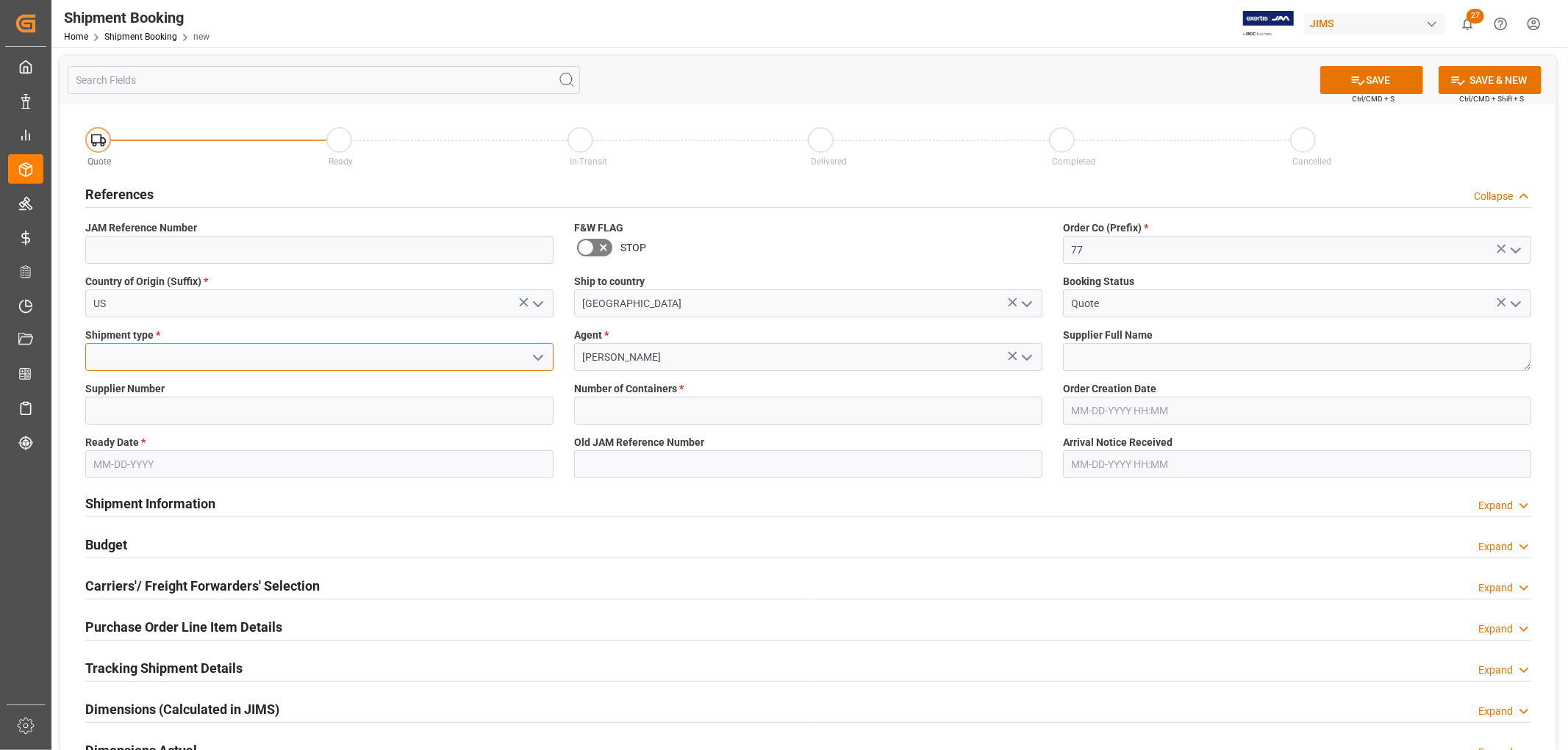
click at [164, 355] on input at bounding box center [319, 357] width 468 height 28
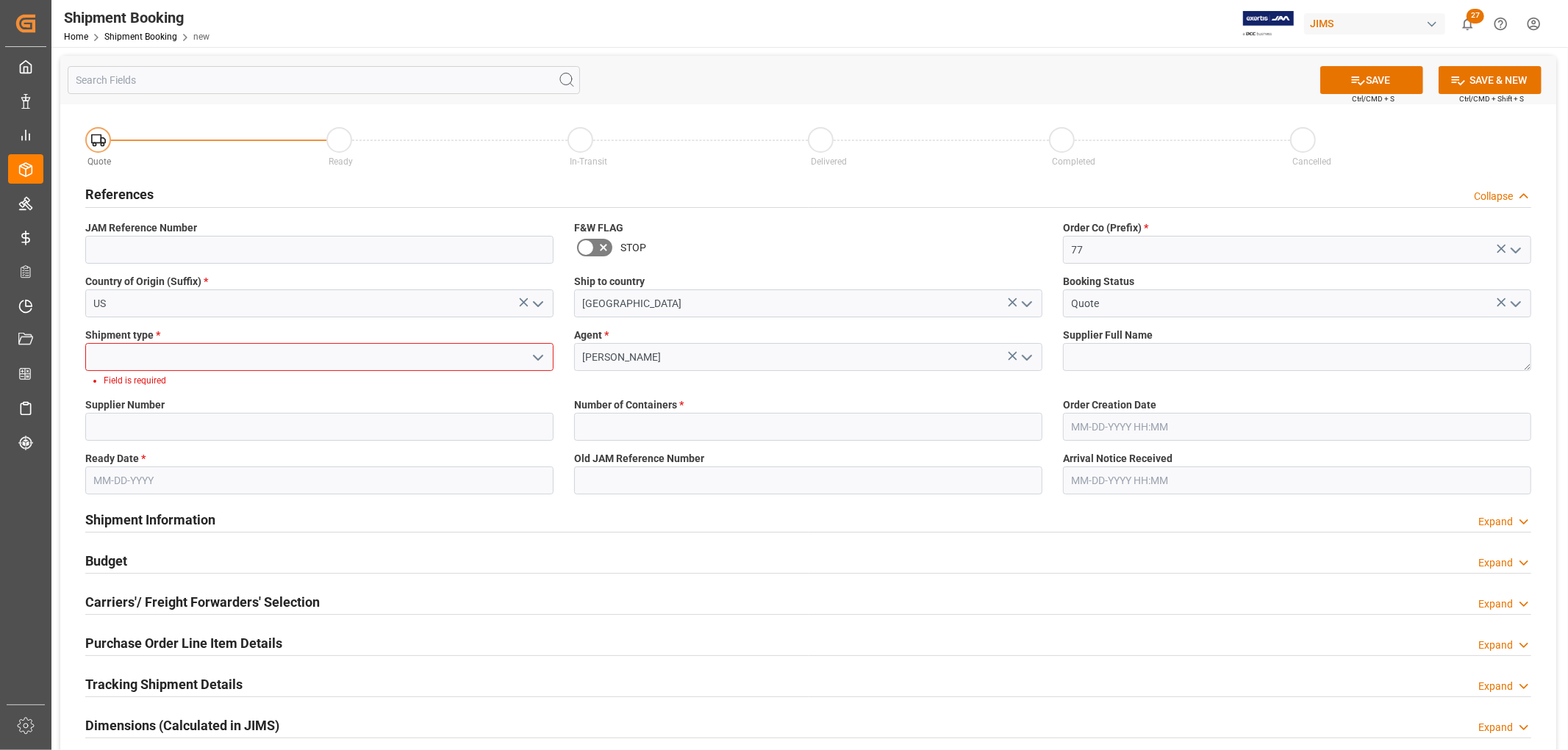
click at [533, 357] on icon "open menu" at bounding box center [537, 358] width 17 height 17
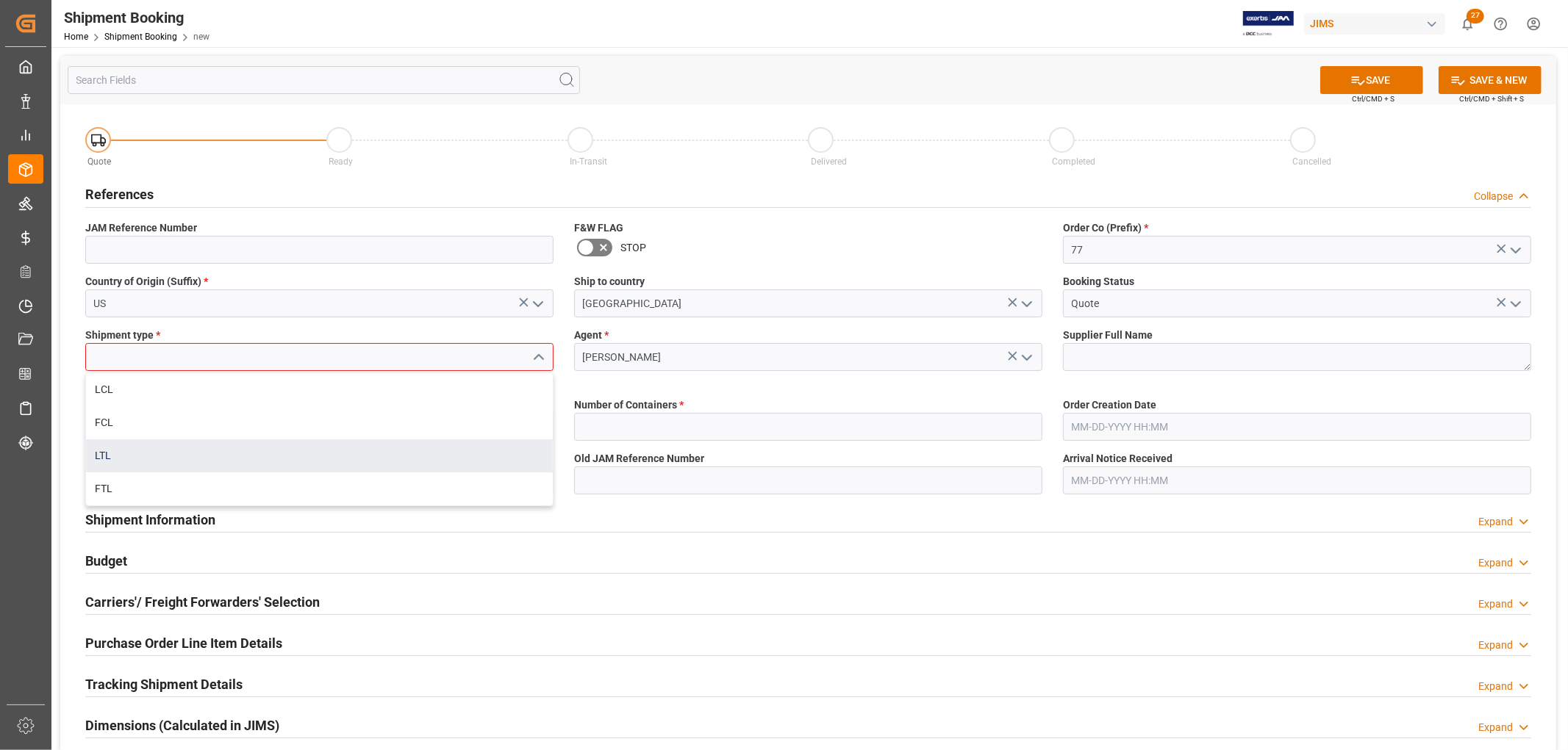
click at [148, 453] on div "LTL" at bounding box center [319, 456] width 467 height 33
type input "LTL"
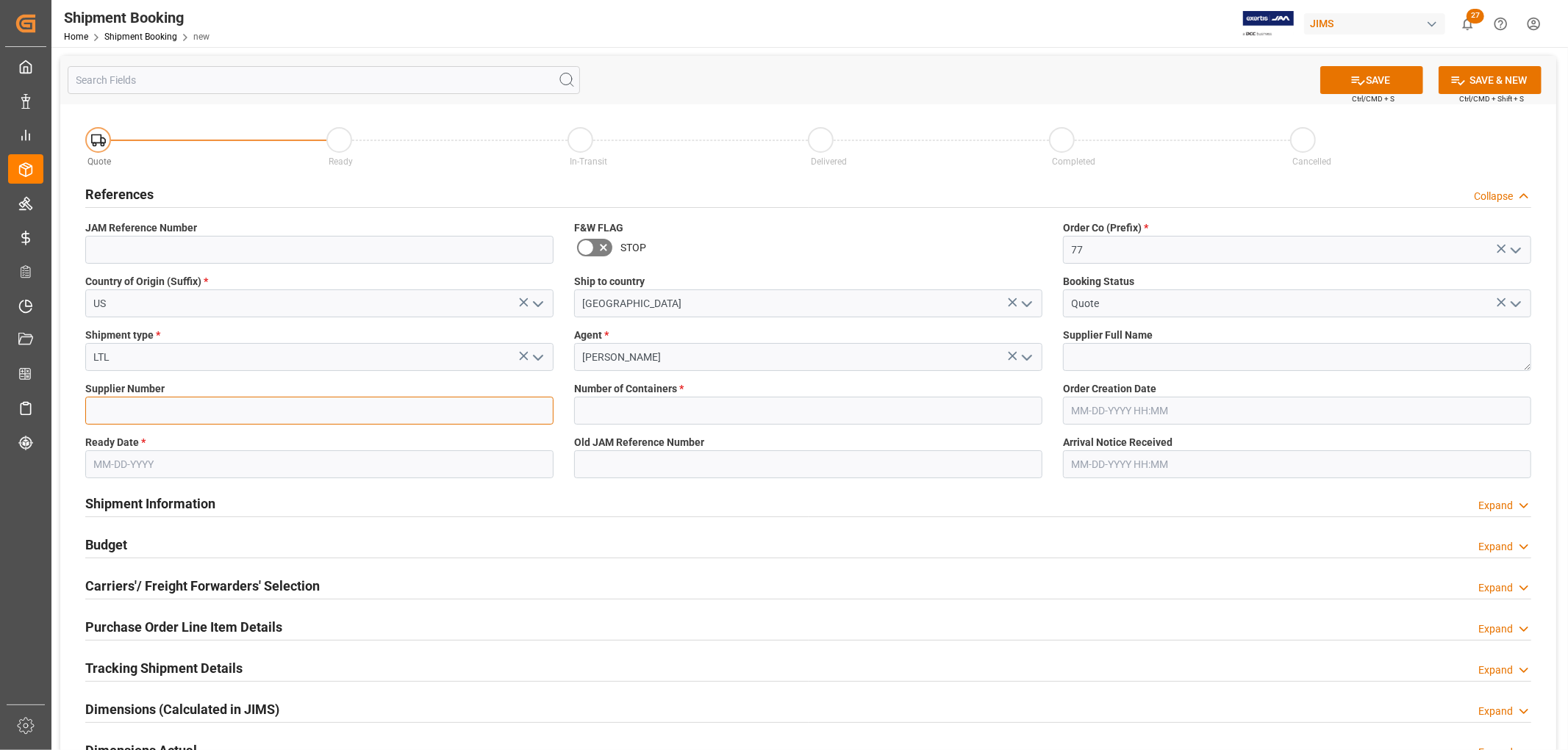
click at [188, 405] on input at bounding box center [319, 411] width 468 height 28
paste input "232144 Alpine Hearing Protection"
drag, startPoint x: 135, startPoint y: 414, endPoint x: 296, endPoint y: 413, distance: 161.0
click at [296, 413] on input "232144 Alpine Hearing Protection" at bounding box center [319, 411] width 468 height 28
type input "232144"
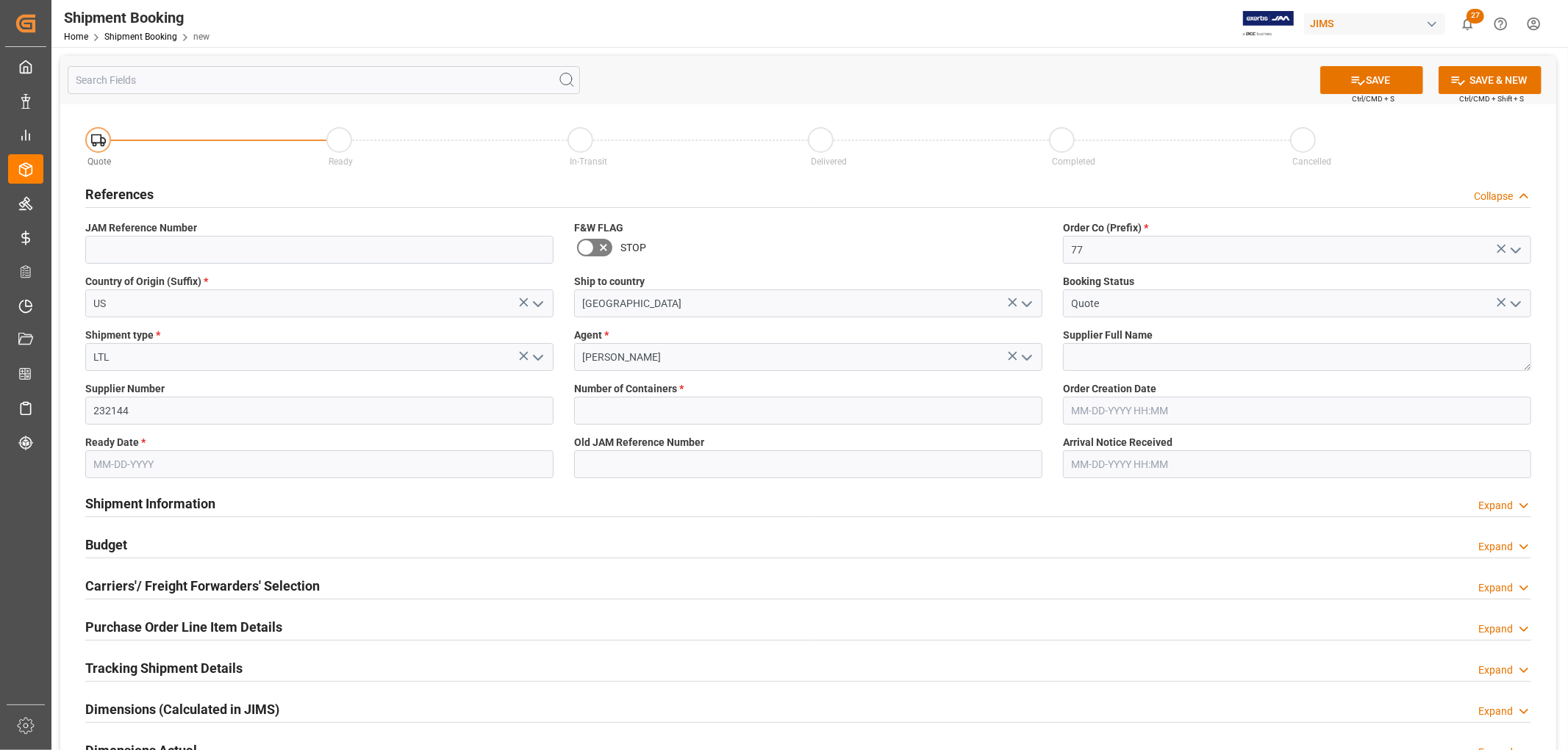
click at [1084, 375] on div "Supplier Full Name" at bounding box center [1297, 349] width 489 height 53
click at [1086, 361] on textarea at bounding box center [1296, 357] width 468 height 28
paste textarea "Alpine Hearing Protection"
type textarea "Alpine Hearing Protection"
click at [686, 406] on input "text" at bounding box center [808, 411] width 468 height 28
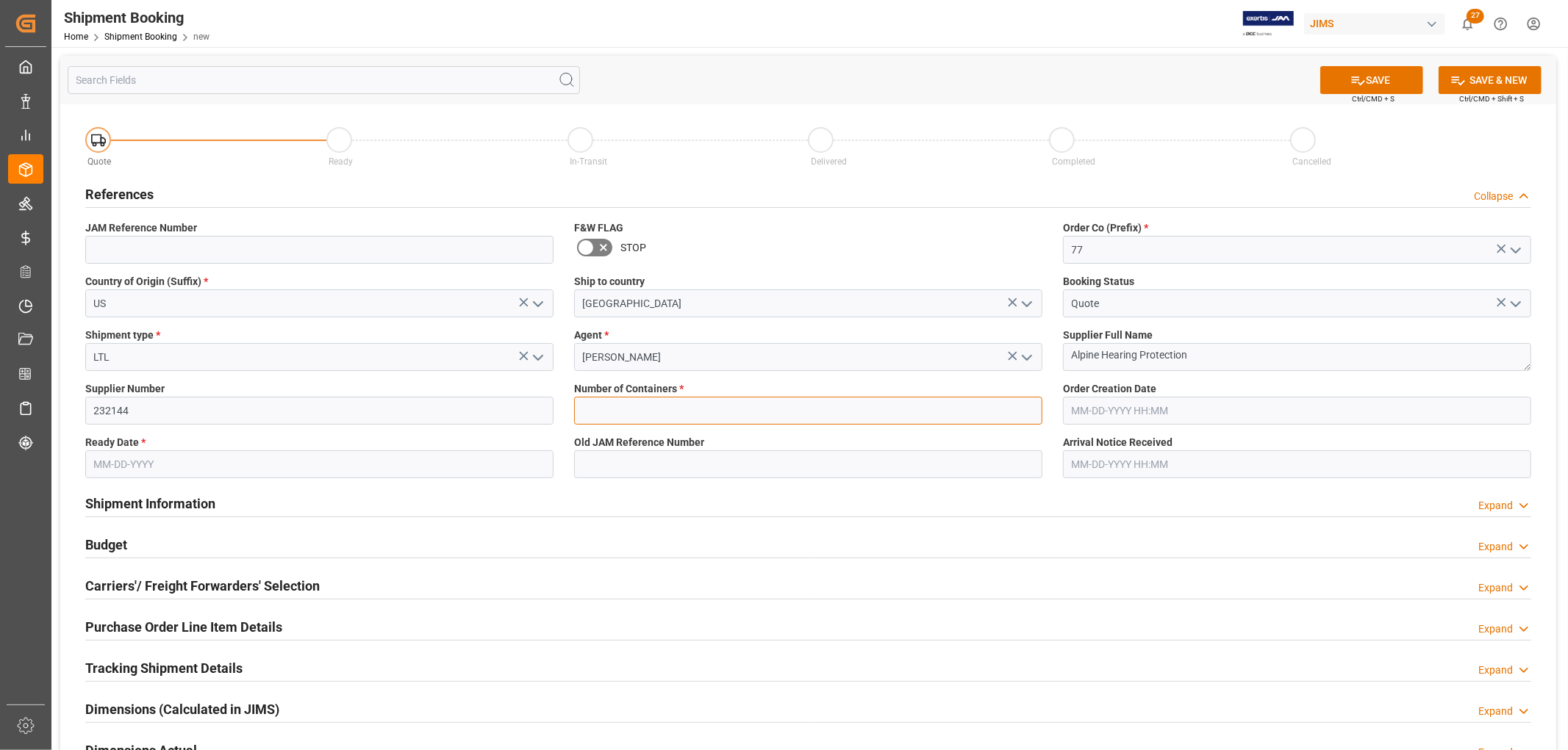
type input "0"
click at [157, 453] on input "text" at bounding box center [319, 464] width 468 height 28
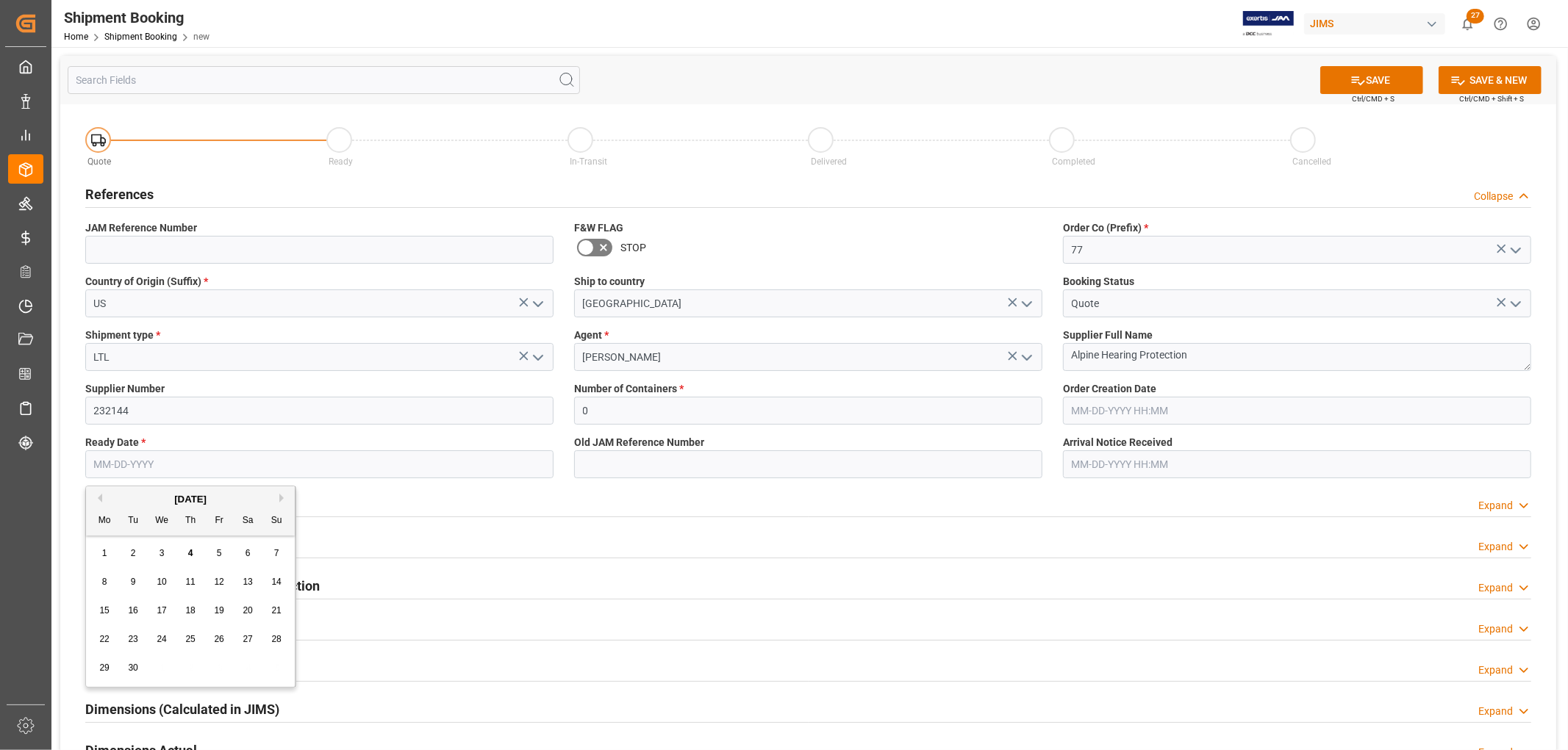
click at [133, 551] on span "2" at bounding box center [132, 553] width 5 height 11
type input "09-02-2025"
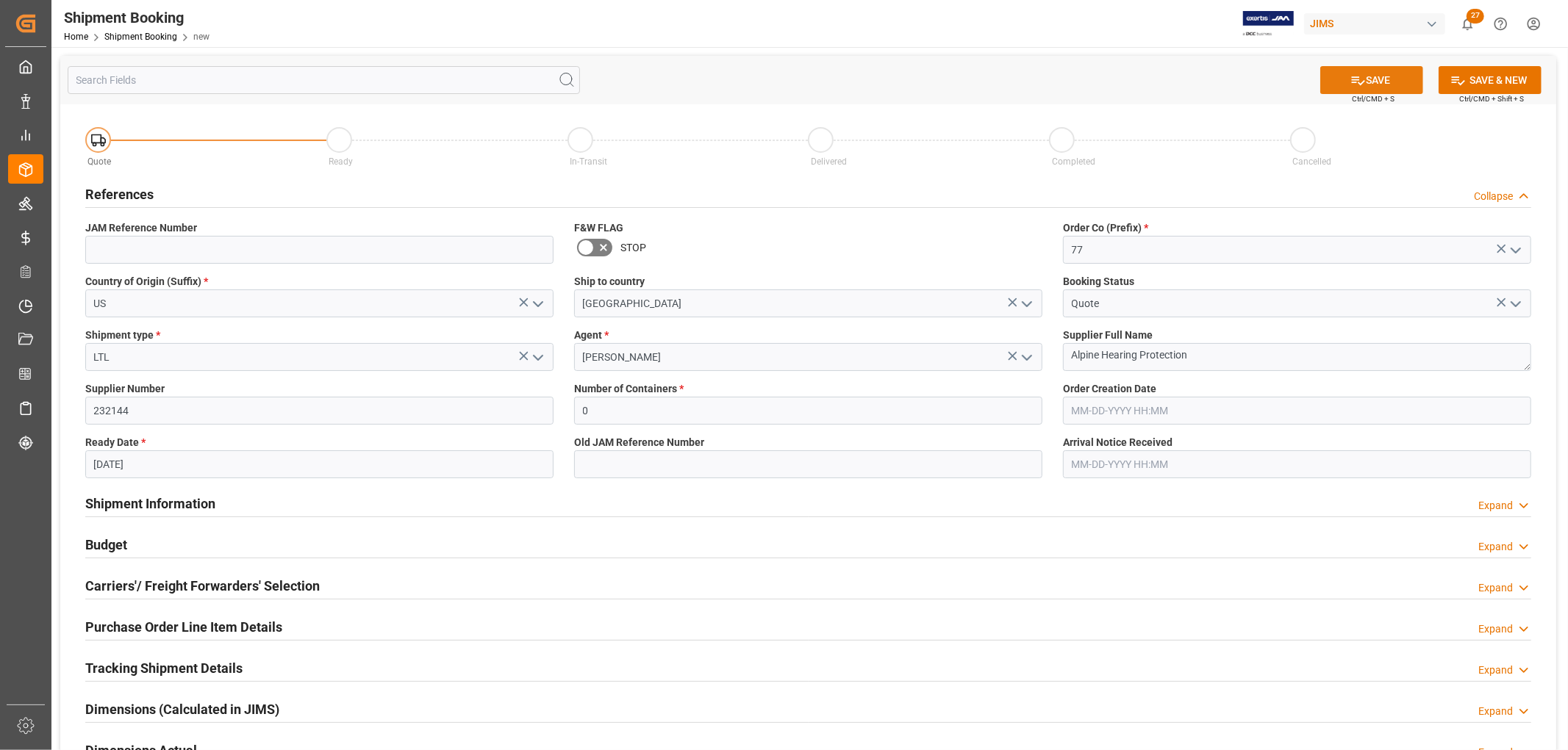
click at [1381, 79] on button "SAVE" at bounding box center [1371, 79] width 102 height 28
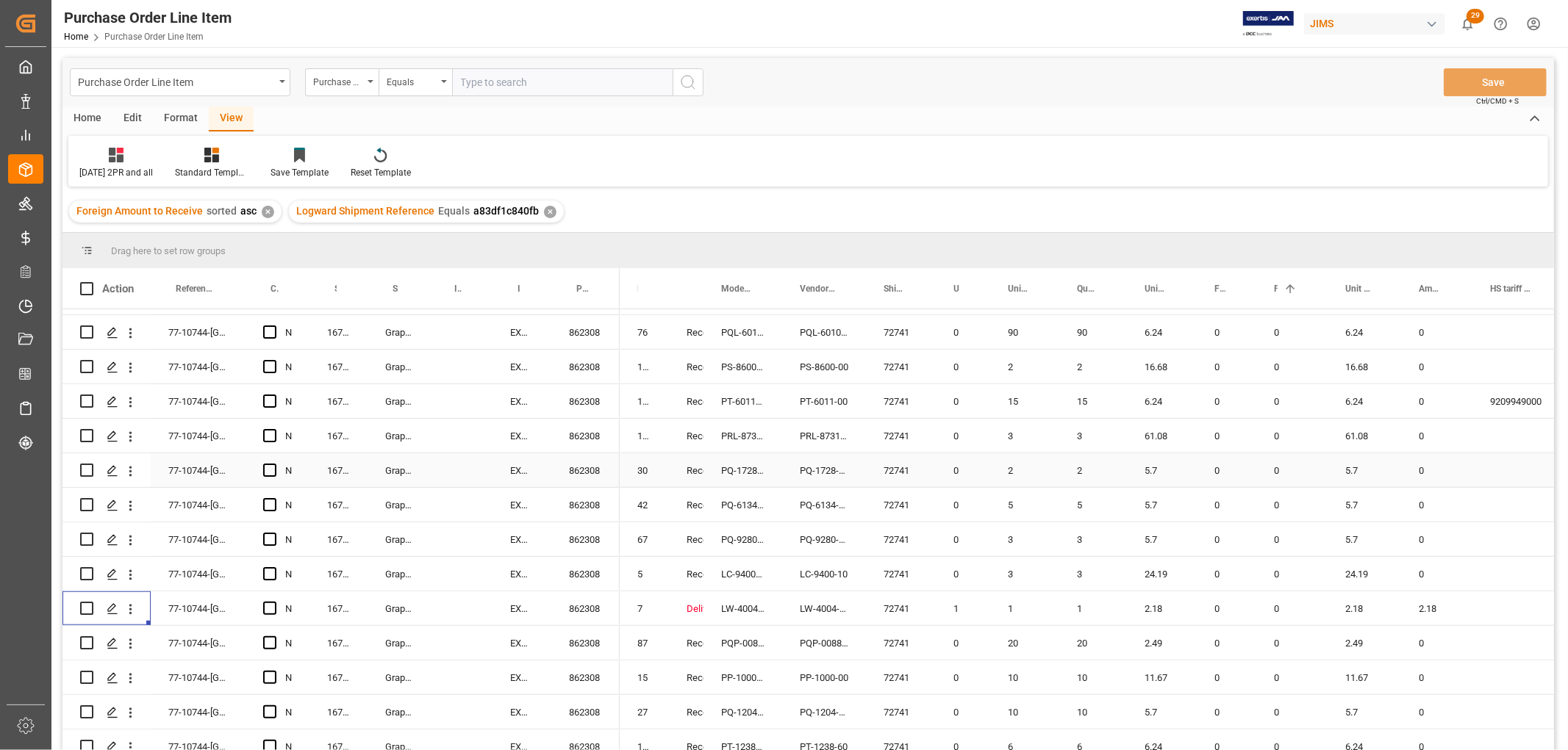
scroll to position [869, 0]
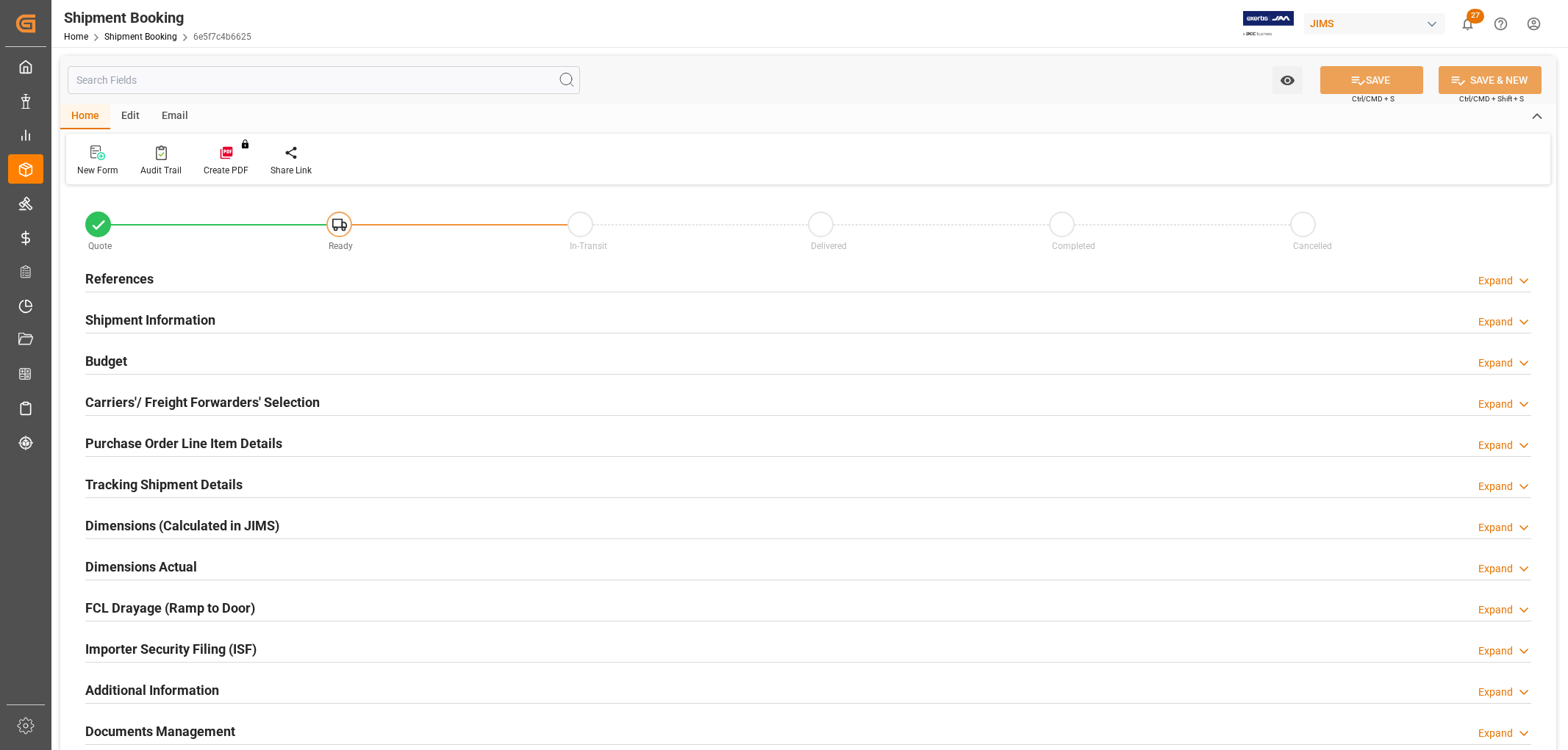
type input "09-02-2025"
click at [127, 269] on h2 "References" at bounding box center [119, 278] width 69 height 20
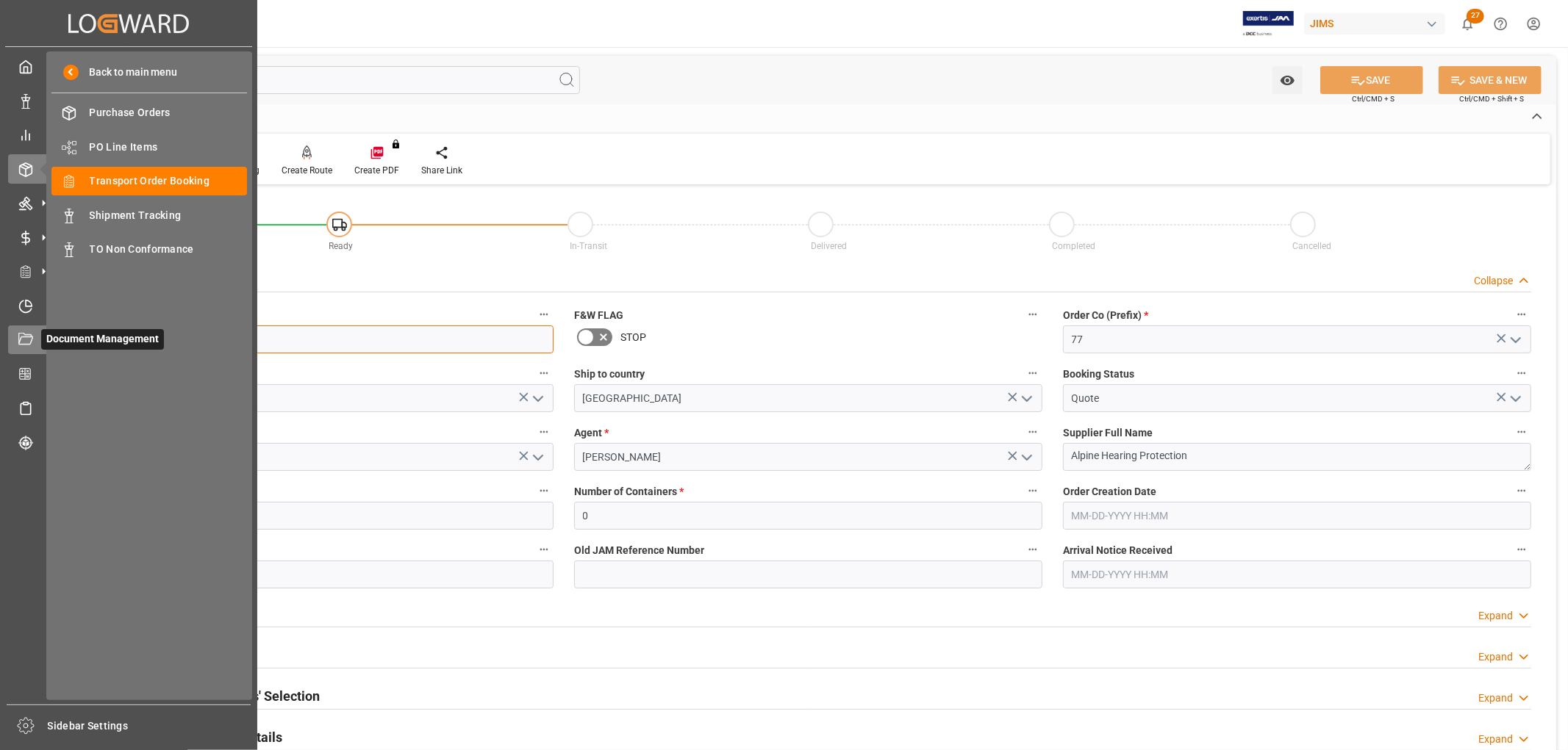
drag, startPoint x: 173, startPoint y: 334, endPoint x: 35, endPoint y: 338, distance: 138.1
click at [35, 338] on div "Created by potrace 1.15, written by Peter Selinger 2001-2017 Created by potrace…" at bounding box center [784, 375] width 1568 height 750
